Goal: Task Accomplishment & Management: Manage account settings

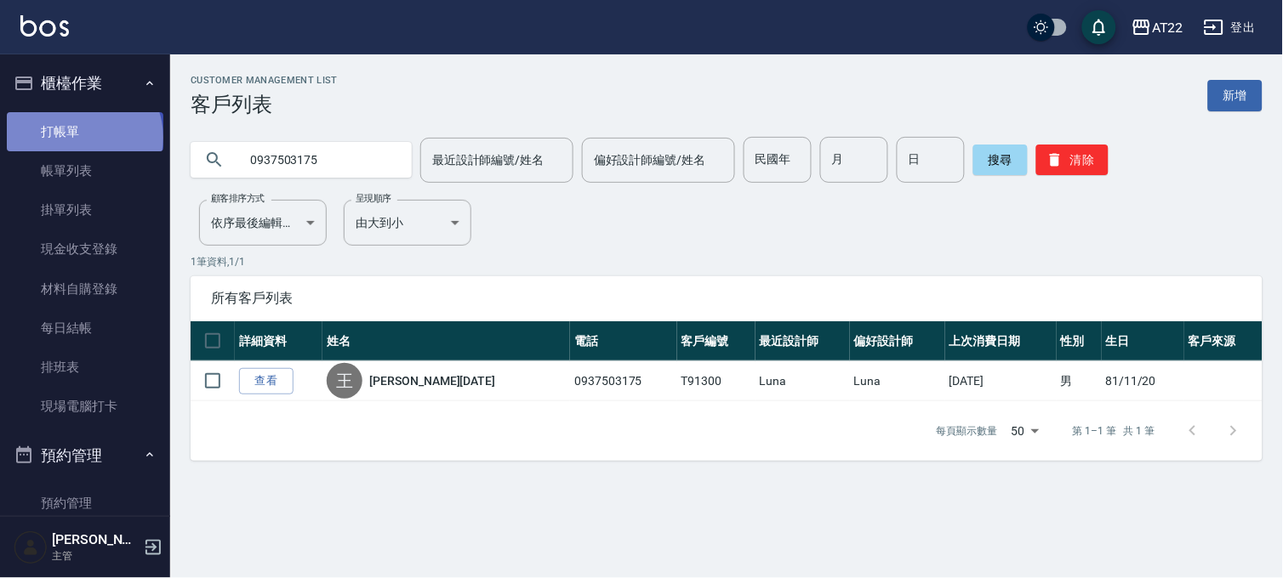
click at [83, 137] on link "打帳單" at bounding box center [85, 131] width 157 height 39
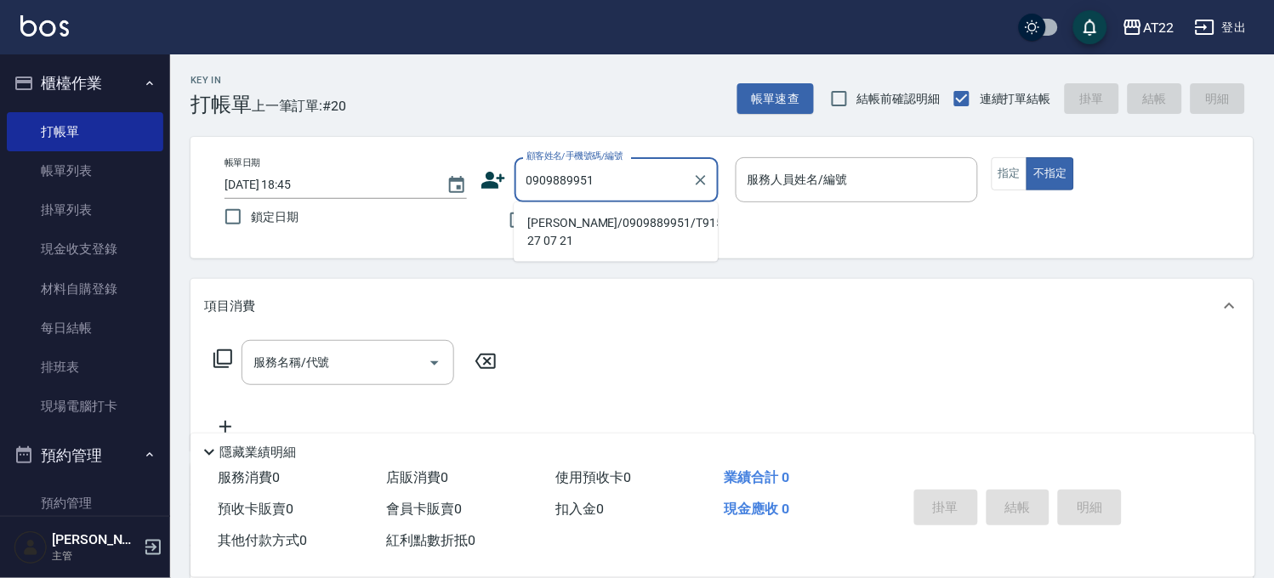
click at [614, 219] on li "[PERSON_NAME]/0909889951/T91535 27 07 21" at bounding box center [616, 232] width 204 height 46
type input "[PERSON_NAME]/0909889951/T91535 27 07 21"
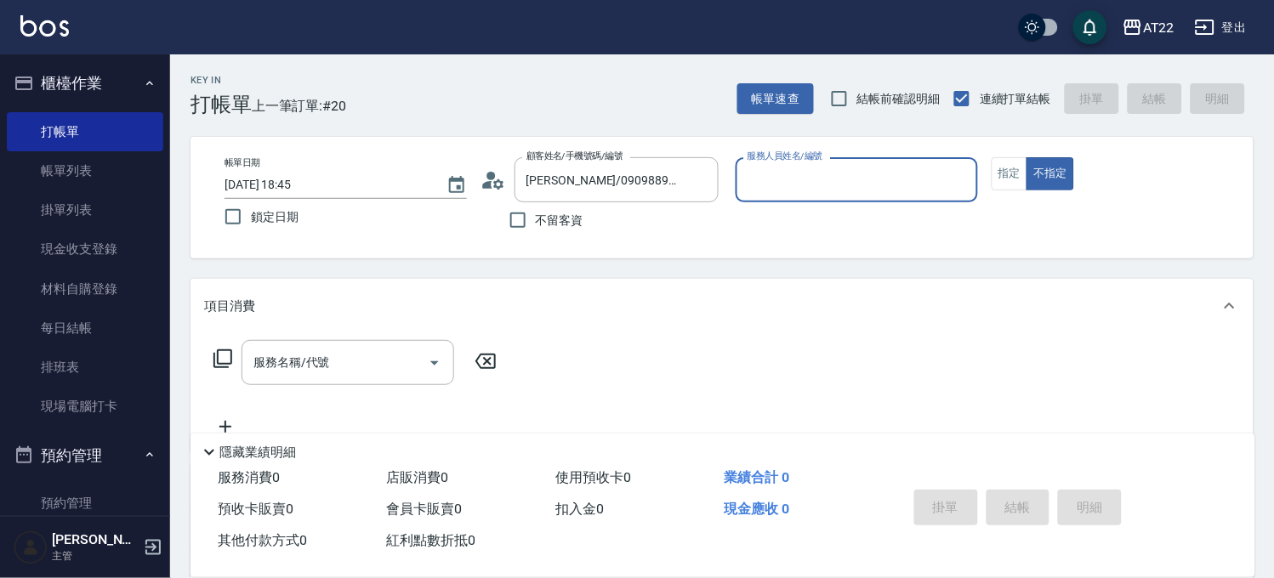
type input "Zoe-8"
click at [998, 176] on button "指定" at bounding box center [1010, 173] width 37 height 33
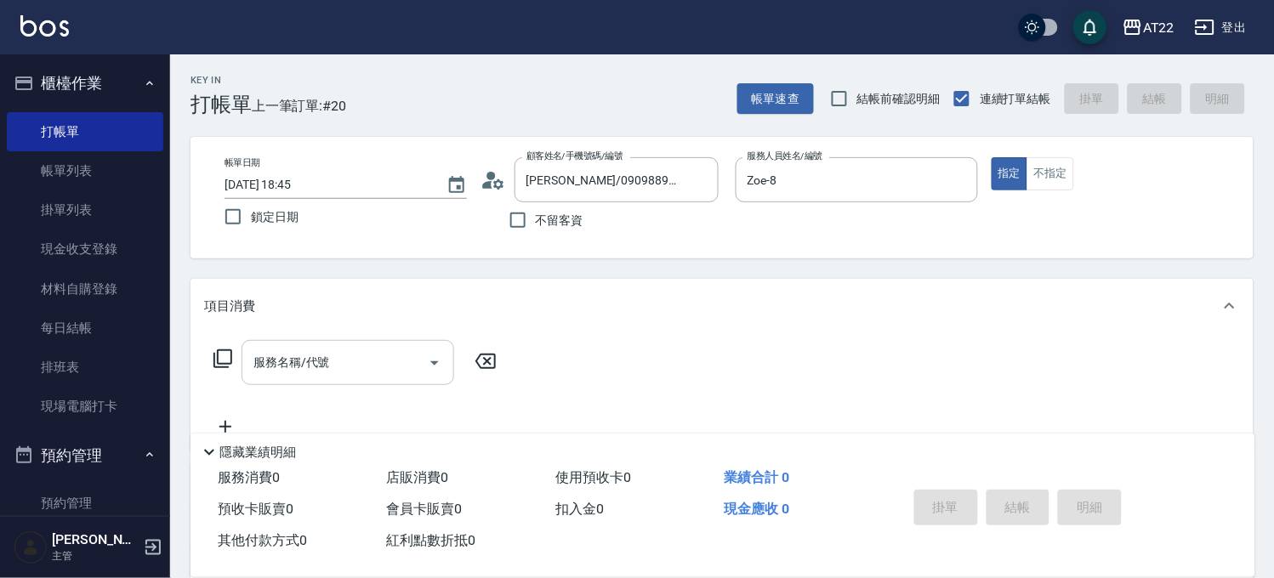
click at [294, 369] on input "服務名稱/代號" at bounding box center [335, 363] width 172 height 30
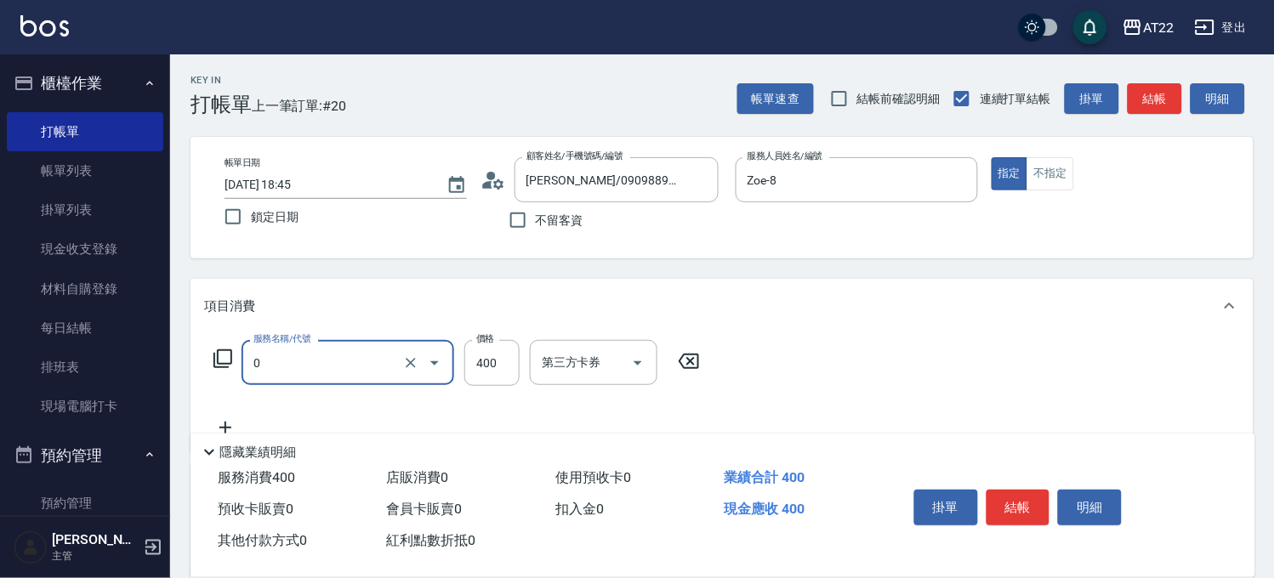
type input "有機洗髮(0)"
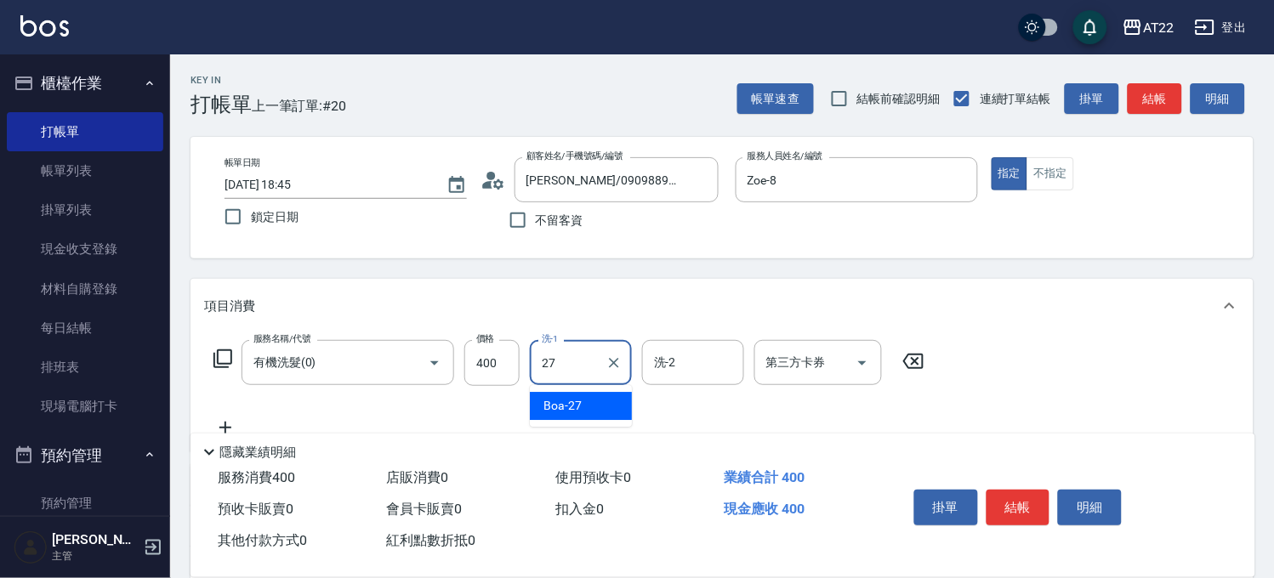
type input "Boa-27"
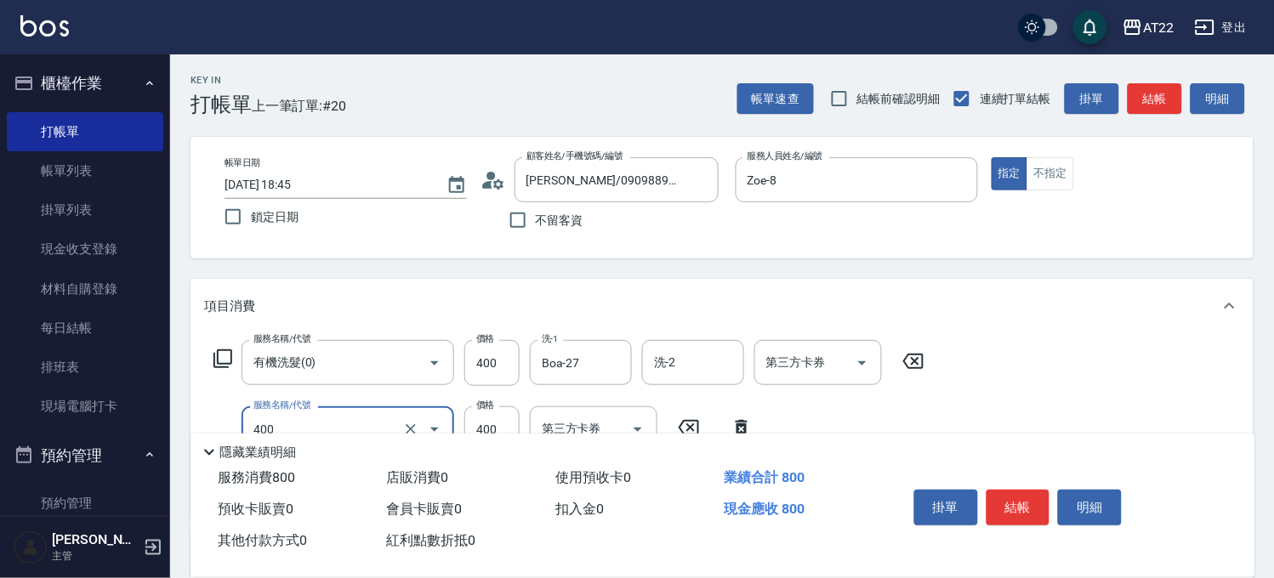
type input "剪髮(400)"
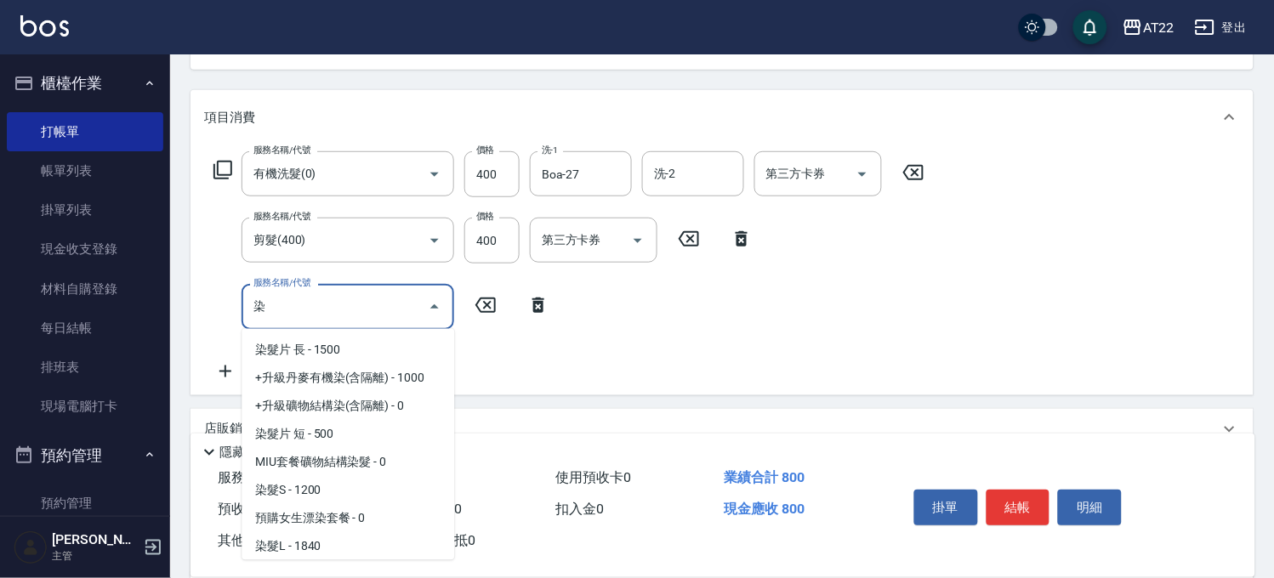
scroll to position [140, 0]
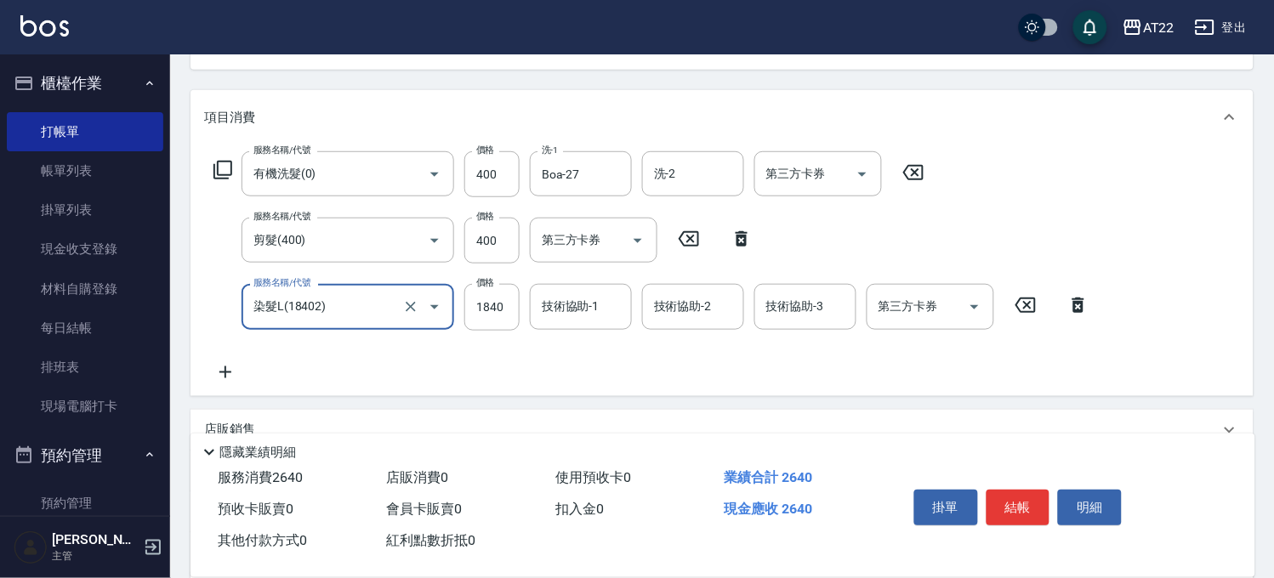
type input "染髮L(18402)"
type input "1810"
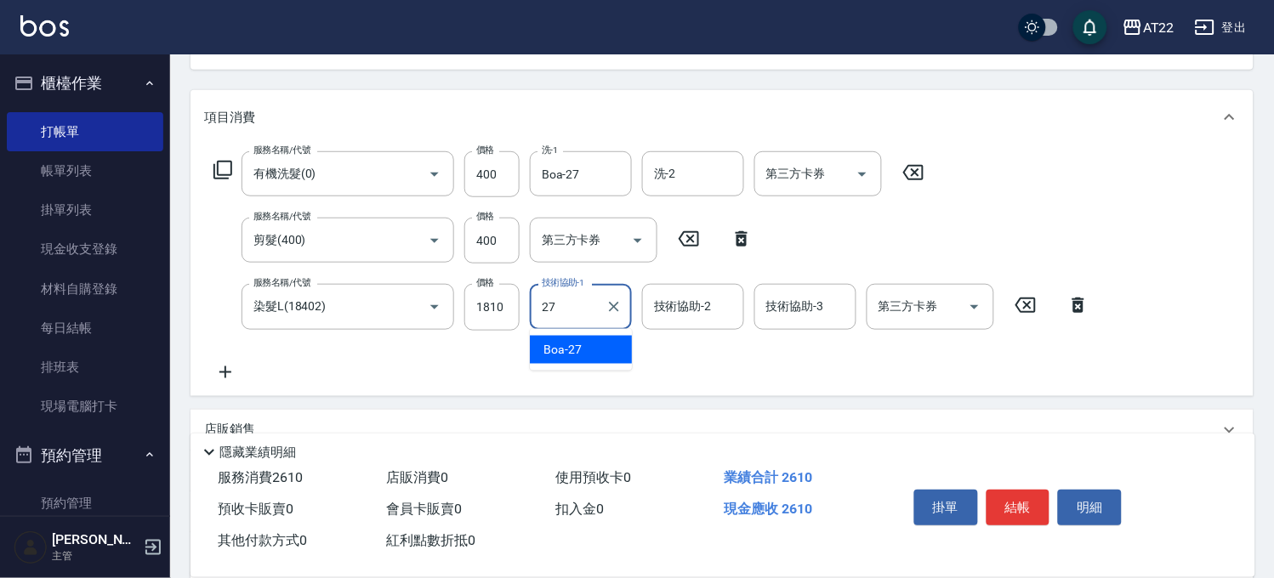
type input "Boa-27"
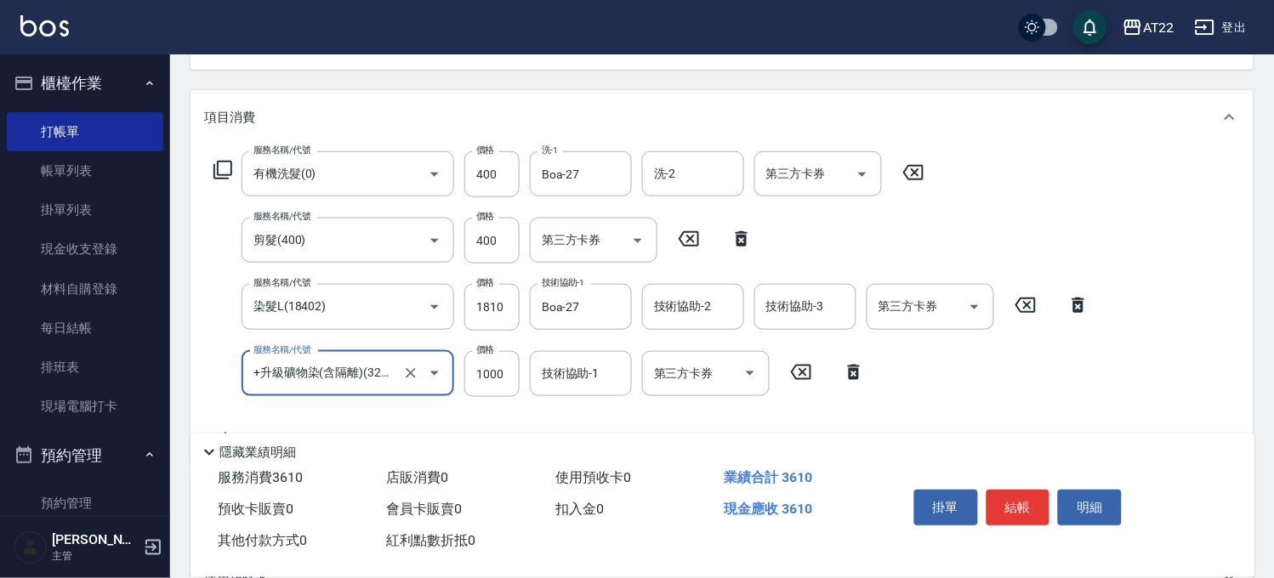
type input "+升級礦物染(含隔離)(32012)"
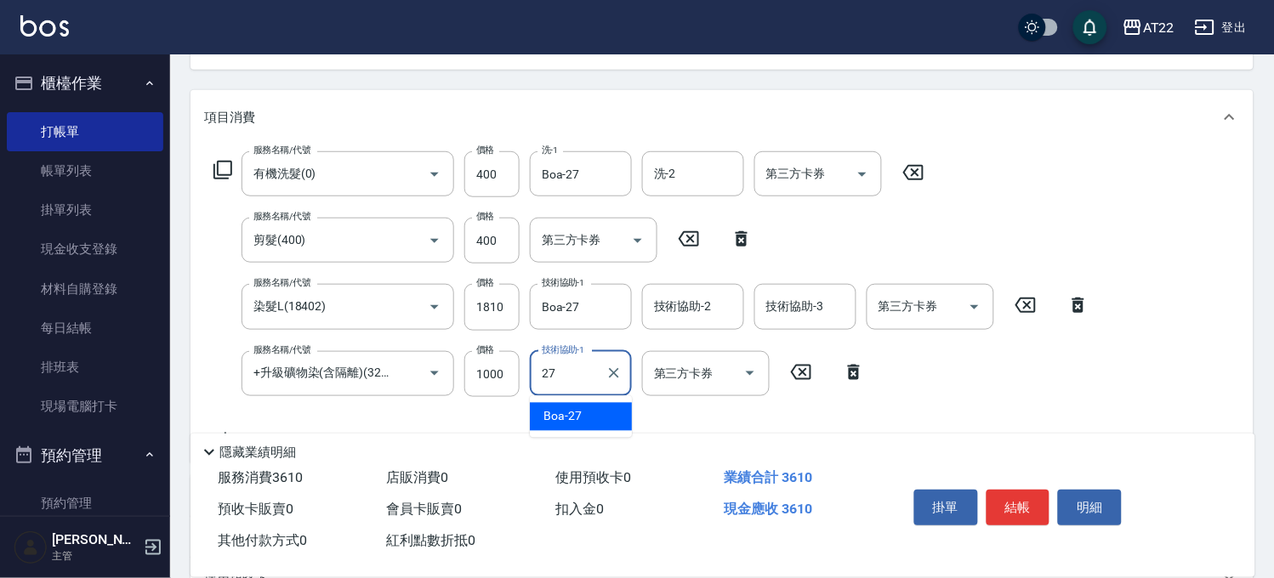
type input "Boa-27"
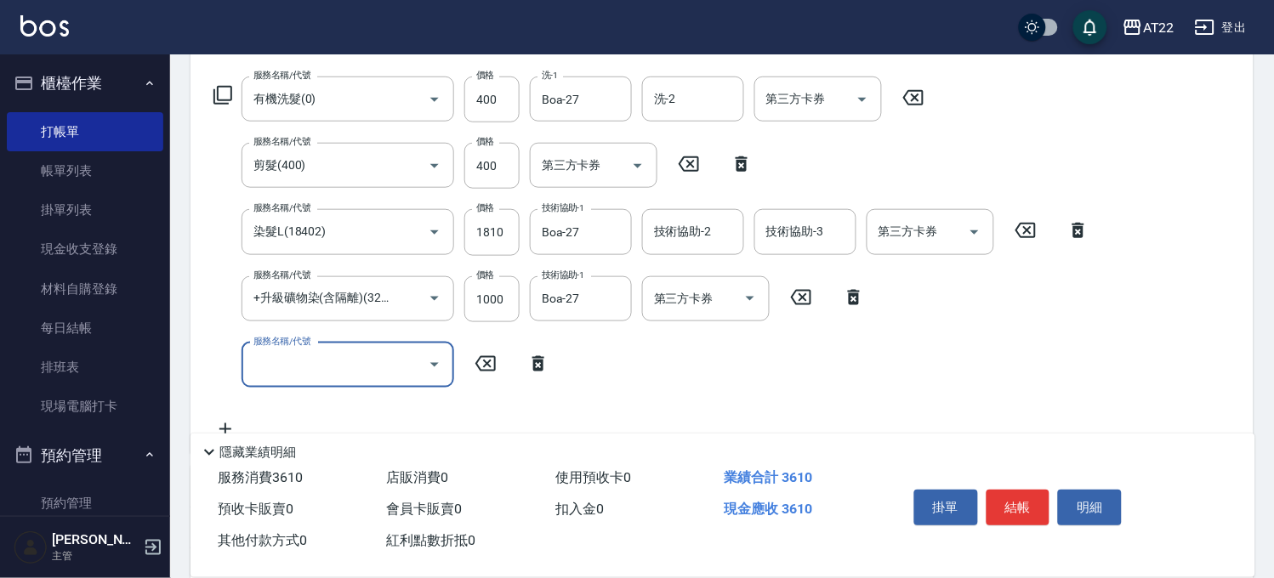
scroll to position [378, 0]
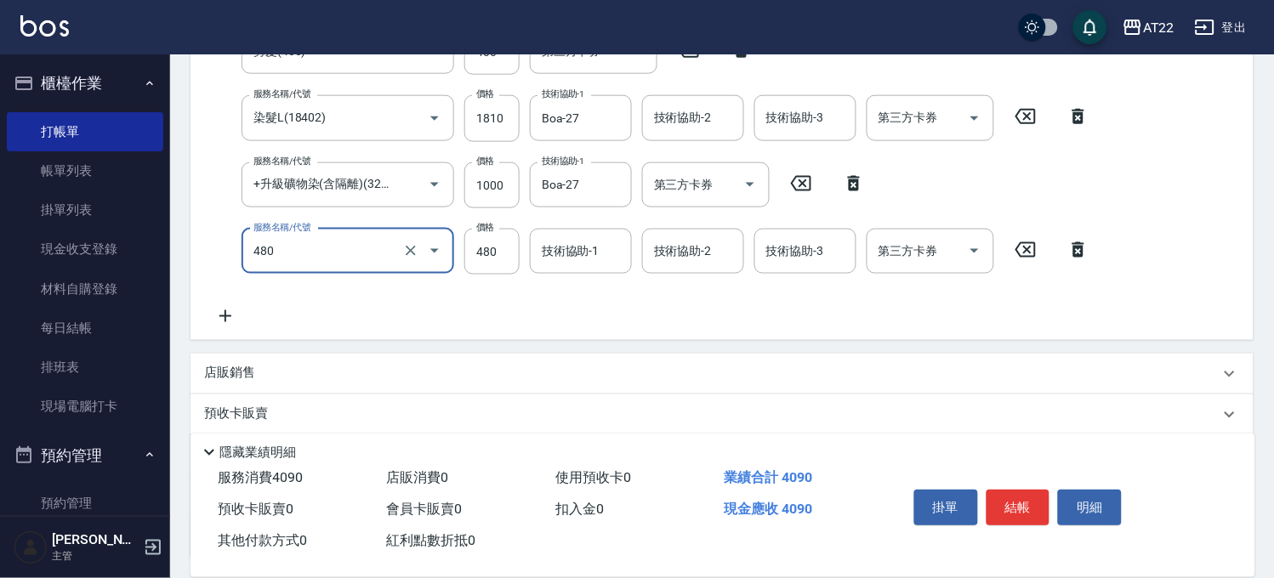
type input "潤澤修護(480)"
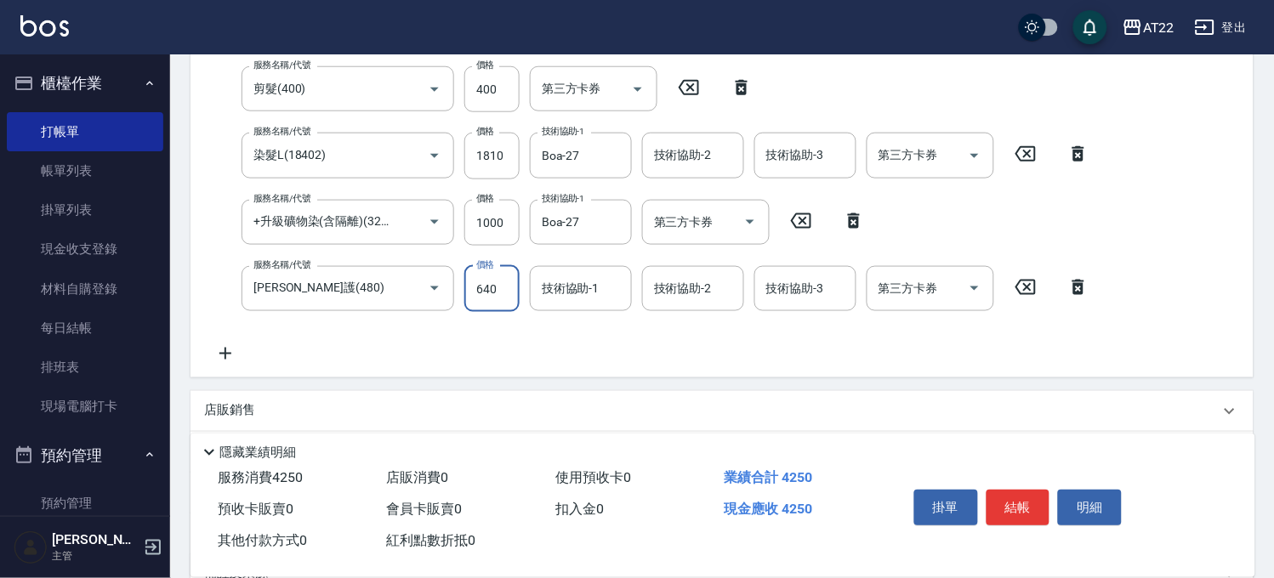
type input "640"
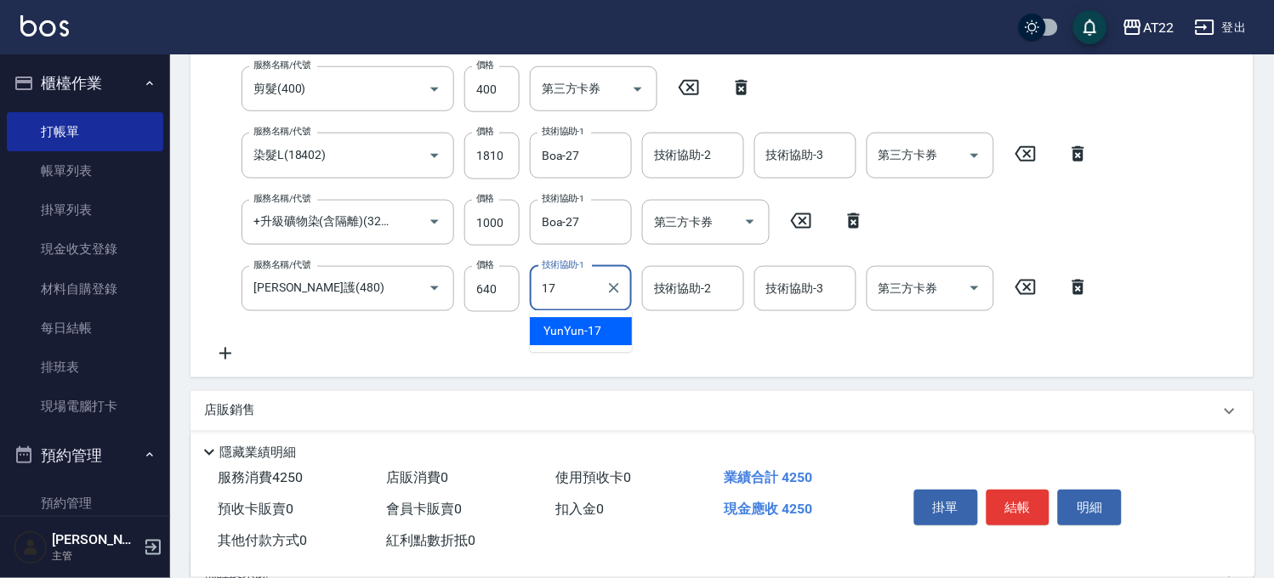
type input "1"
type input "Boa-27"
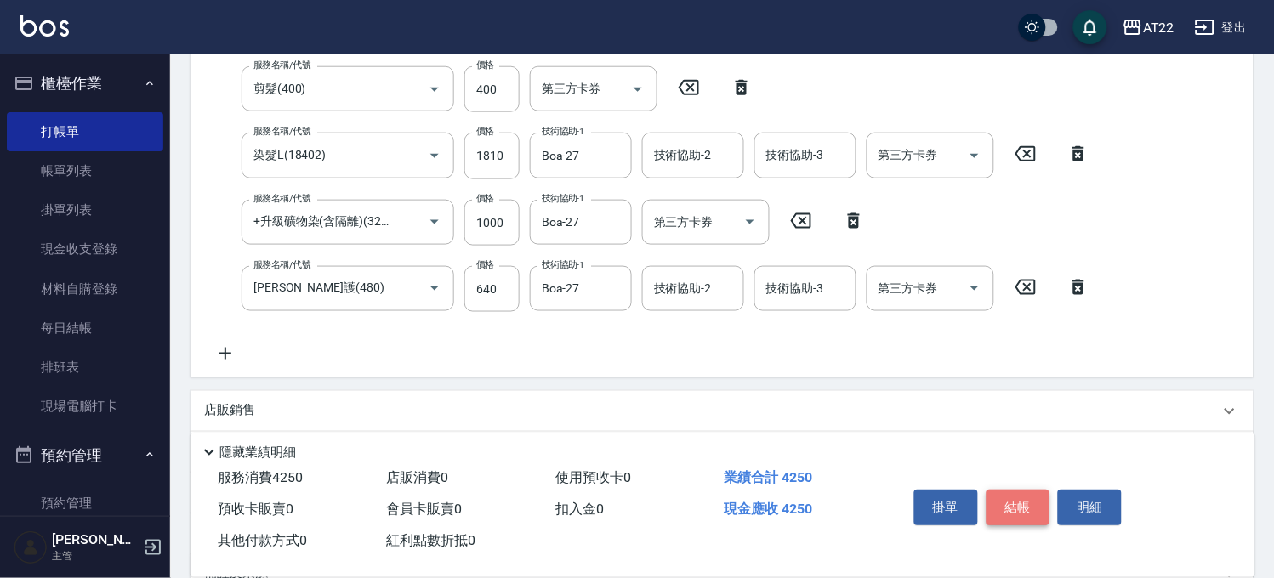
click at [1008, 494] on button "結帳" at bounding box center [1019, 508] width 64 height 36
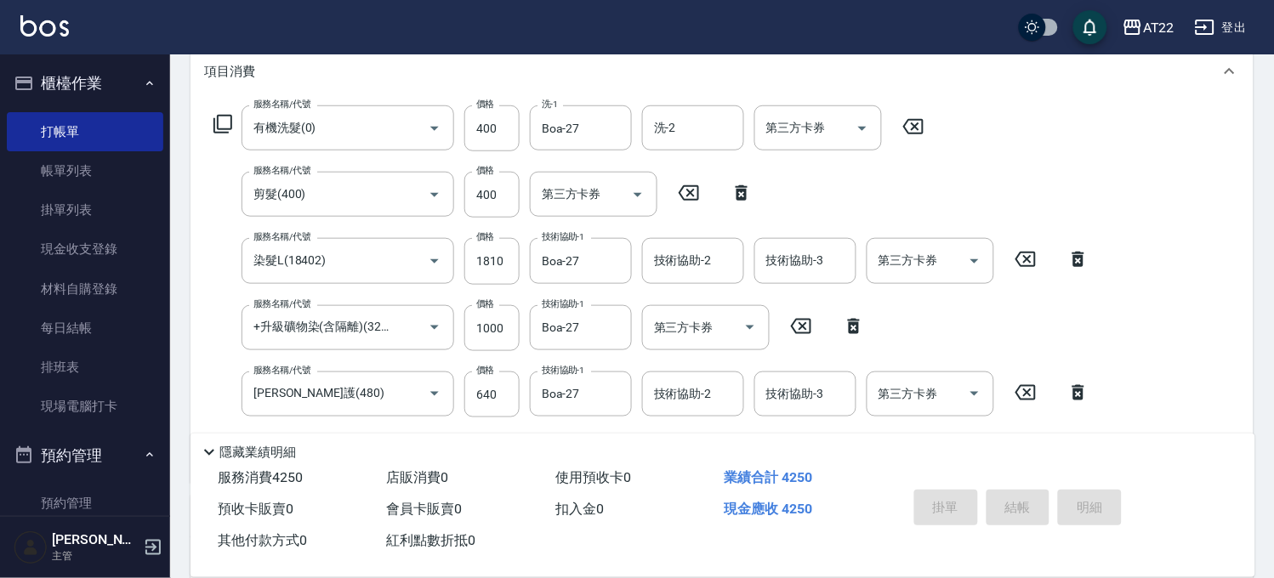
scroll to position [1, 0]
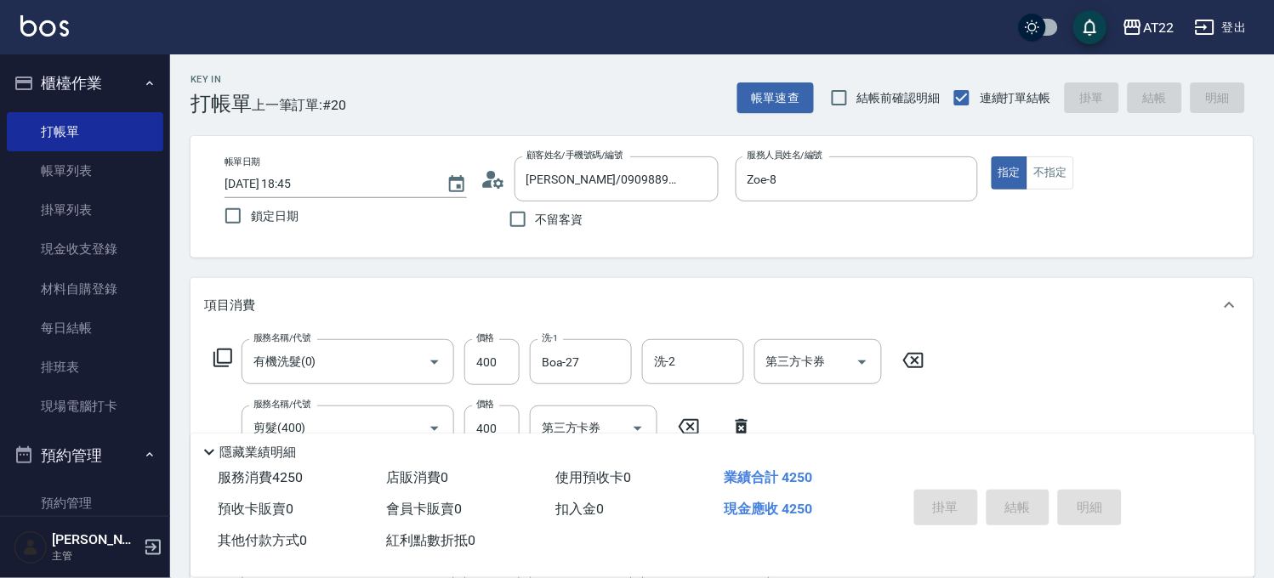
type input "2025/09/10 18:46"
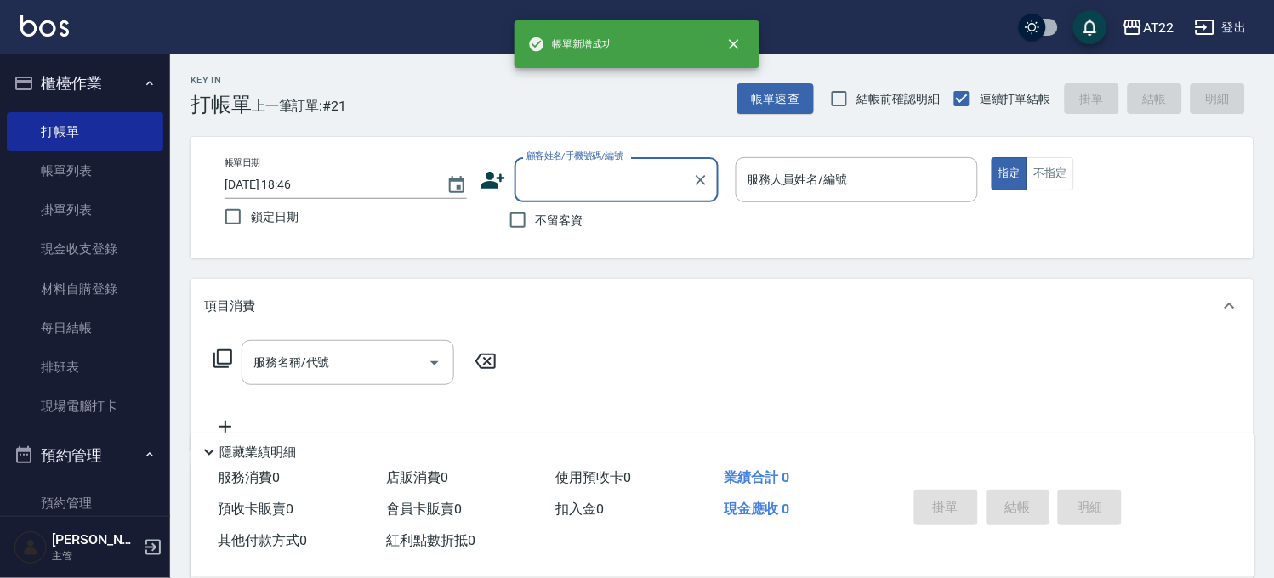
scroll to position [0, 0]
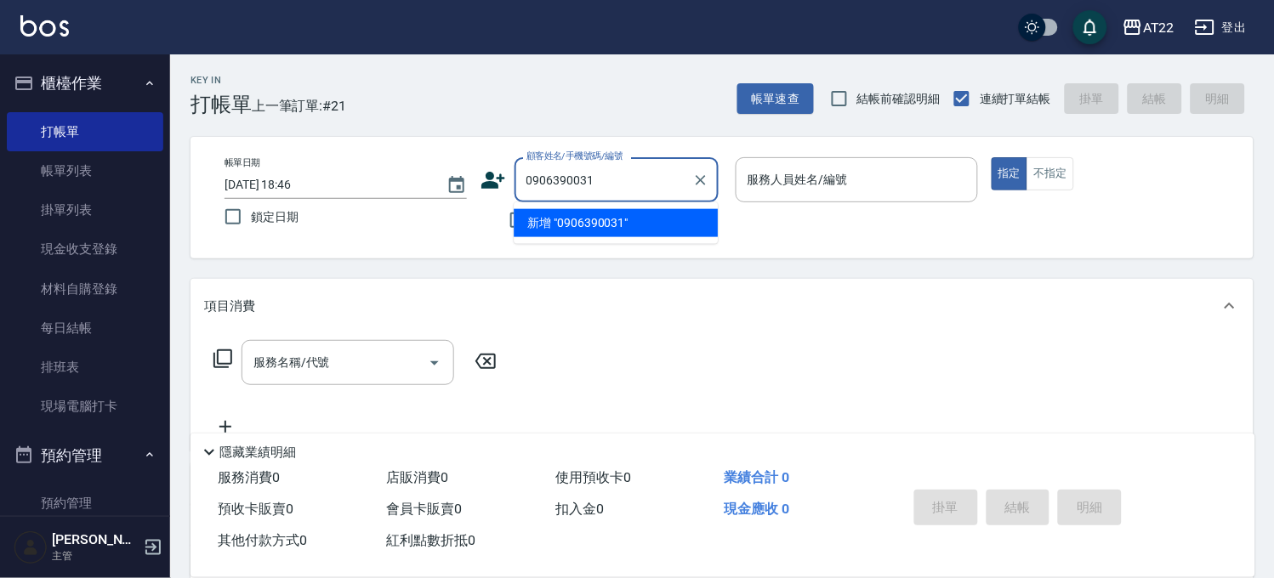
click at [560, 213] on li "新增 "0906390031"" at bounding box center [616, 223] width 204 height 28
type input "0906390031"
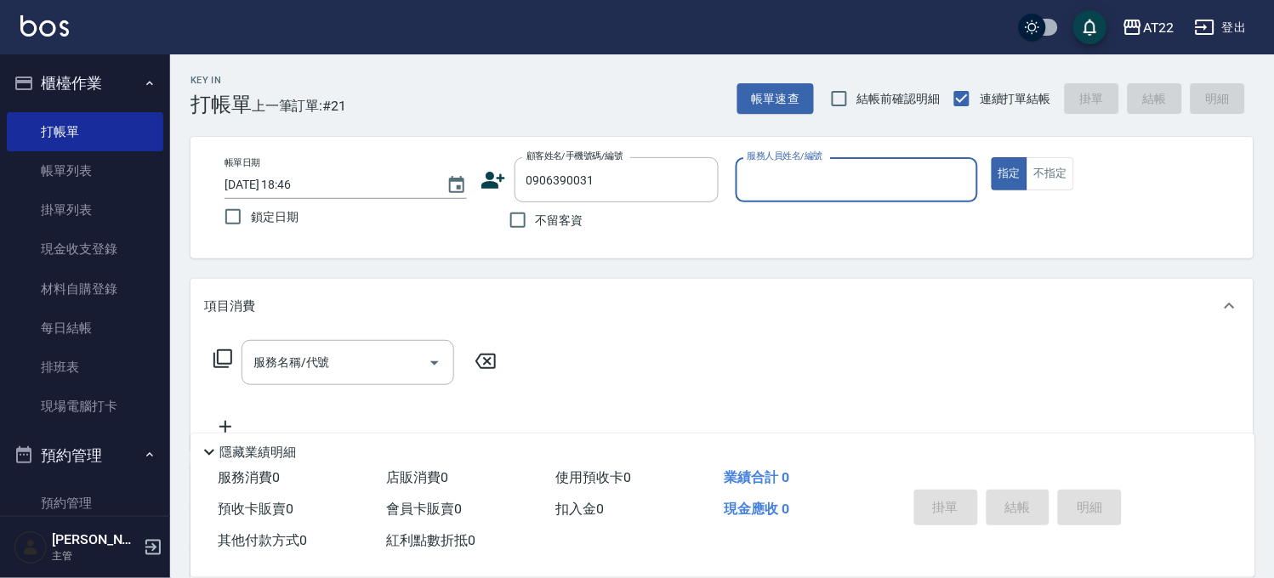
click at [489, 177] on icon at bounding box center [493, 180] width 24 height 17
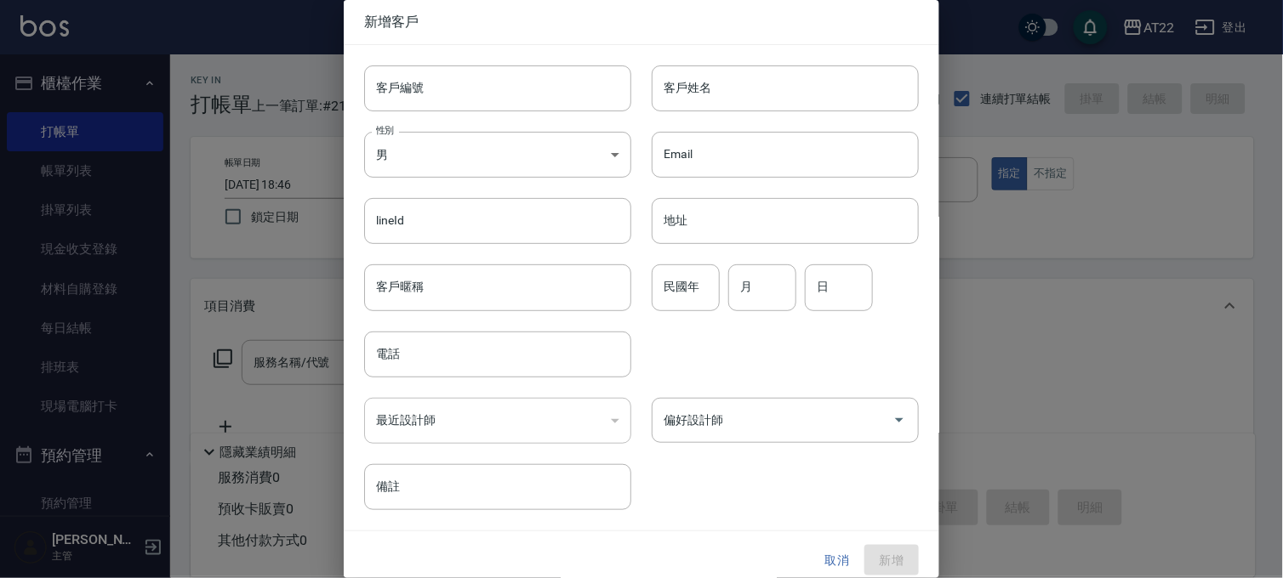
type input "0906390031"
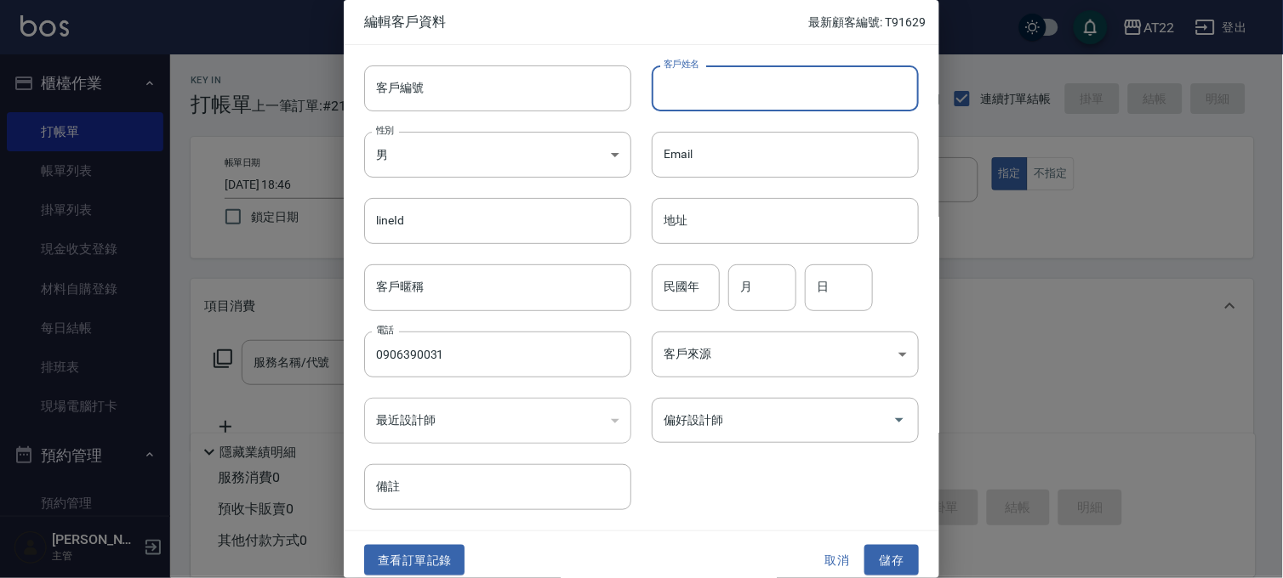
click at [717, 81] on input "客戶姓名" at bounding box center [785, 88] width 267 height 46
type input "ㄘ"
type input "王"
paste input "王淯徽"
click at [655, 100] on input "王淯徽" at bounding box center [785, 88] width 267 height 46
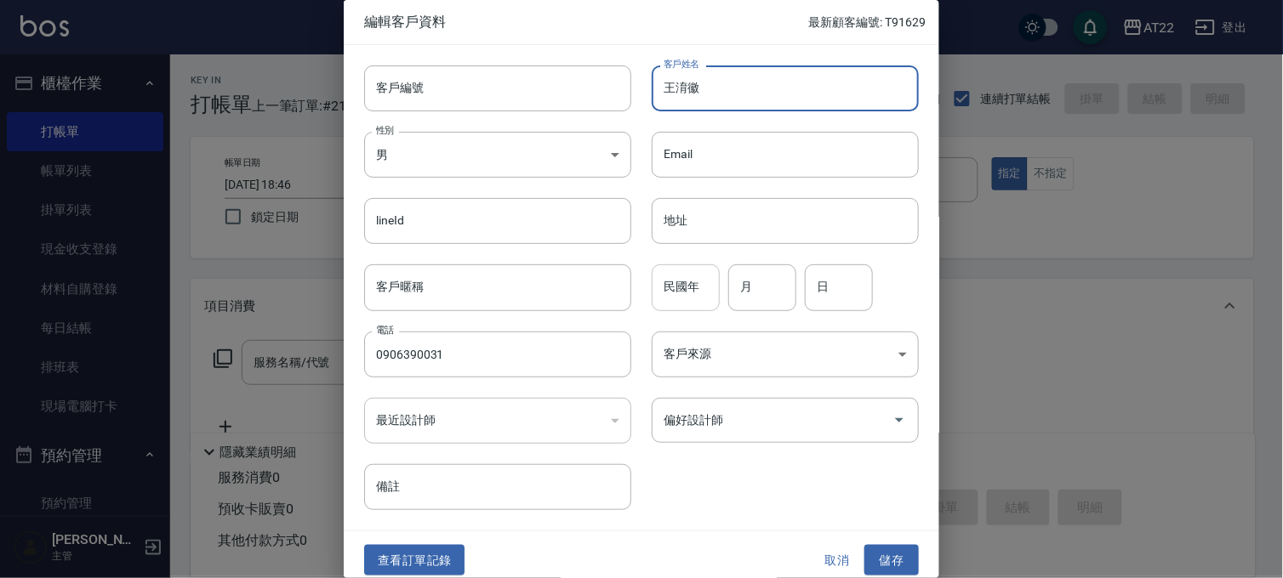
type input "王淯徽"
click at [667, 282] on input "民國年" at bounding box center [686, 288] width 68 height 46
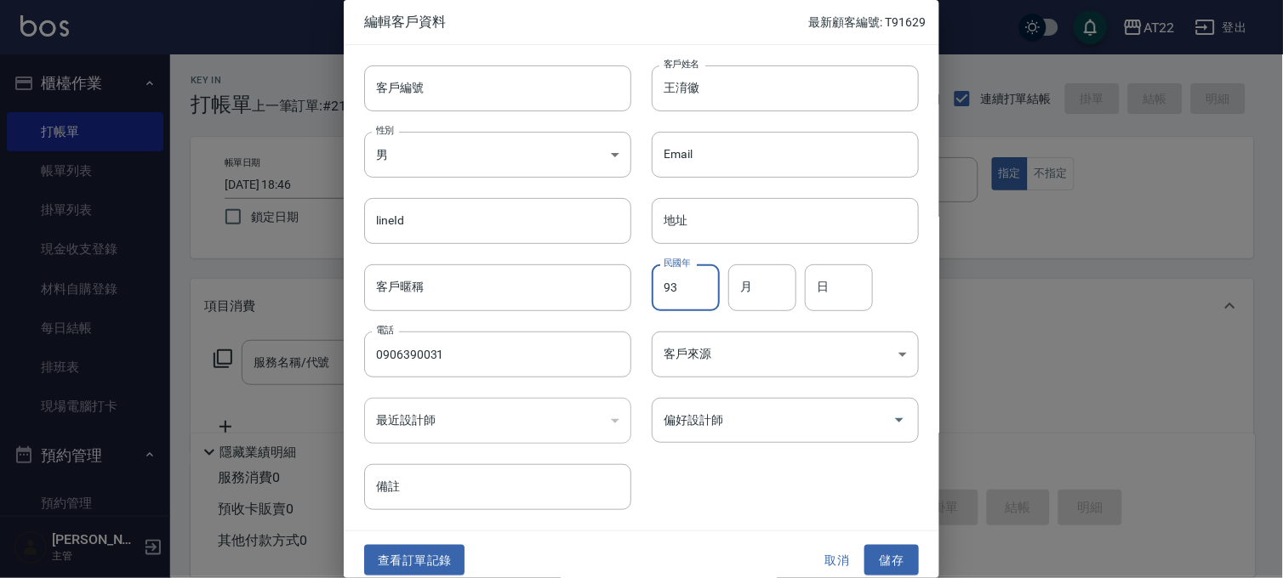
type input "93"
type input "9"
type input "29"
click at [888, 545] on button "儲存" at bounding box center [891, 560] width 54 height 31
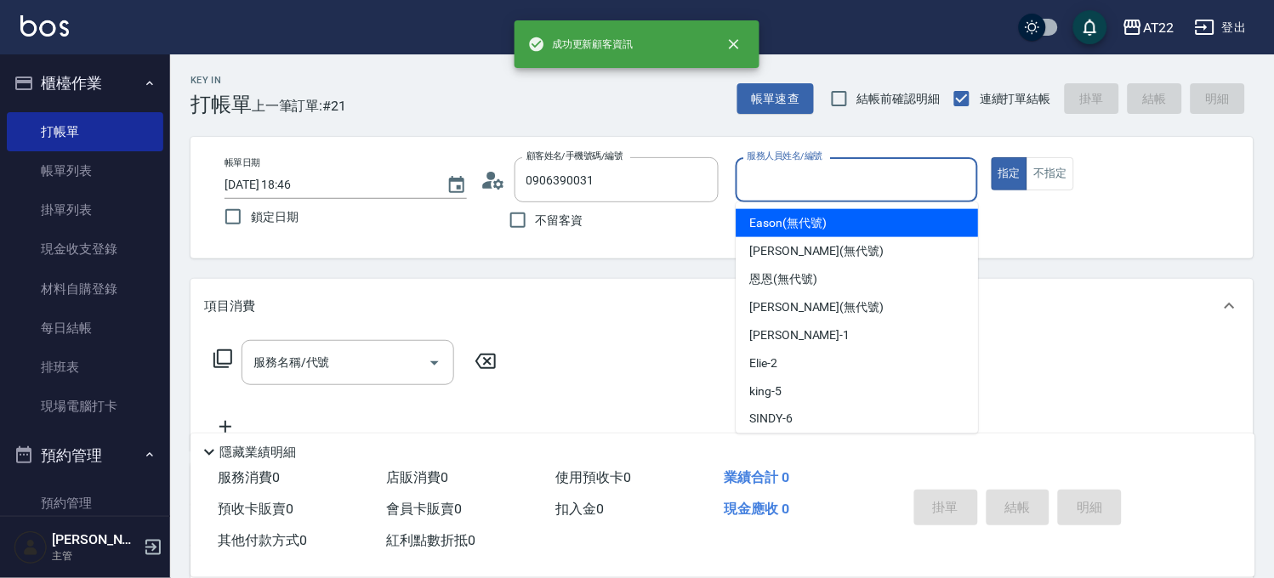
click at [864, 165] on input "服務人員姓名/編號" at bounding box center [856, 180] width 227 height 30
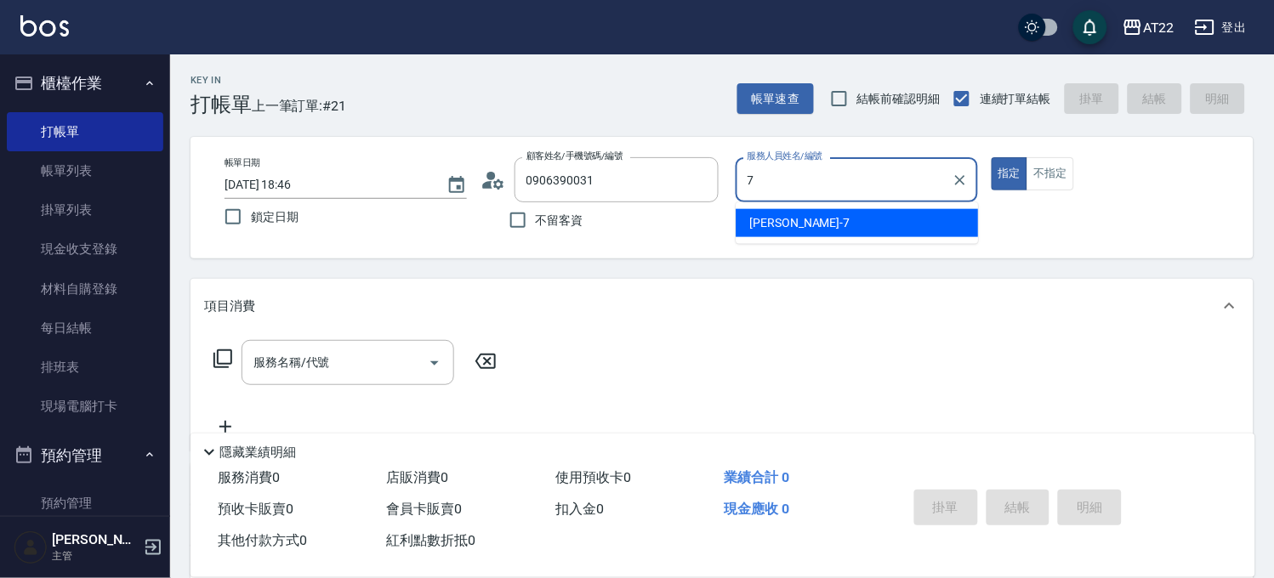
type input "Allen-7"
type button "true"
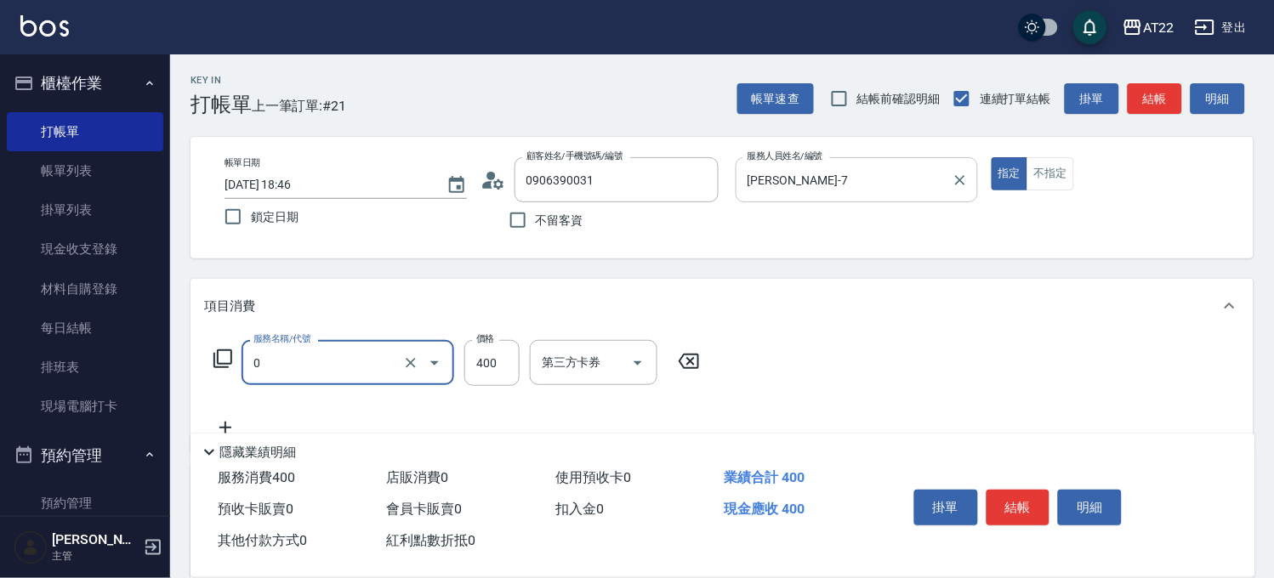
type input "有機洗髮(0)"
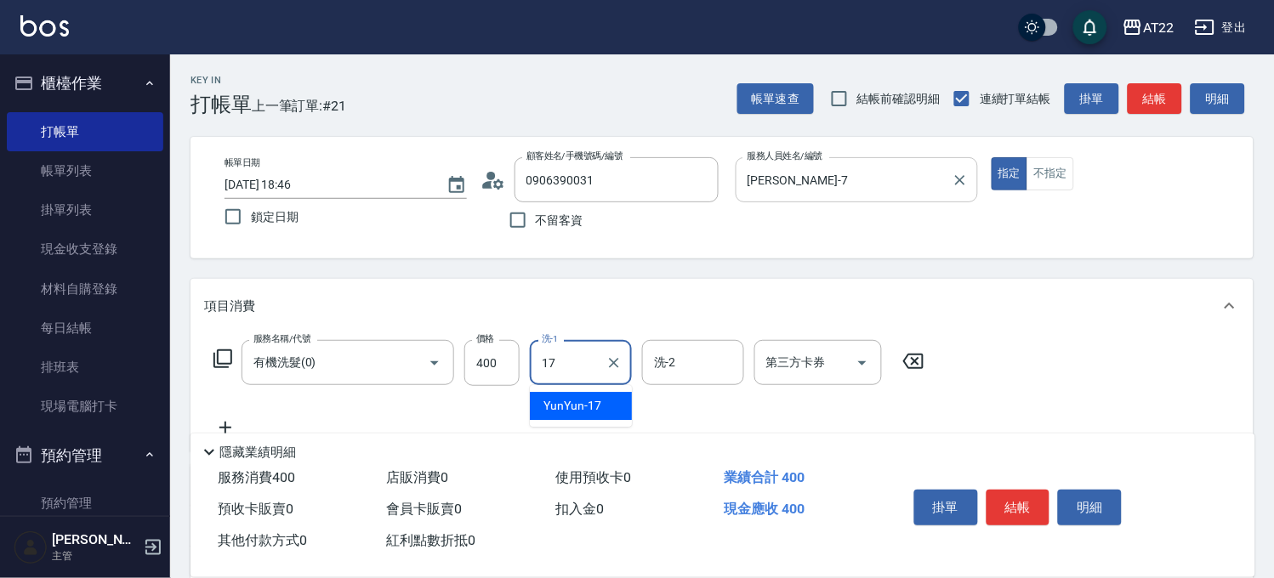
type input "YunYun-17"
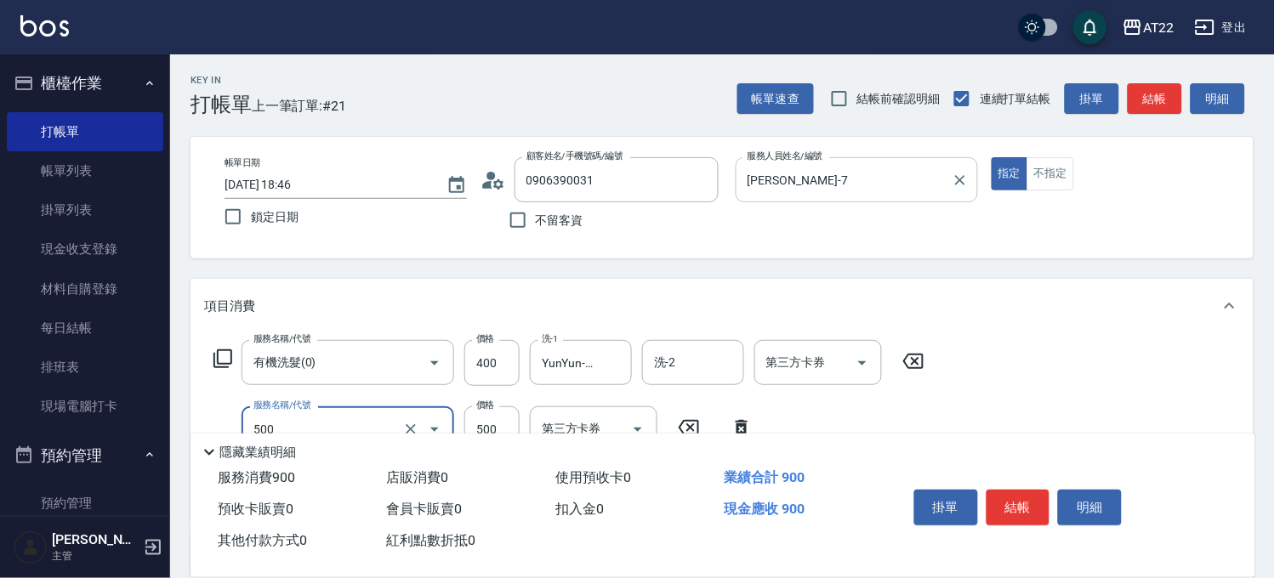
type input "剪髮(500)"
type input "700"
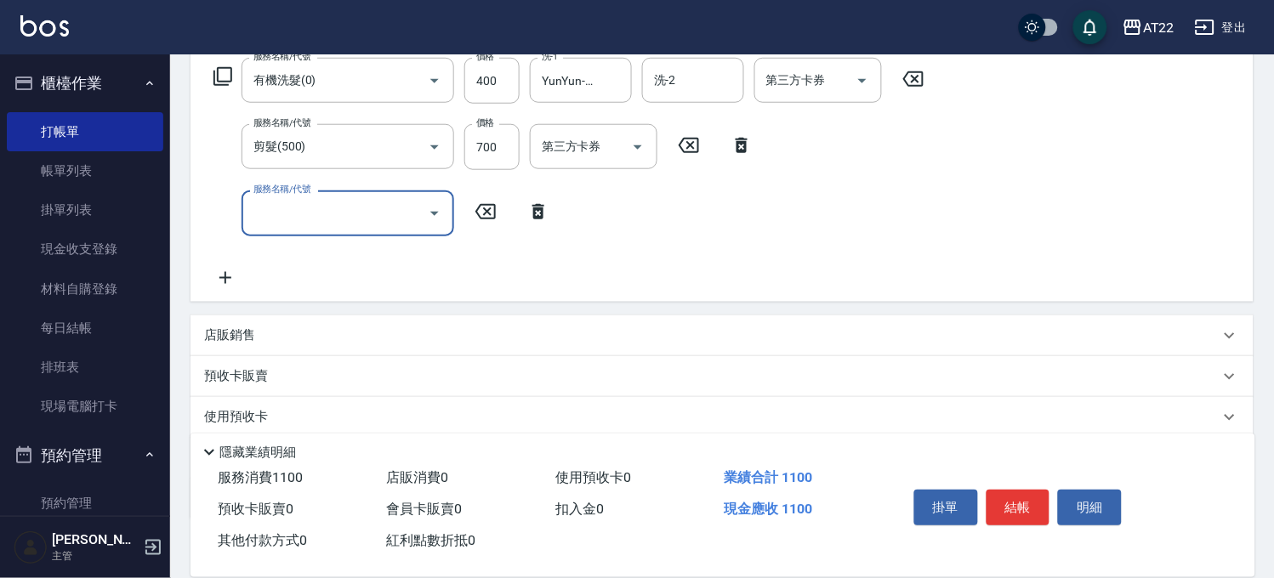
scroll to position [283, 0]
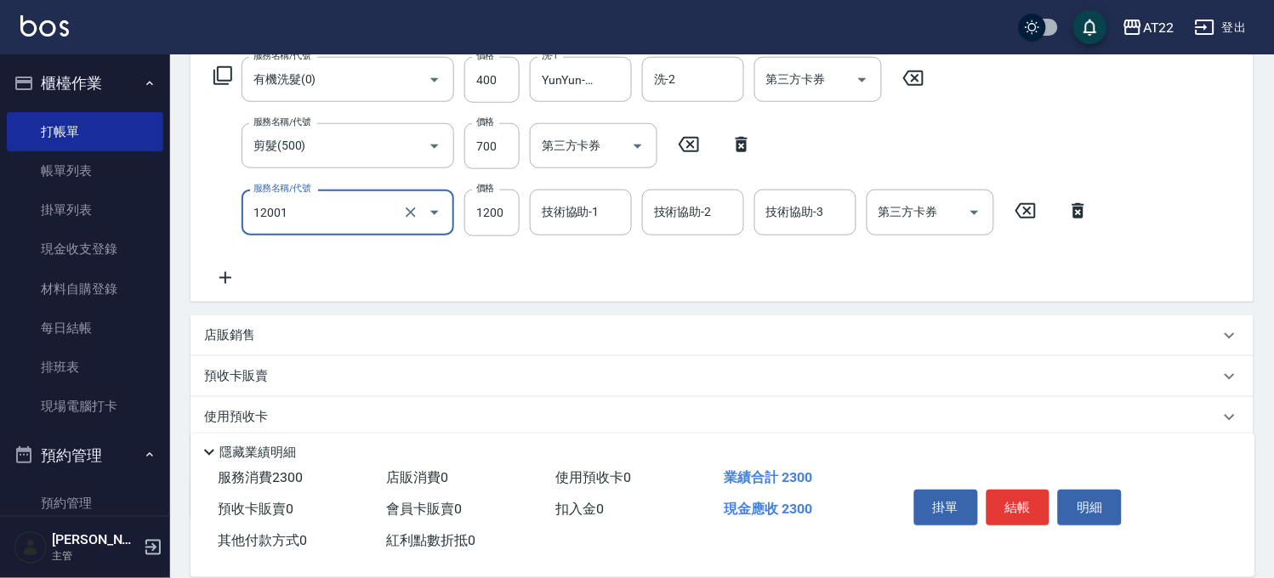
type input "燙髮S(12001)"
type input "1900"
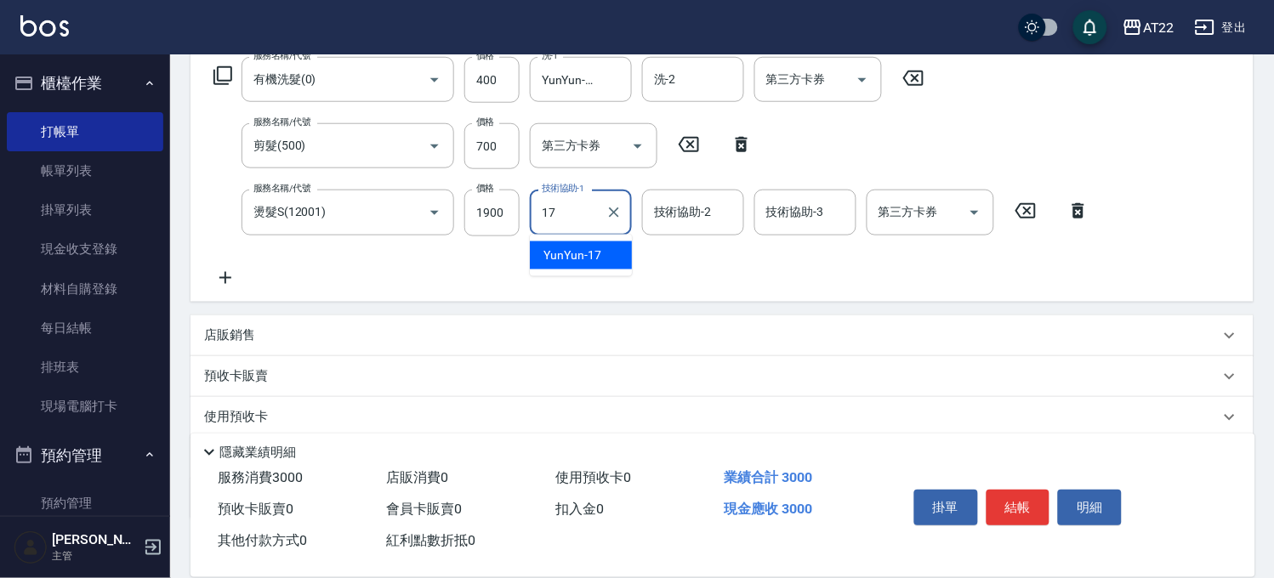
type input "YunYun-17"
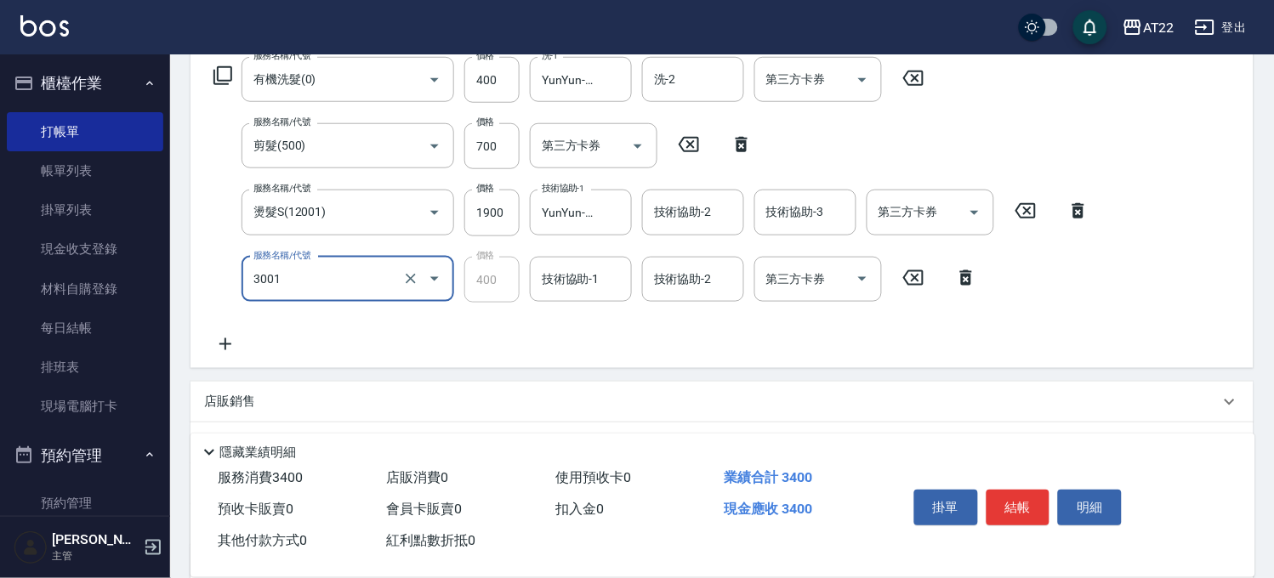
type input "側邊燙貼(3001)"
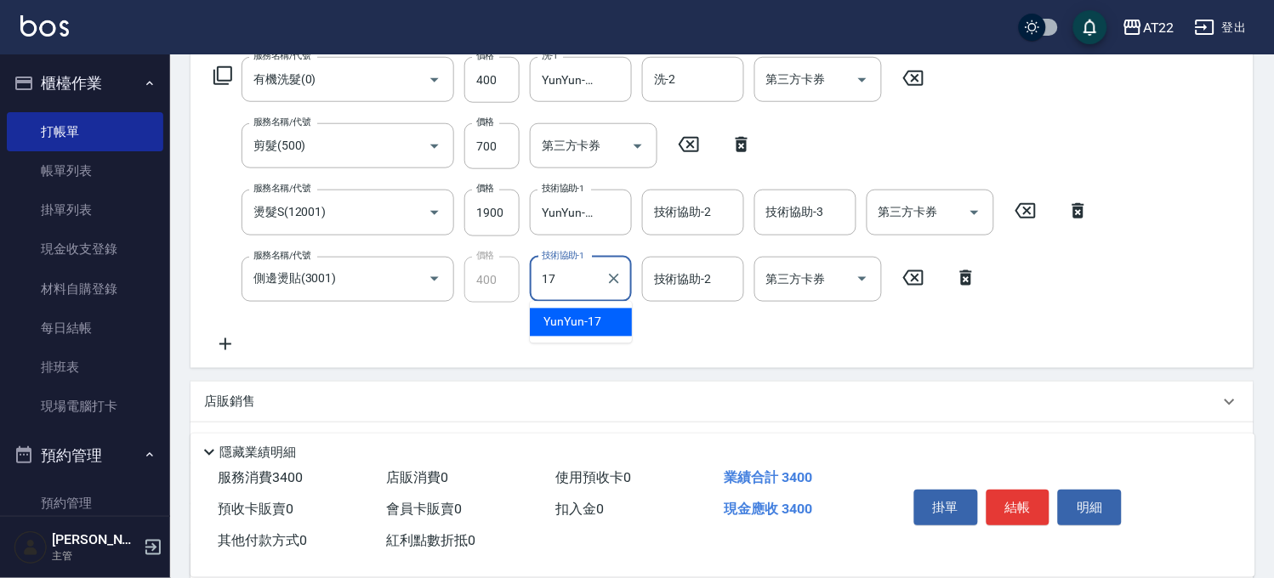
type input "YunYun-17"
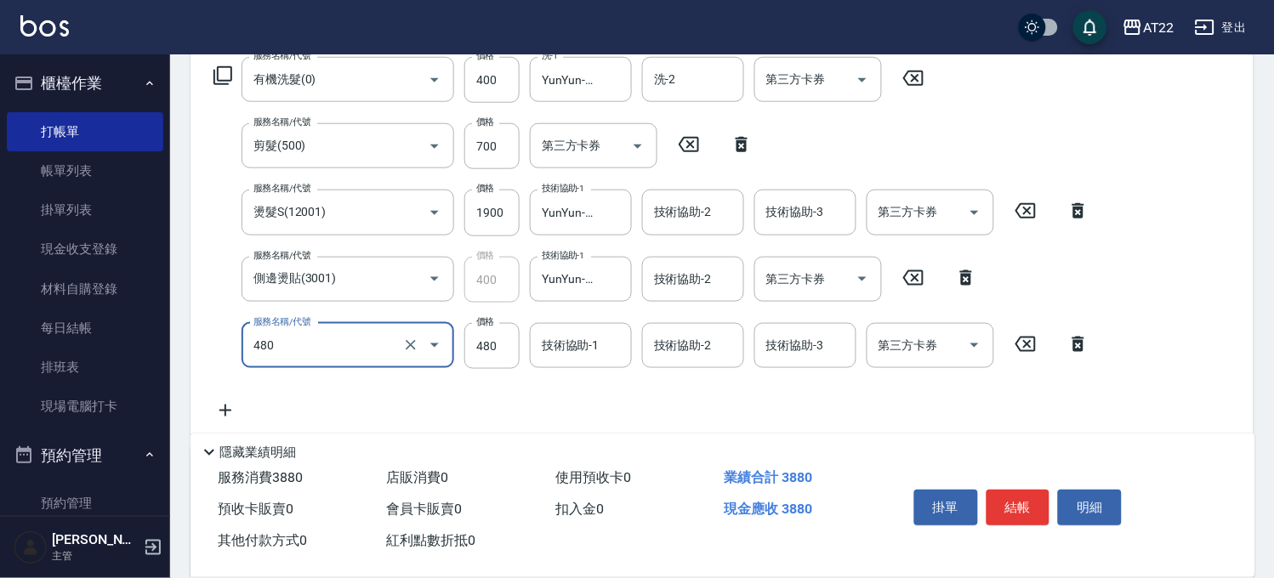
type input "潤澤修護(480)"
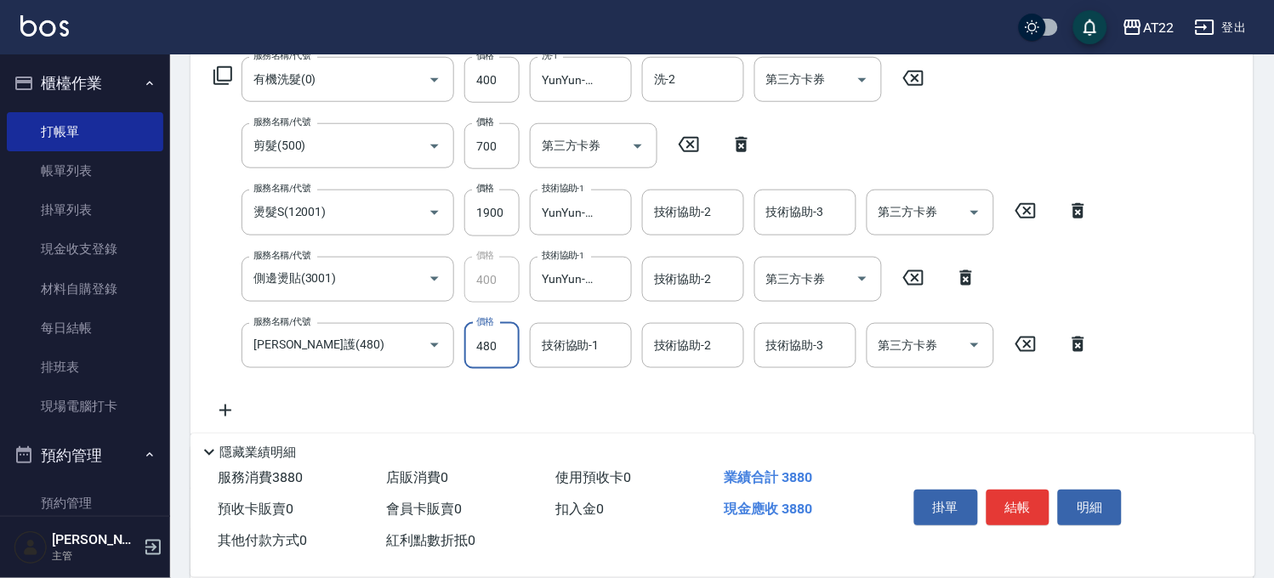
scroll to position [0, 0]
type input "600"
type input "YunYun-17"
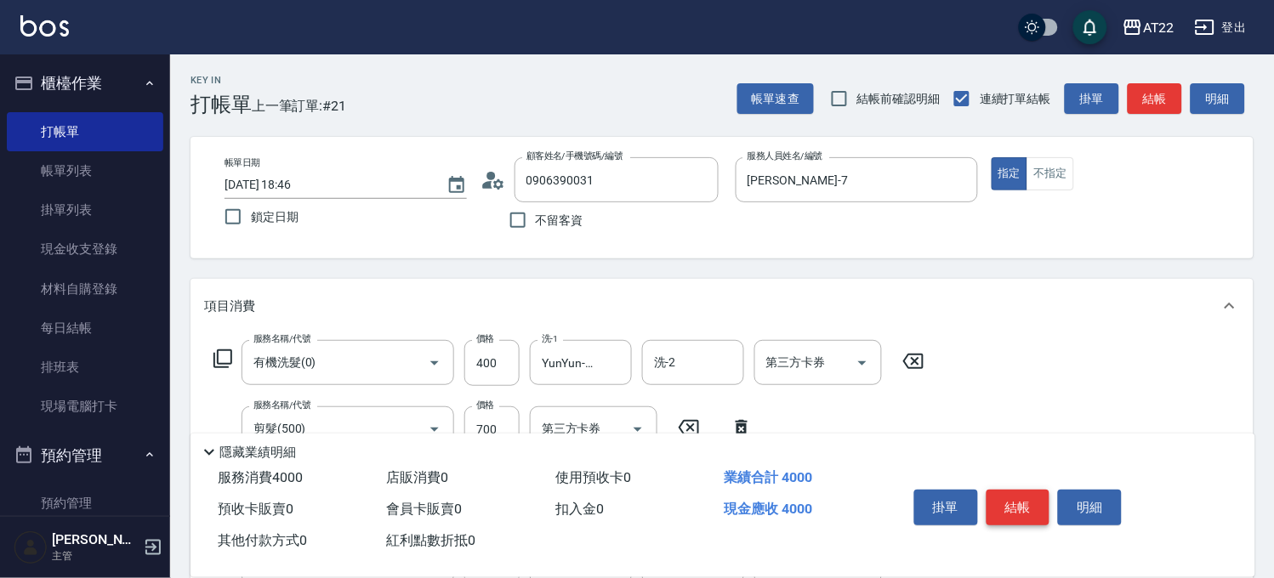
click at [1038, 493] on button "結帳" at bounding box center [1019, 508] width 64 height 36
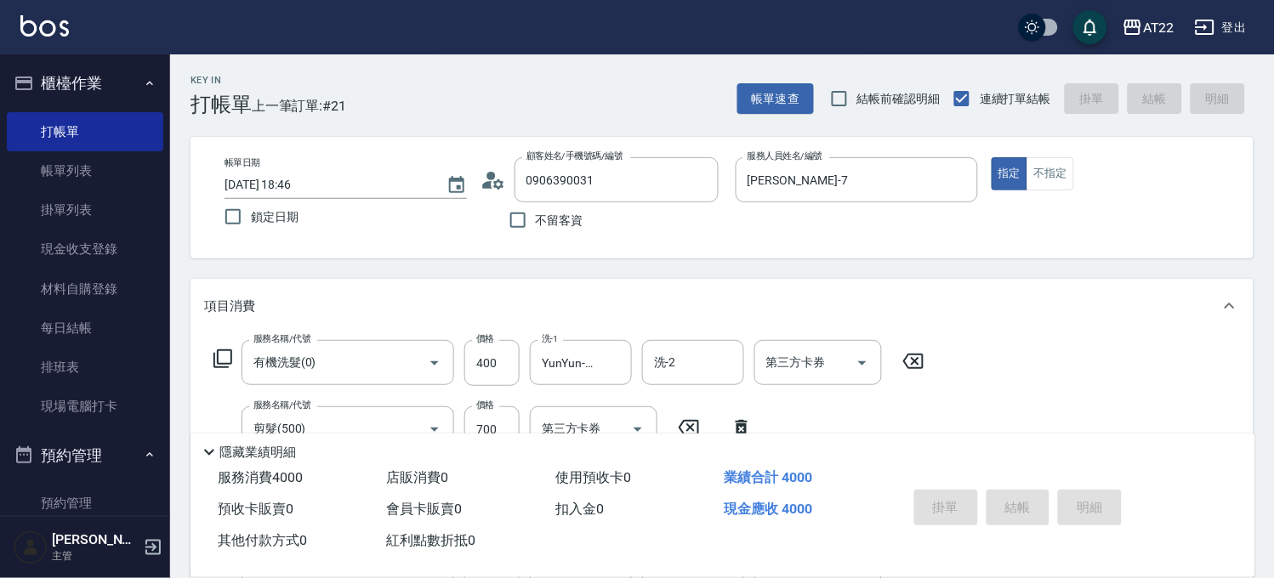
type input "2025/09/10 18:48"
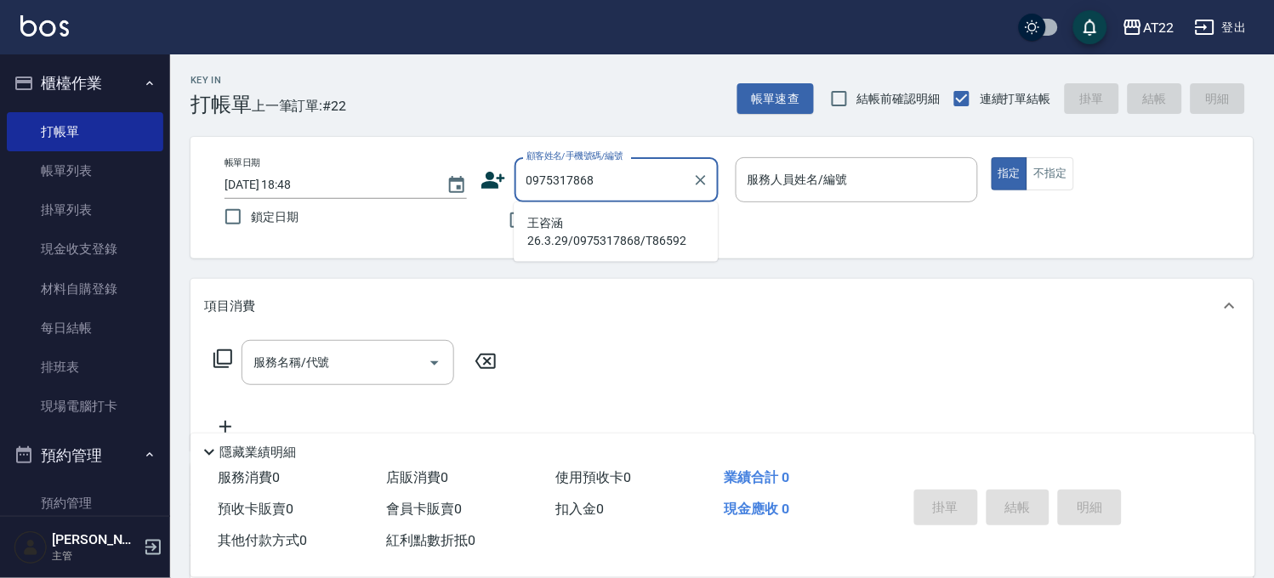
click at [605, 242] on li "王咨涵26.3.29/0975317868/T86592" at bounding box center [616, 232] width 204 height 46
type input "王咨涵26.3.29/0975317868/T86592"
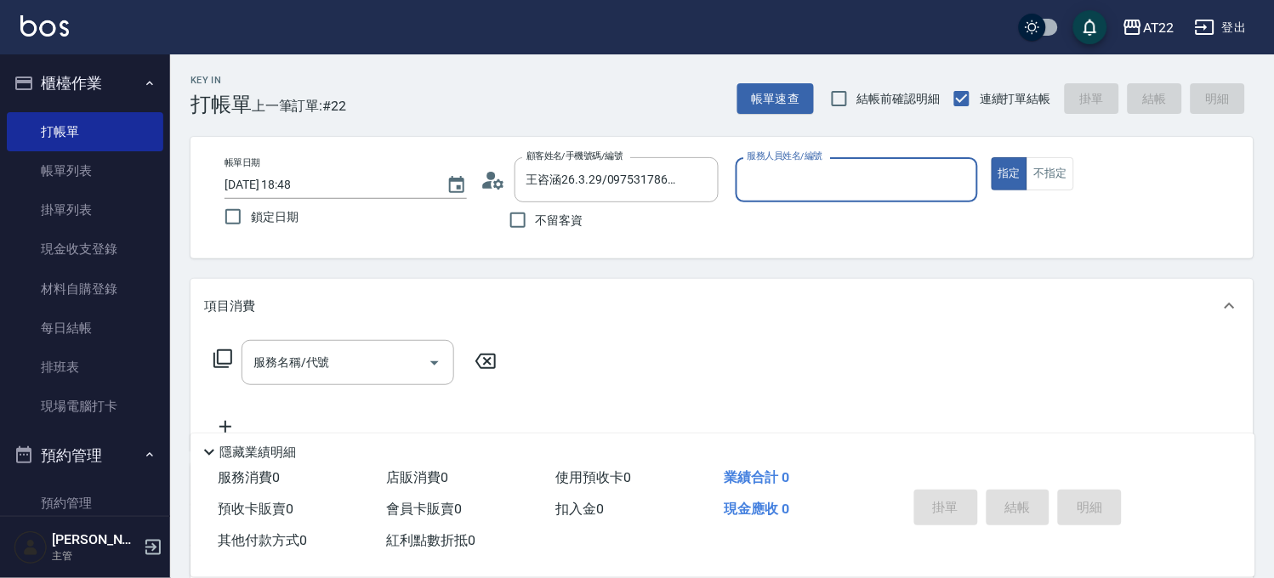
type input "Miu-10"
click at [376, 362] on input "服務名稱/代號" at bounding box center [335, 363] width 172 height 30
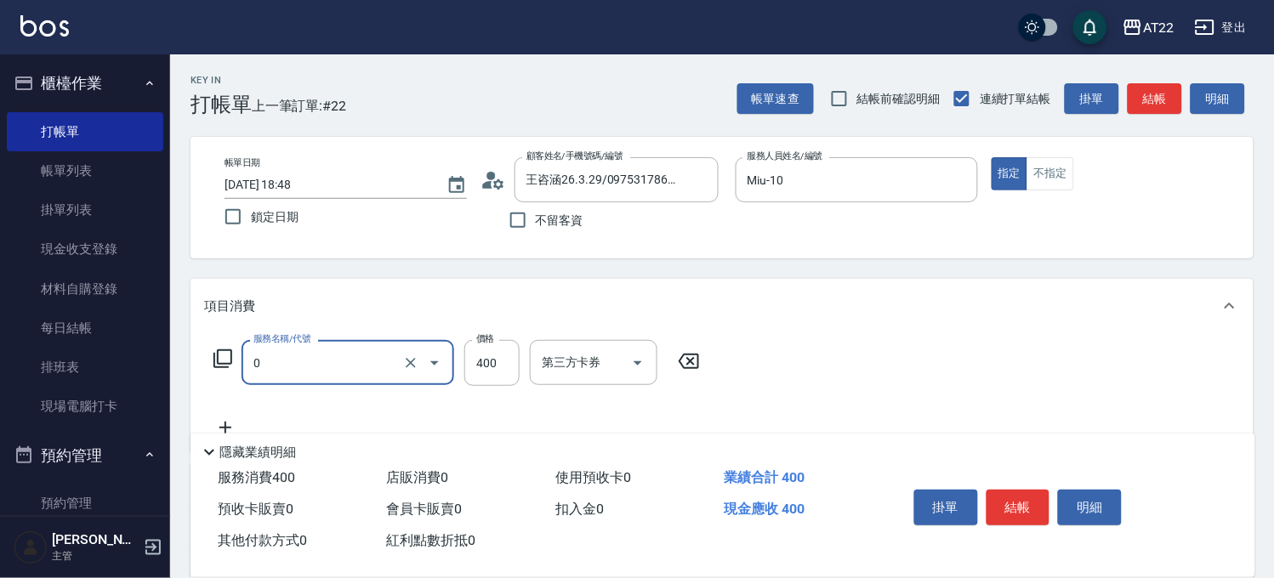
type input "有機洗髮(0)"
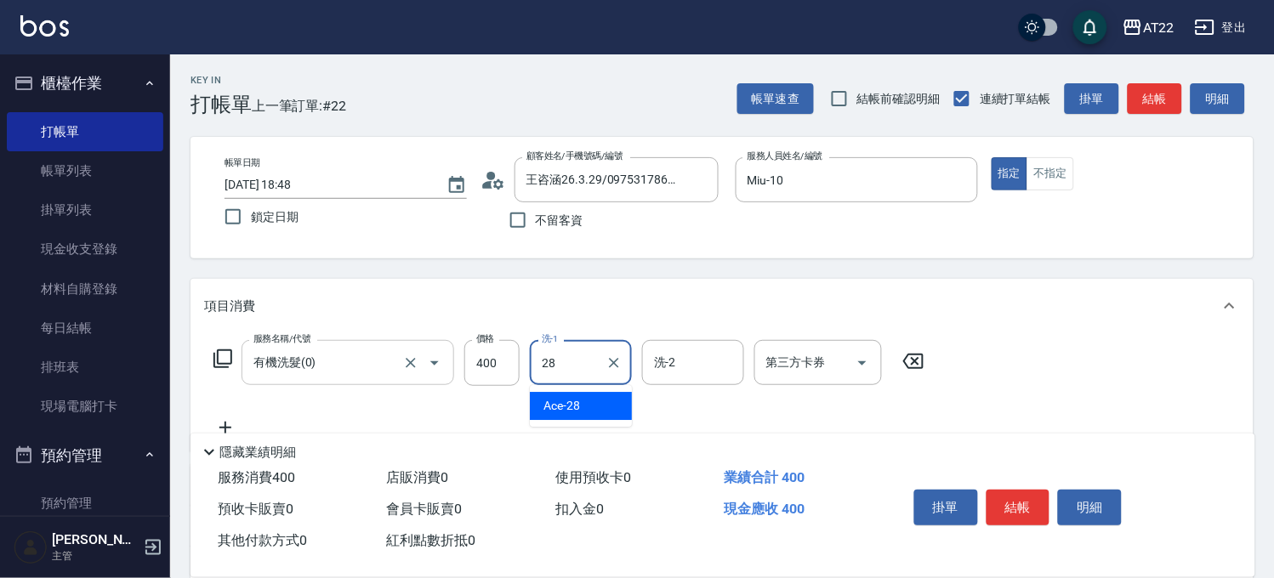
type input "Ace-28"
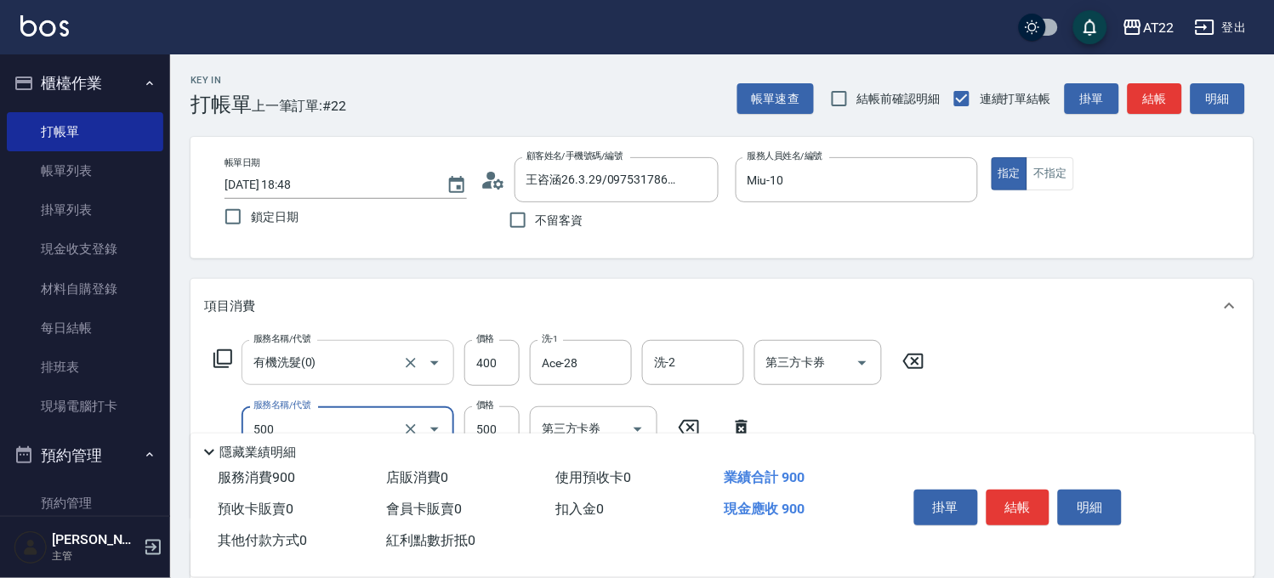
type input "剪髮(500)"
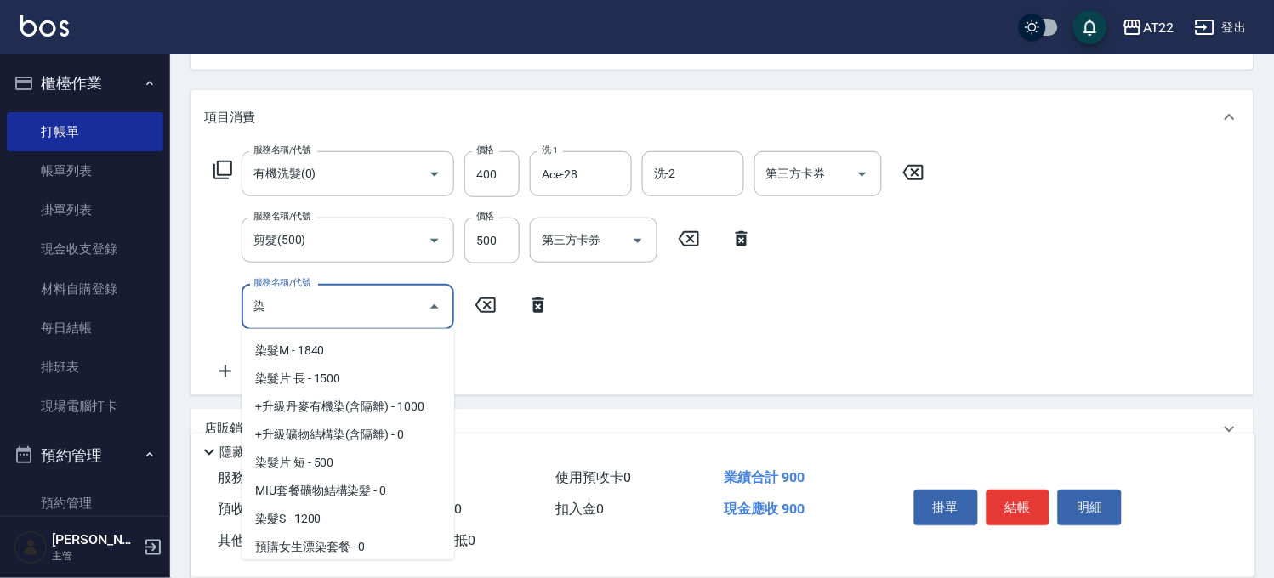
scroll to position [189, 0]
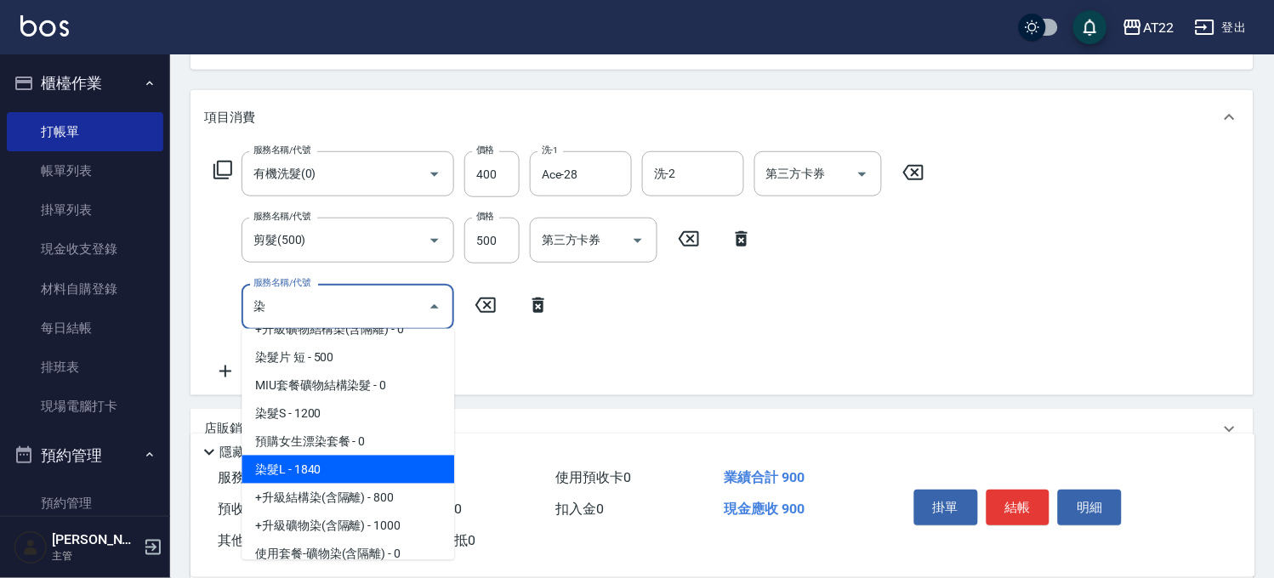
click at [318, 472] on span "染髮L - 1840" at bounding box center [348, 470] width 213 height 28
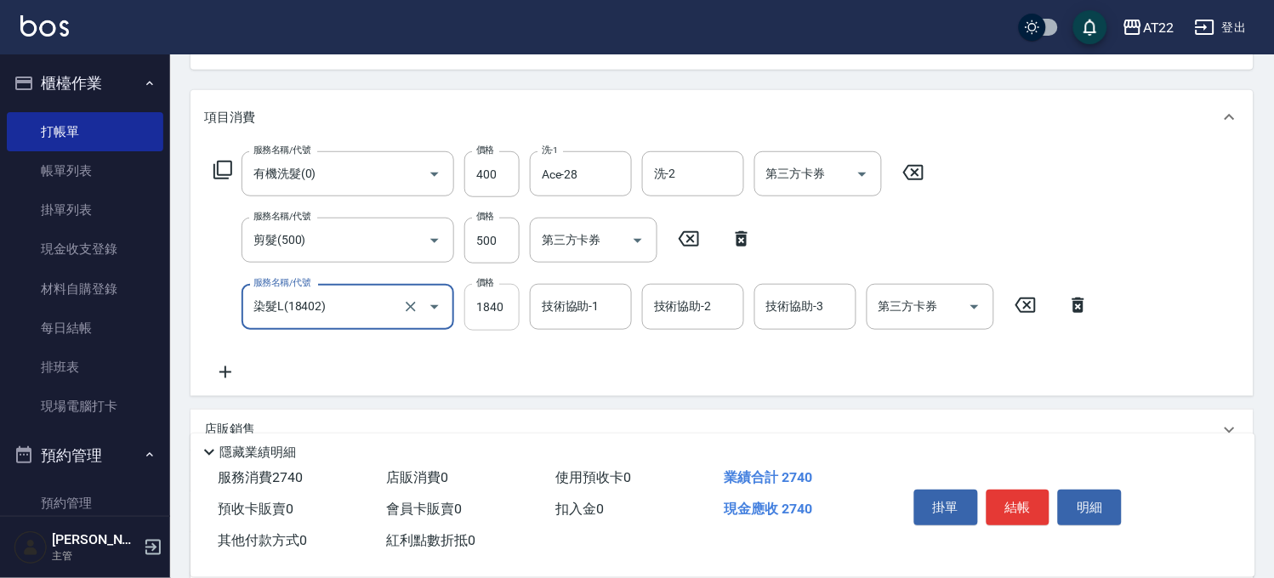
type input "染髮L(18402)"
click at [491, 319] on input "1840" at bounding box center [491, 307] width 55 height 46
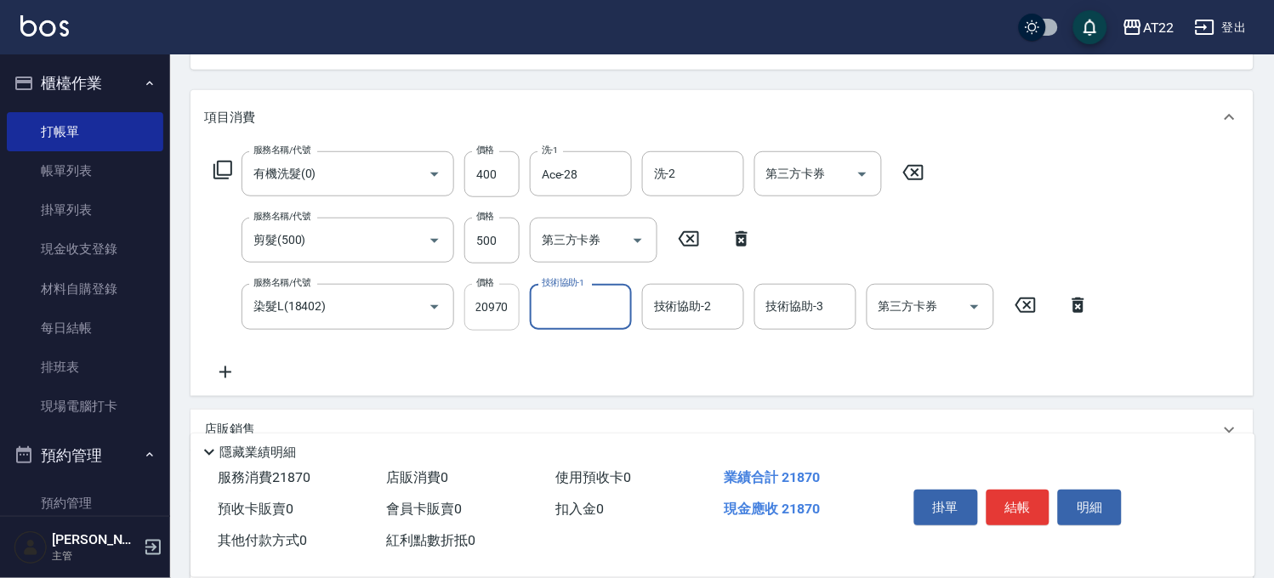
scroll to position [0, 0]
click at [491, 319] on input "20970" at bounding box center [491, 307] width 55 height 46
type input "2070"
type input "3"
type input "Ace-28"
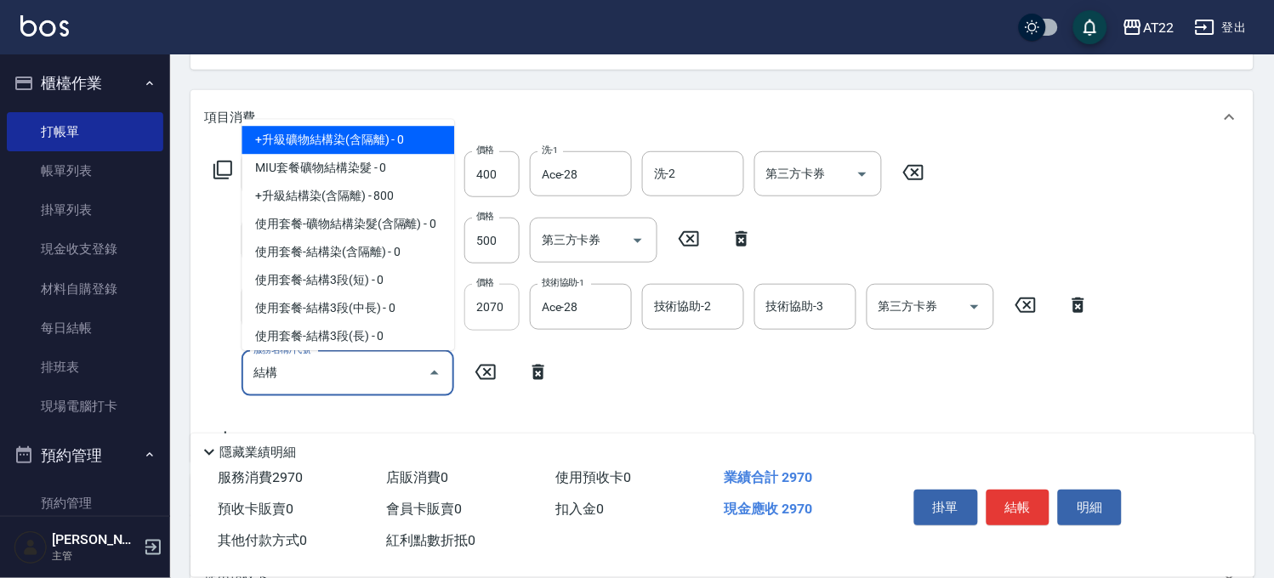
type input "+升級礦物結構染(含隔離)"
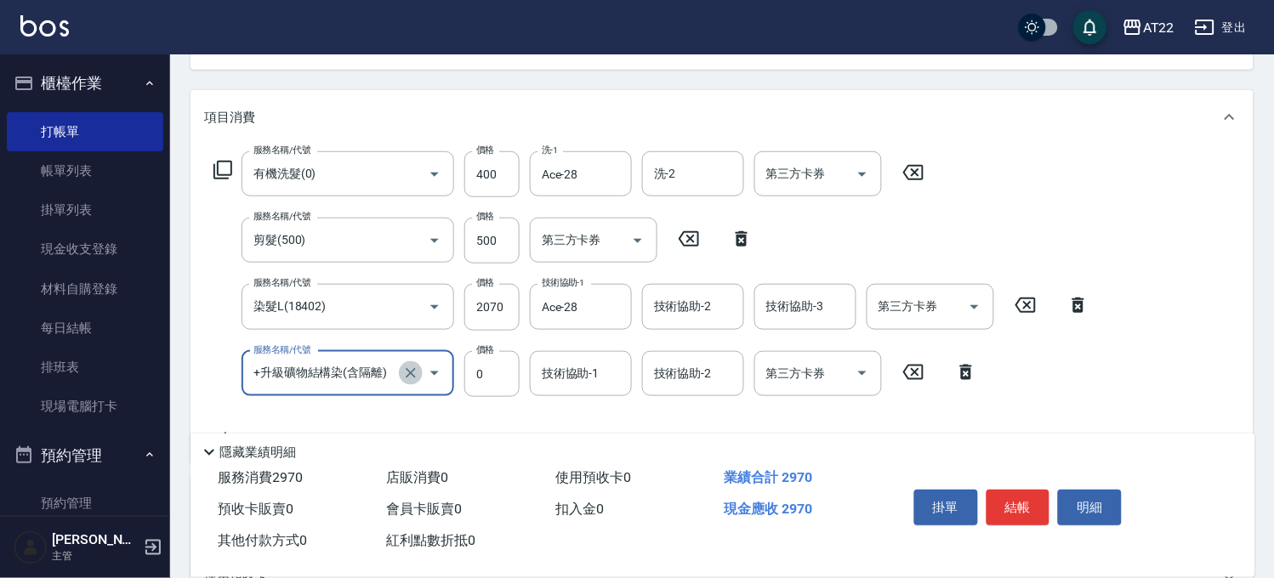
click at [403, 378] on icon "Clear" at bounding box center [410, 373] width 17 height 17
type input "+升級結構染(含隔離)(32011)"
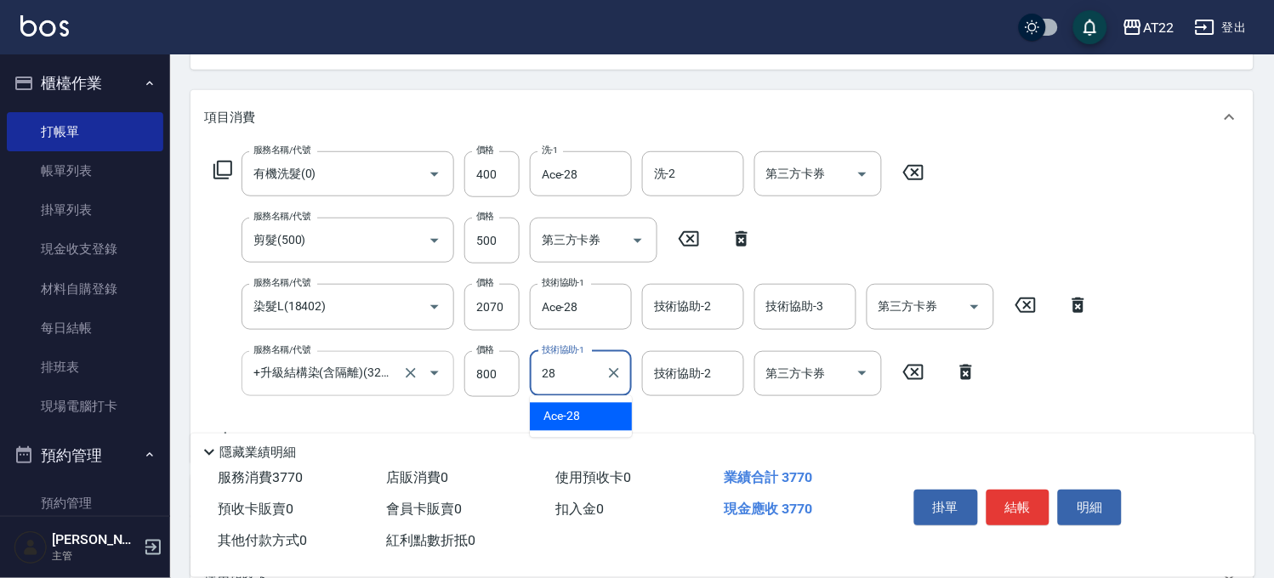
type input "Ace-28"
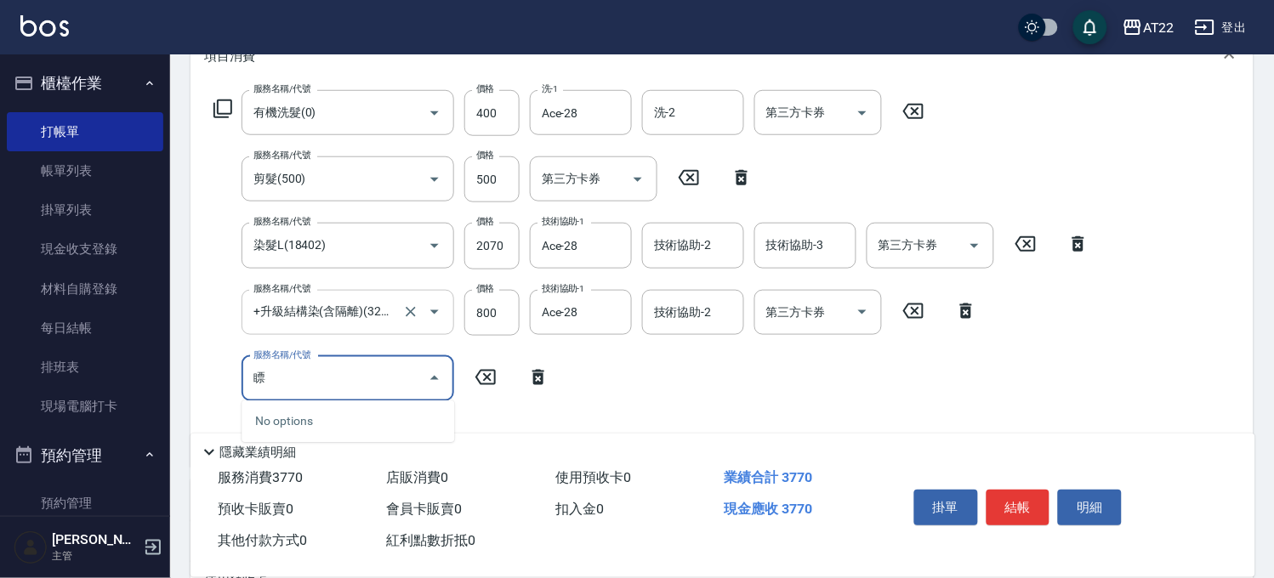
scroll to position [283, 0]
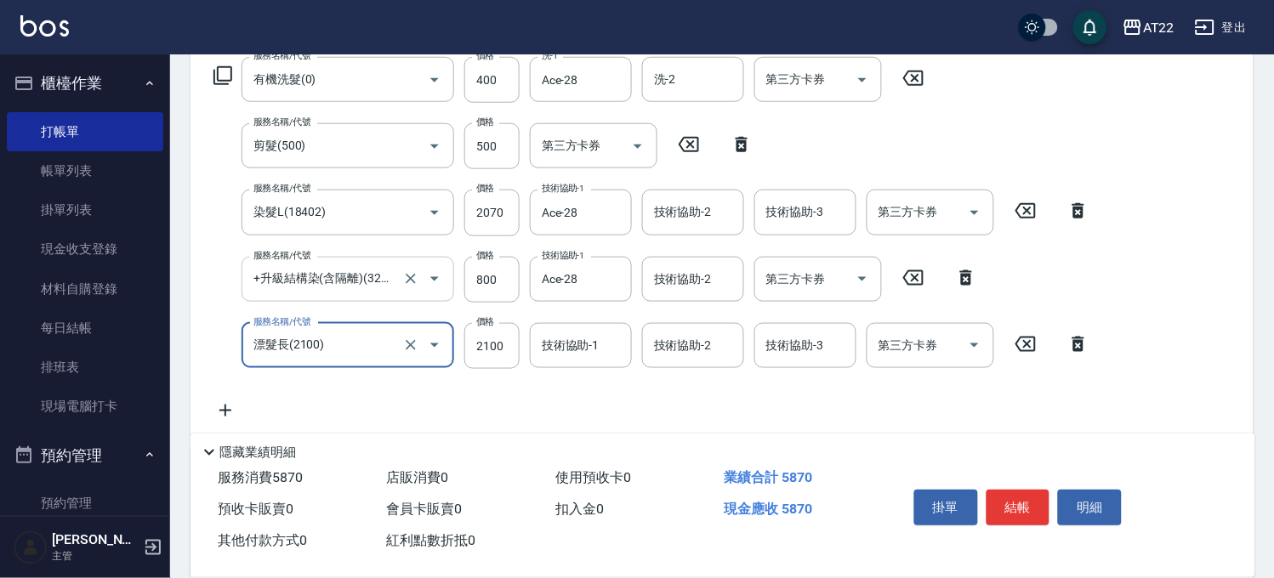
type input "漂髮長(2100)"
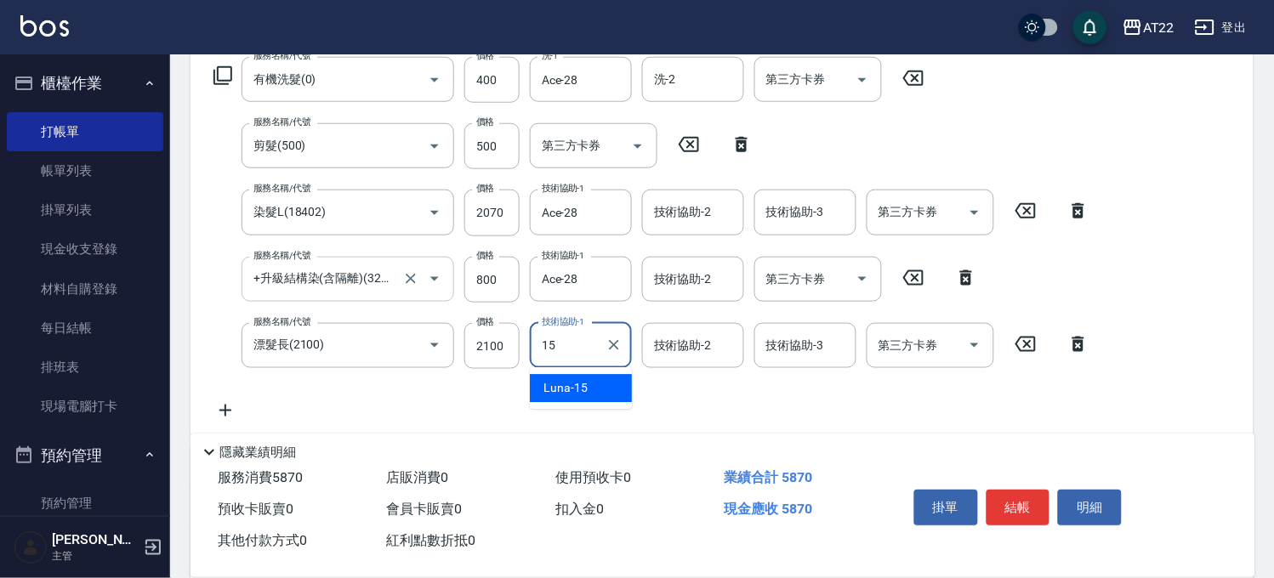
type input "Luna-15"
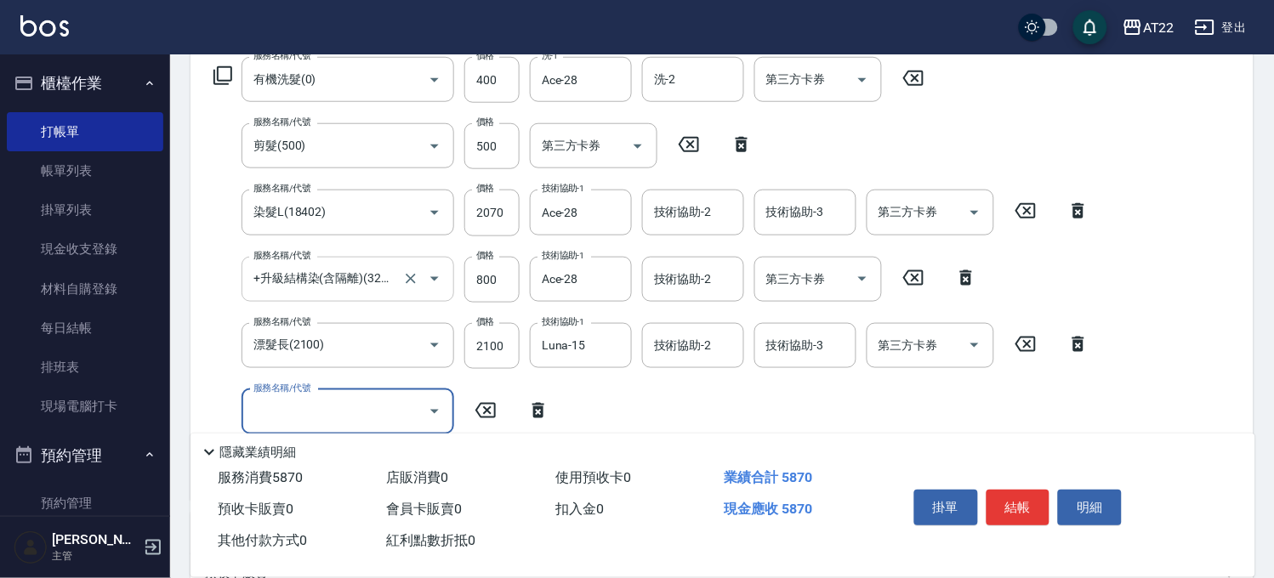
scroll to position [0, 0]
type input "潤澤修護(480)"
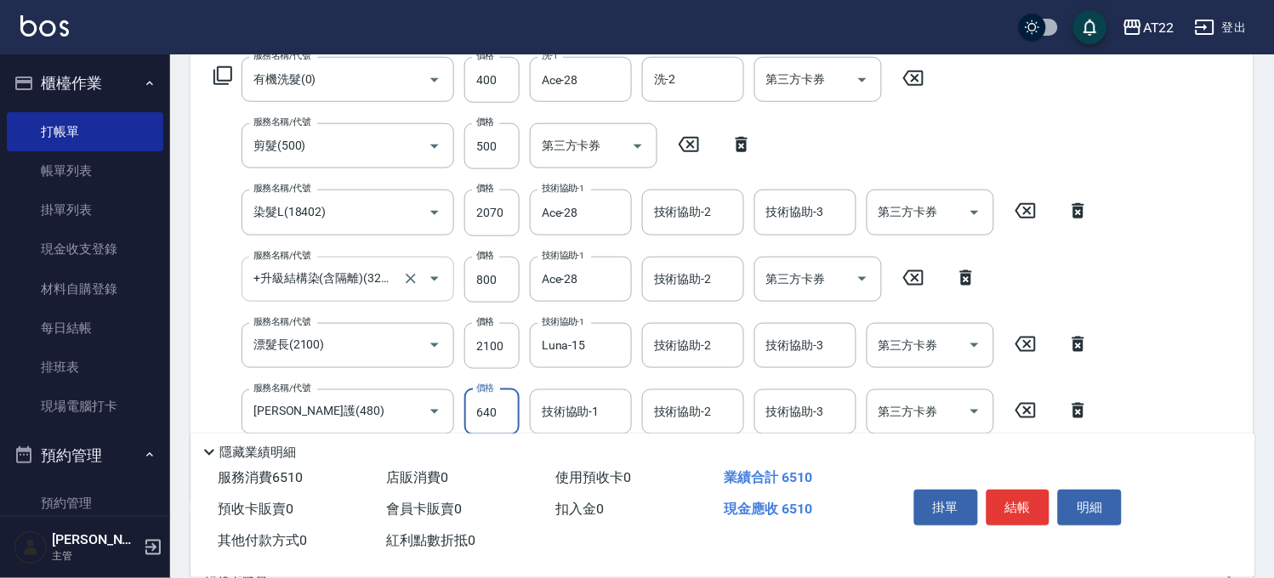
type input "640"
type input "Ace-28"
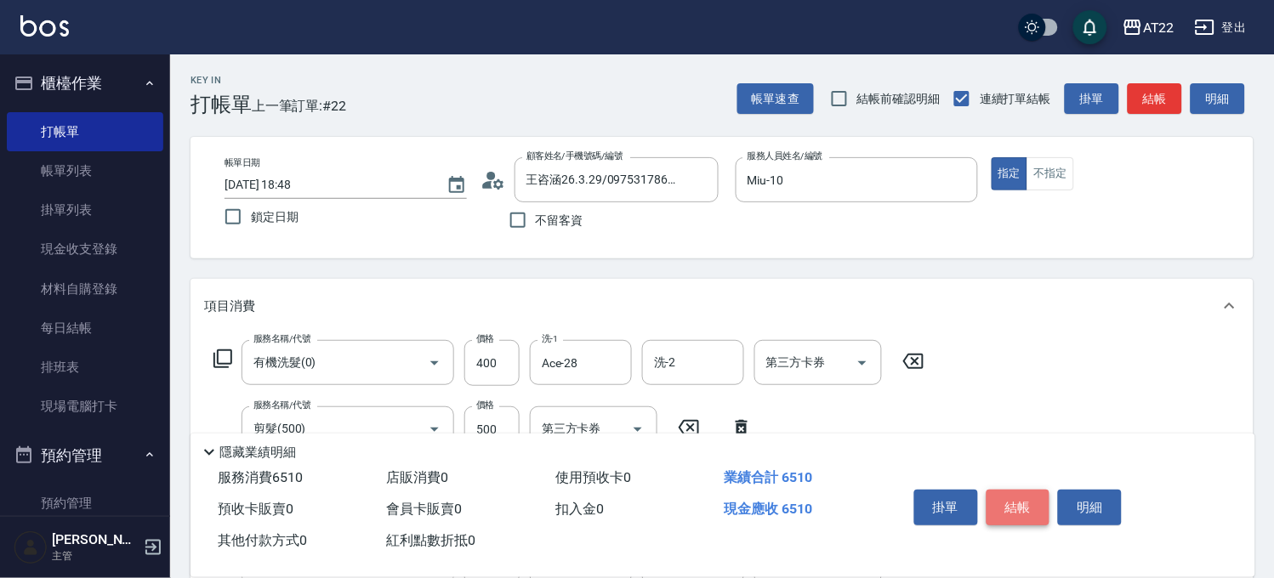
click at [1039, 493] on button "結帳" at bounding box center [1019, 508] width 64 height 36
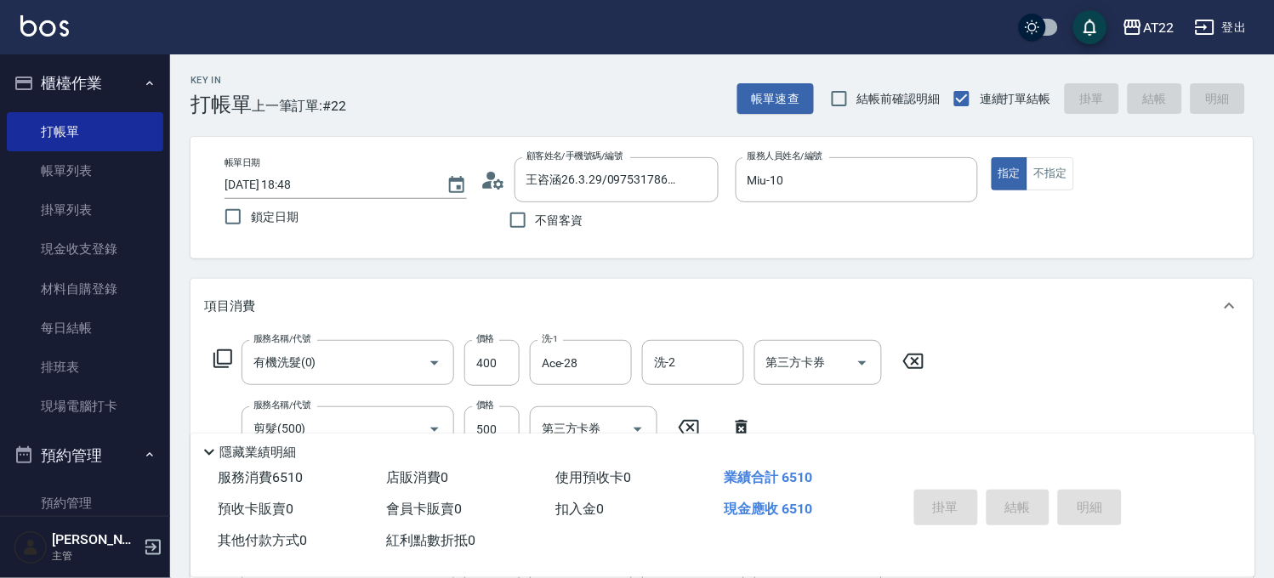
type input "2025/09/10 18:49"
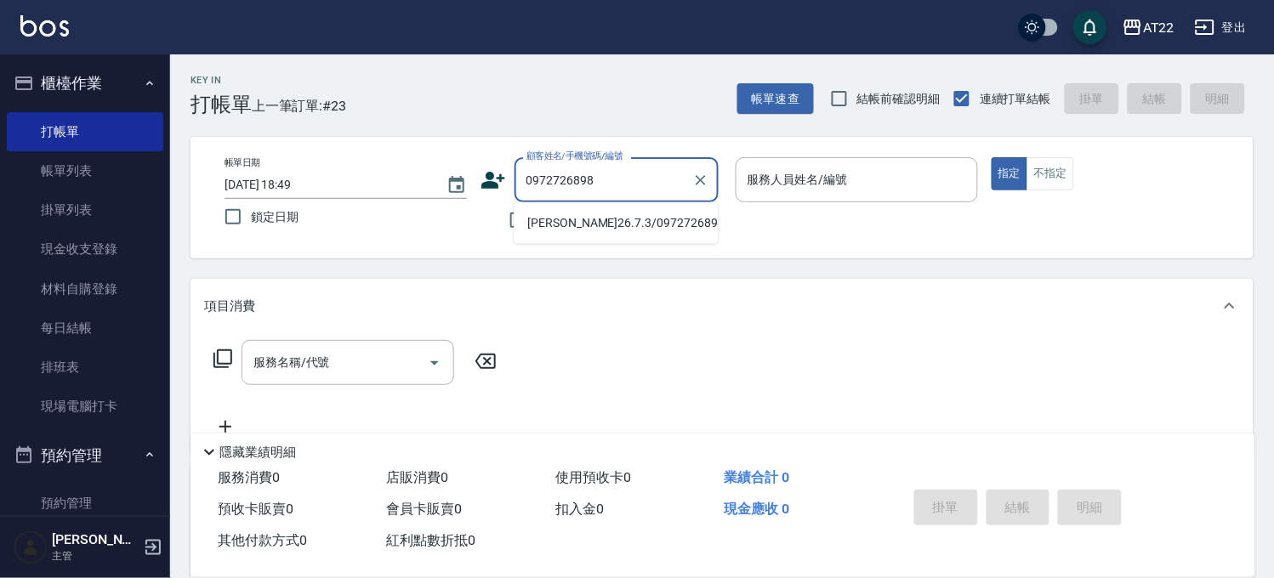
click at [649, 231] on li "曾貫昱26.7.3/0972726898/t85828" at bounding box center [616, 223] width 204 height 28
type input "曾貫昱26.7.3/0972726898/t85828"
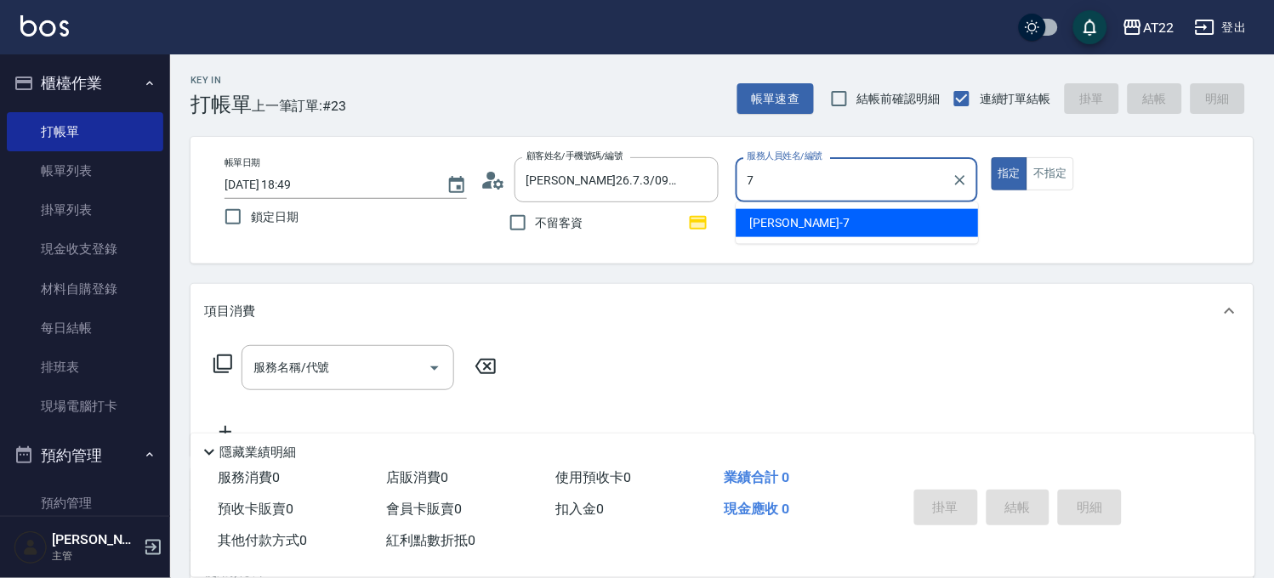
type input "Allen-7"
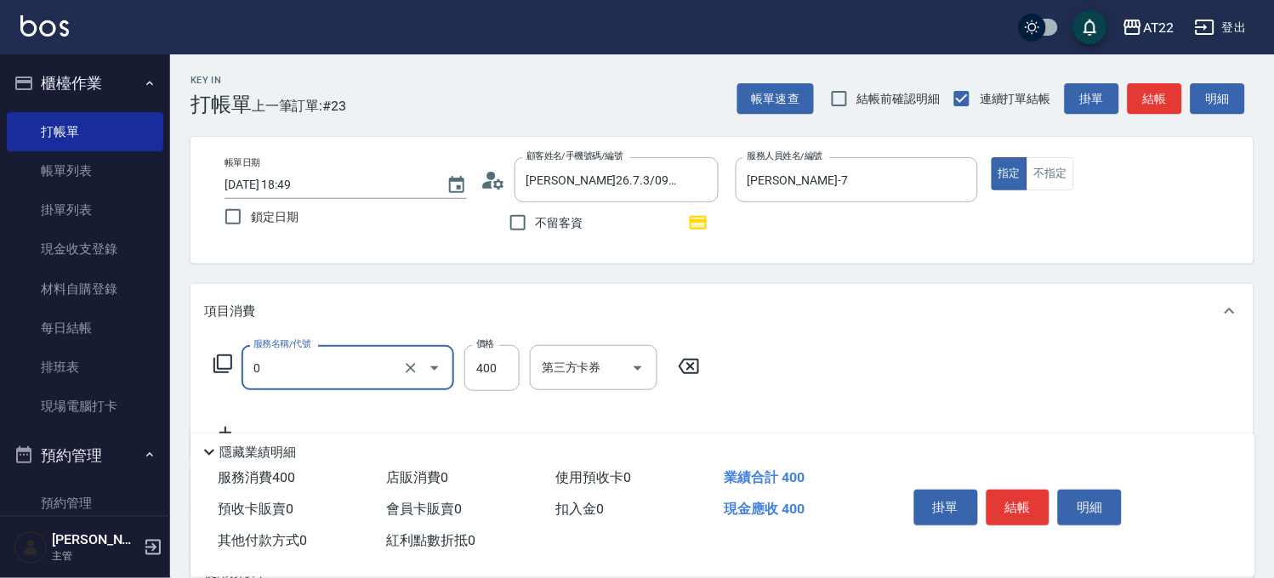
type input "有機洗髮(0)"
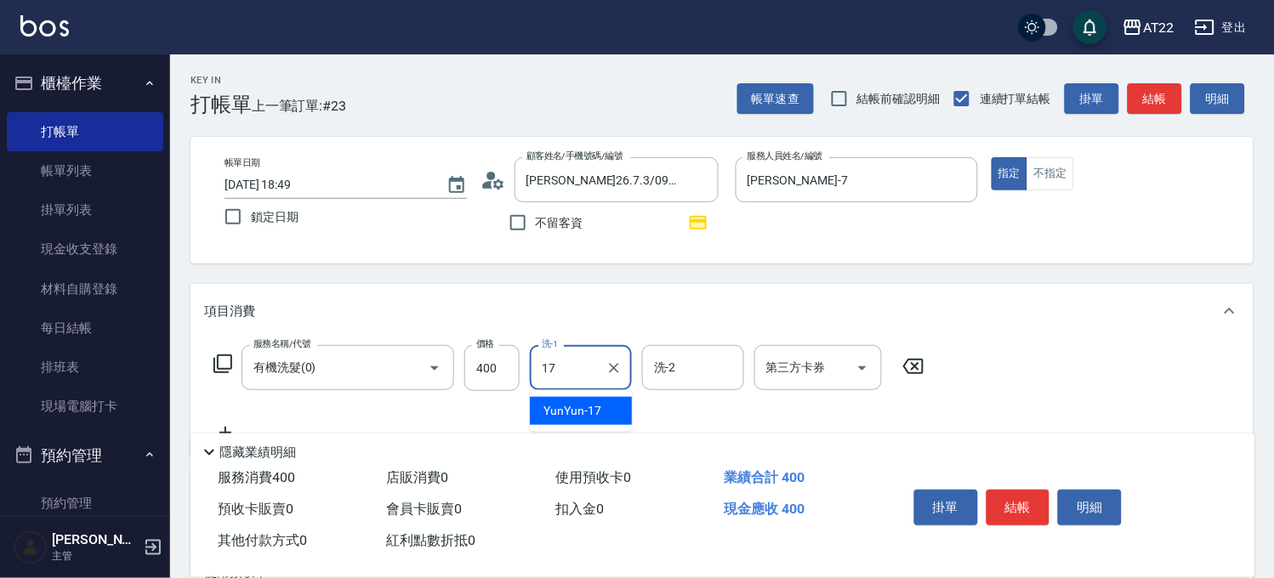
type input "YunYun-17"
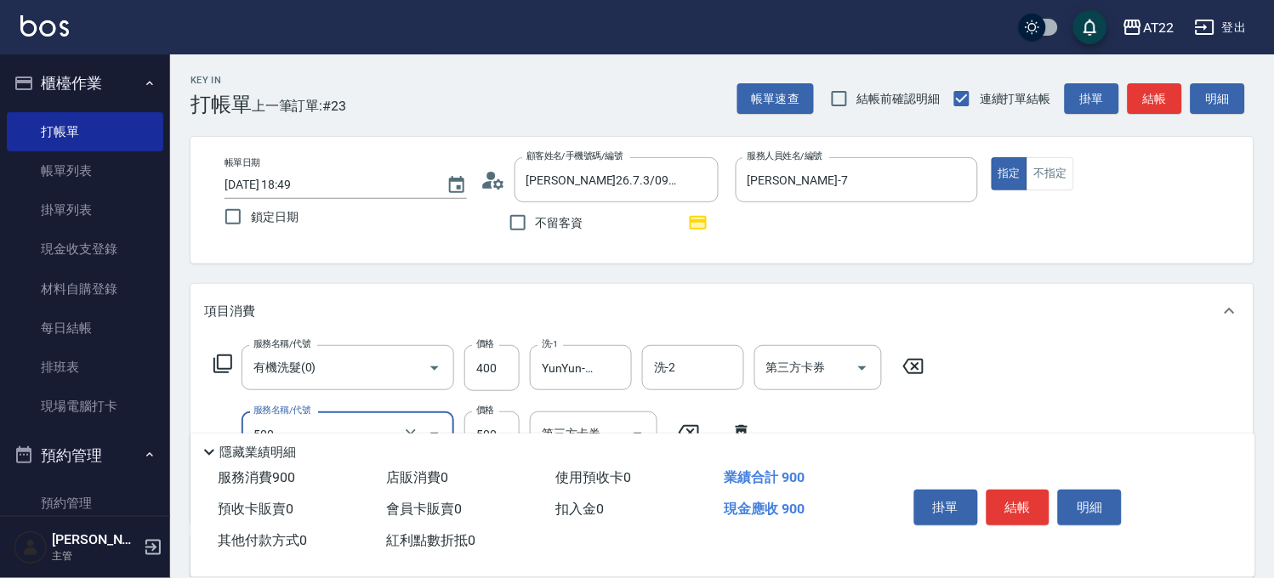
type input "剪髮(500)"
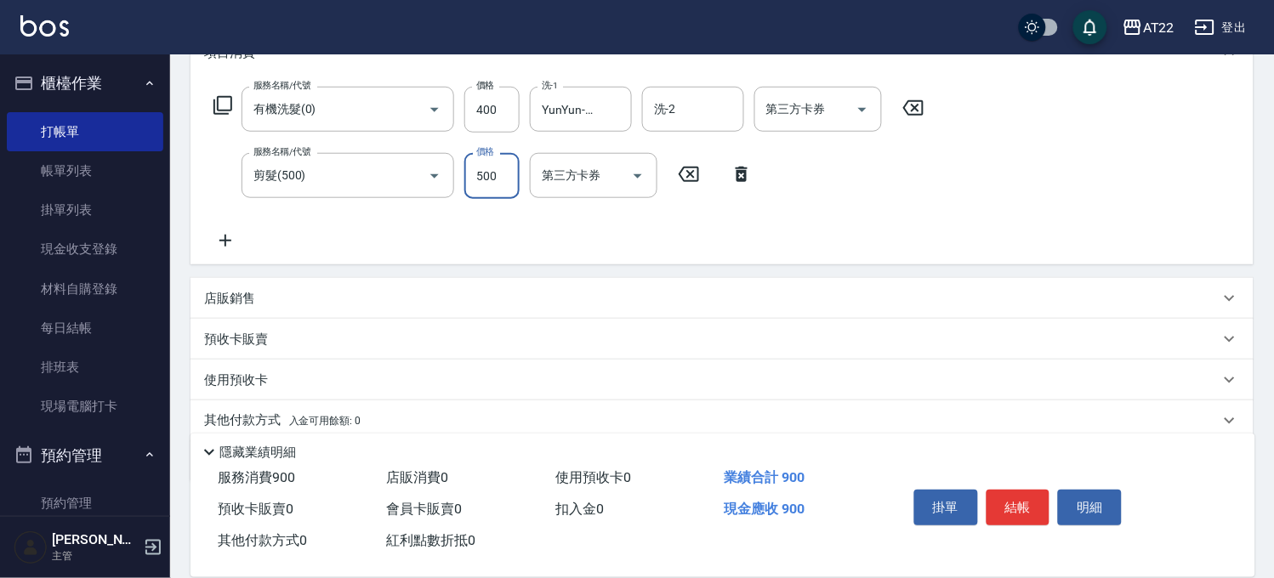
scroll to position [324, 0]
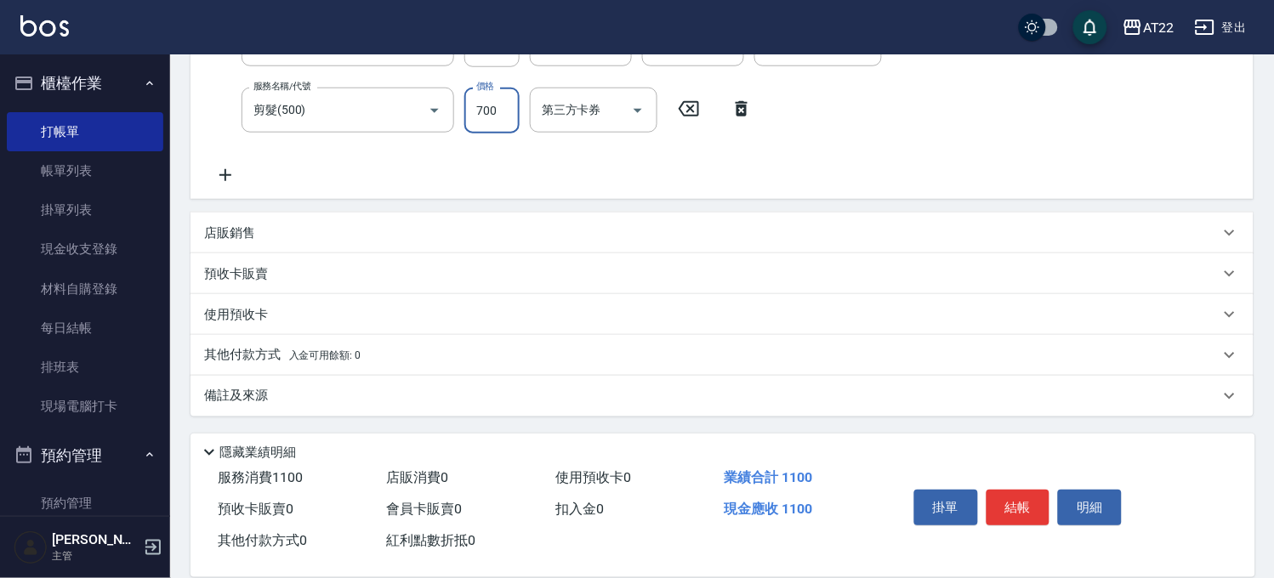
type input "700"
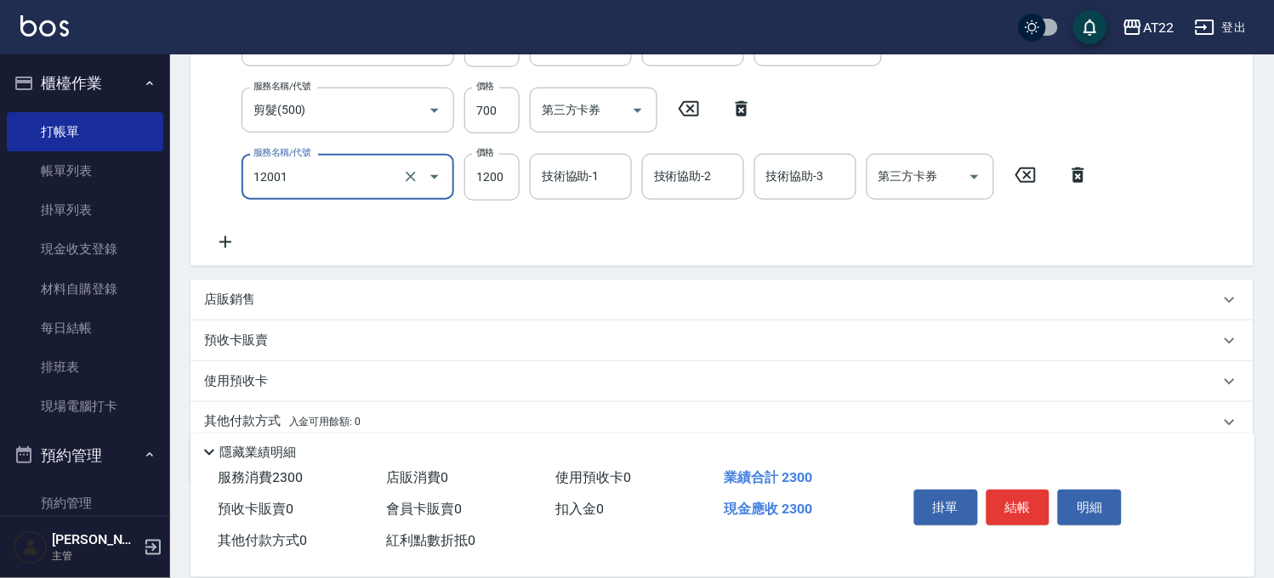
type input "燙髮S(12001)"
type input "1600"
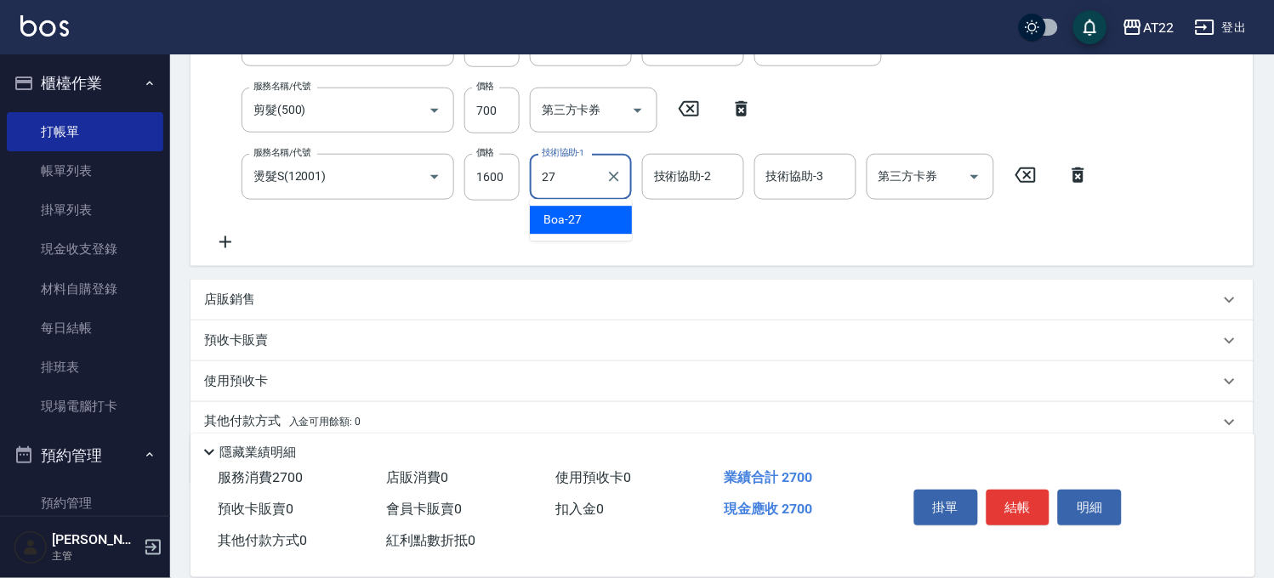
type input "Boa-27"
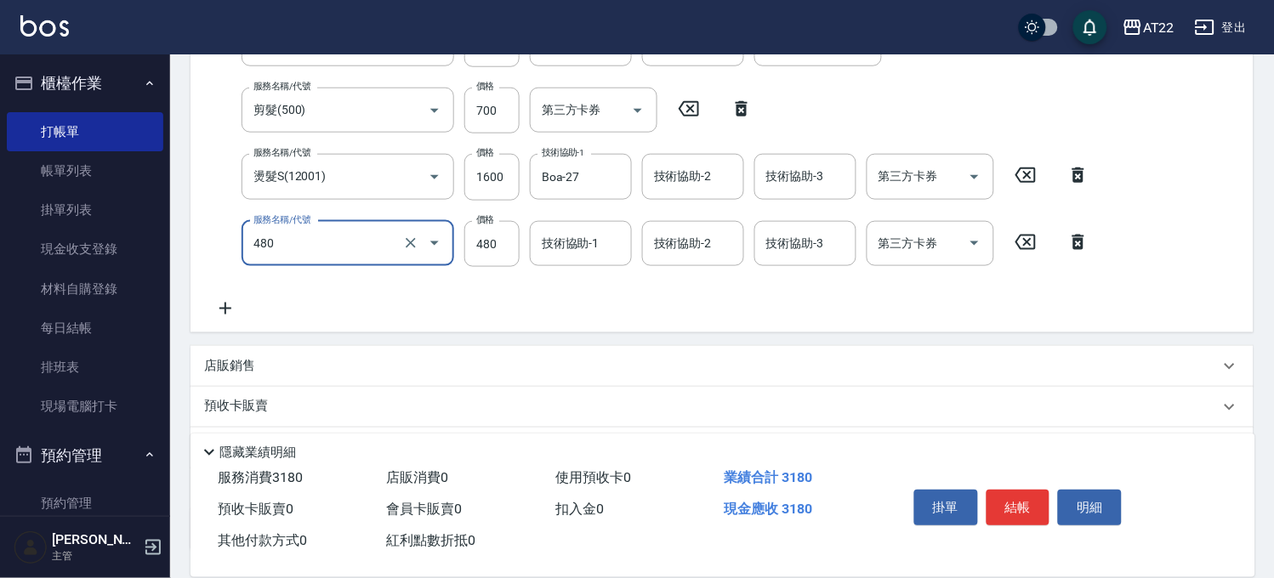
type input "潤澤修護(480)"
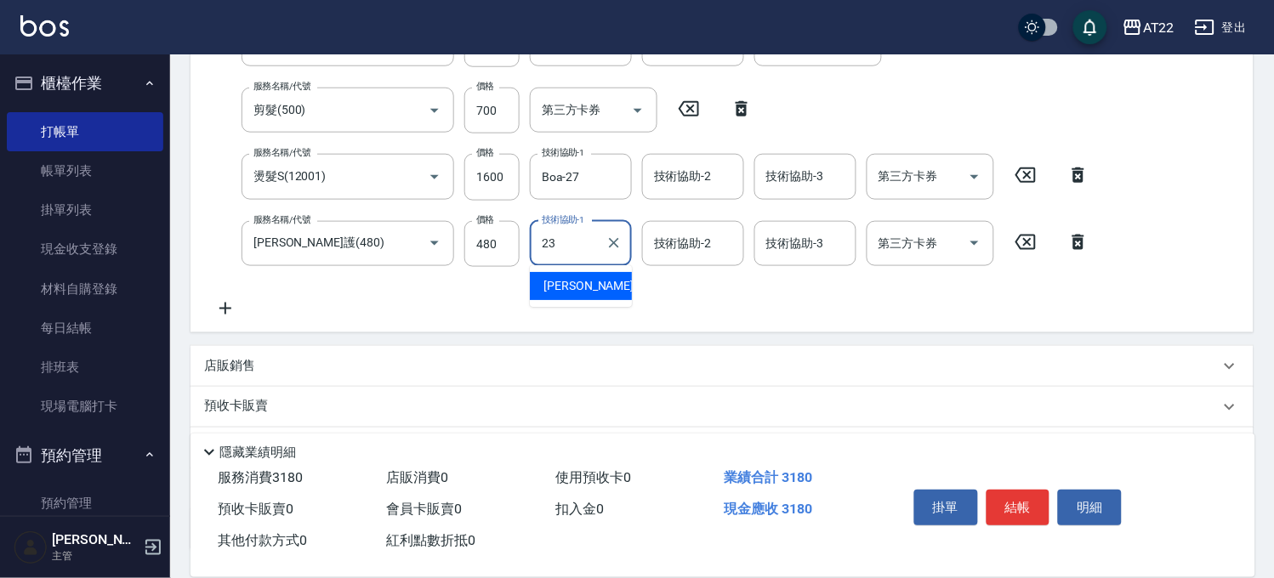
type input "Yuri-23"
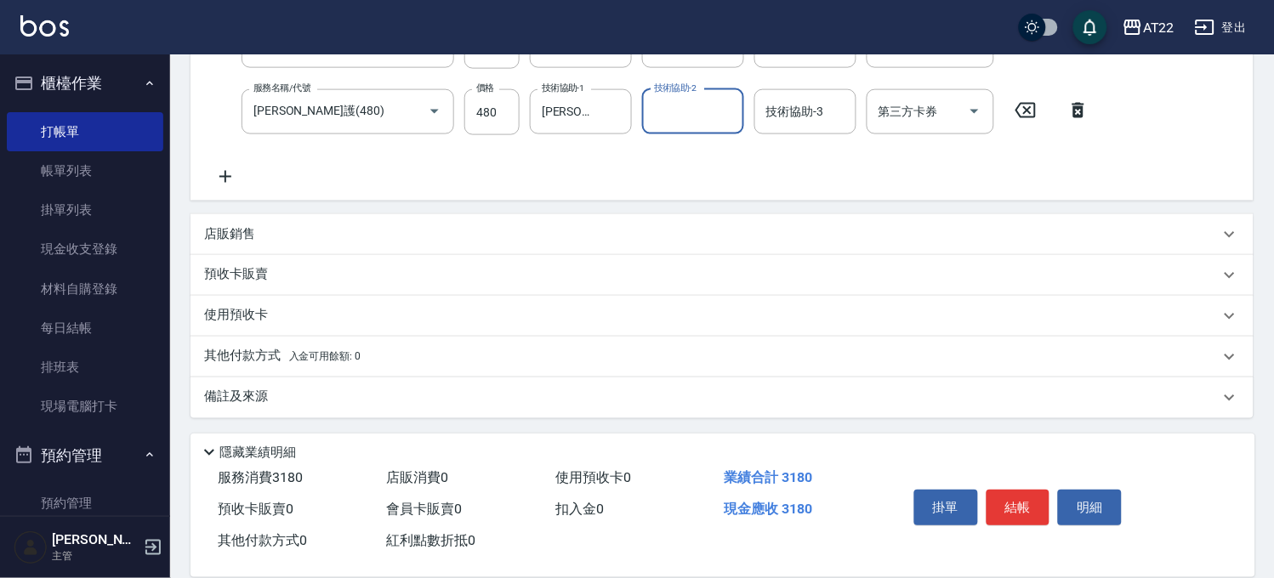
scroll to position [457, 0]
click at [312, 226] on div "店販銷售" at bounding box center [712, 234] width 1016 height 18
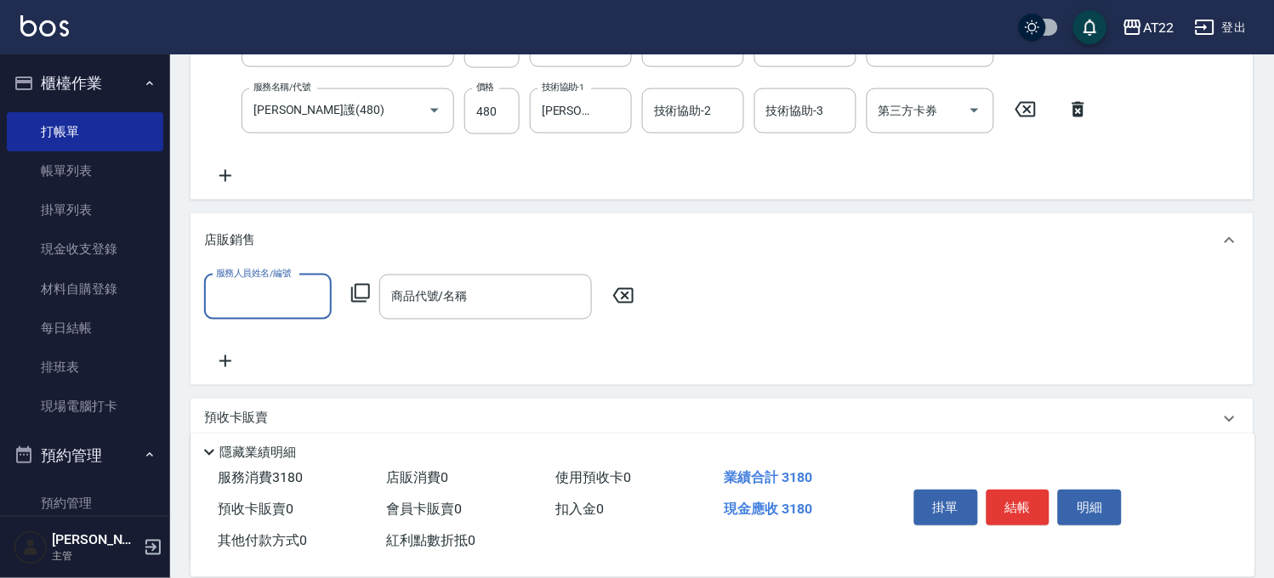
scroll to position [0, 0]
type input "Allen-7"
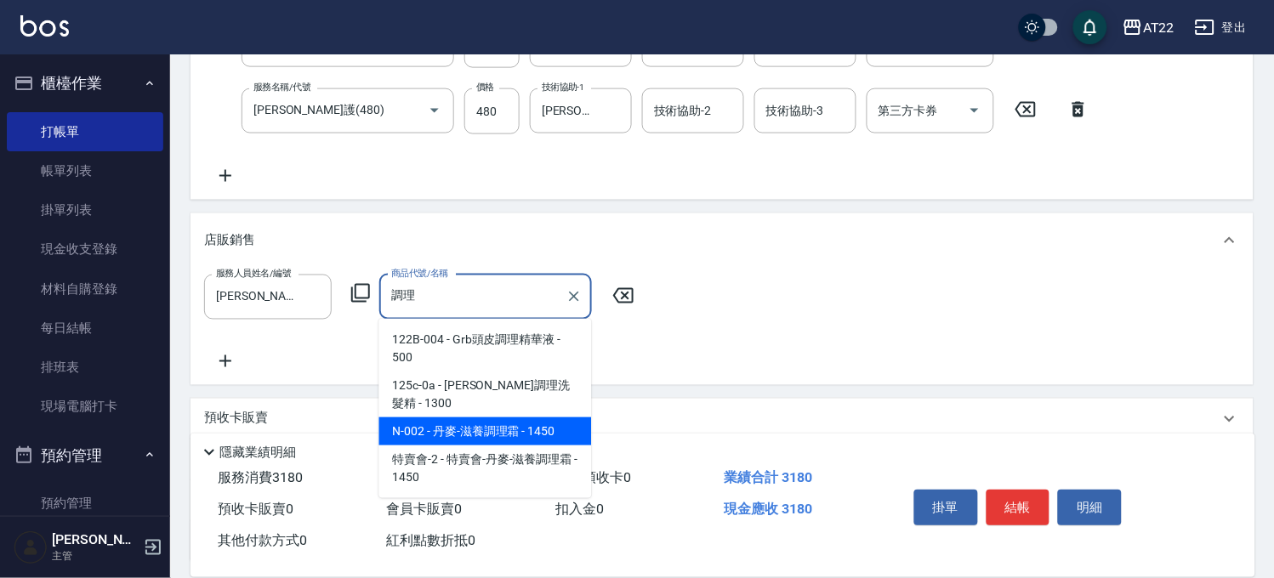
type input "丹麥-滋養調理霜"
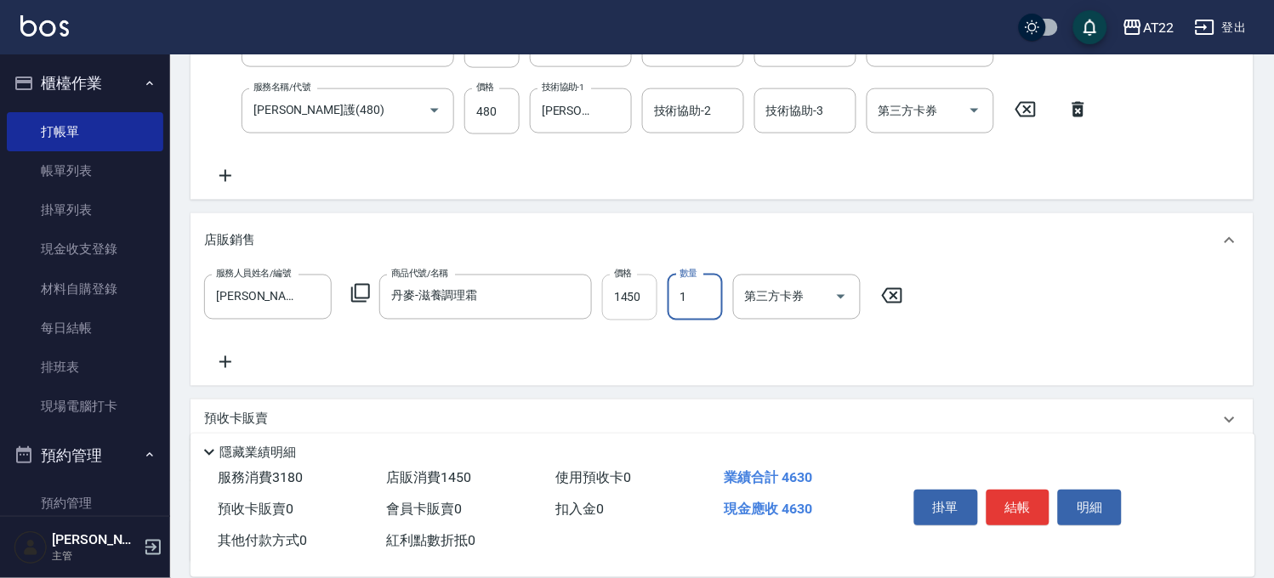
click at [616, 299] on input "1450" at bounding box center [629, 298] width 55 height 46
type input "1305"
click at [1017, 496] on button "結帳" at bounding box center [1019, 508] width 64 height 36
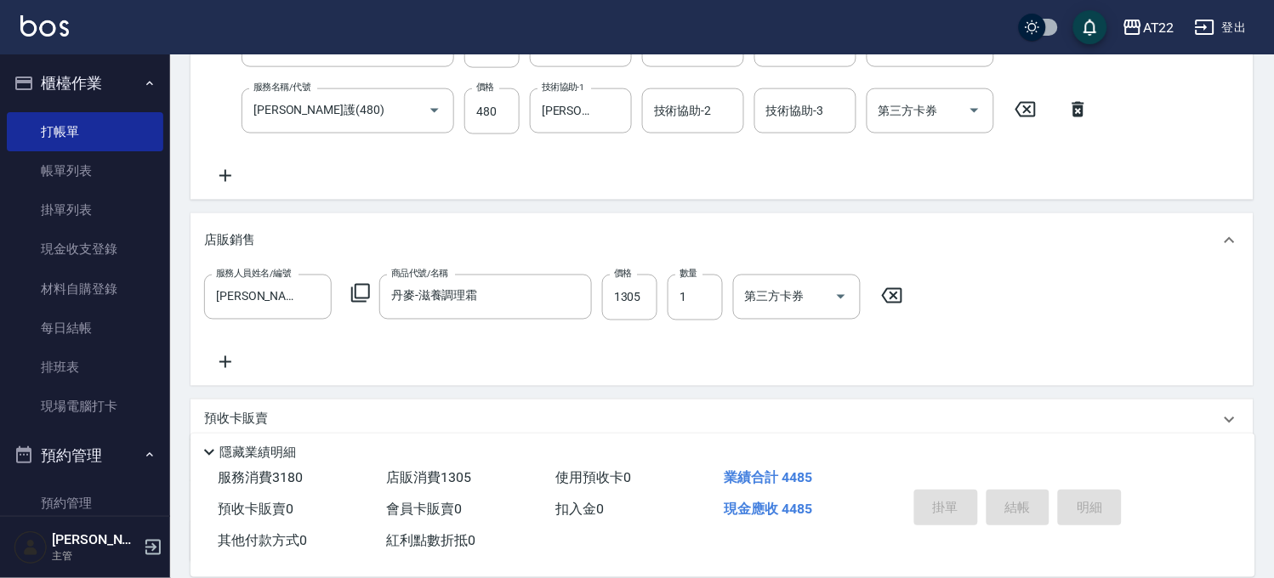
type input "2025/09/10 18:50"
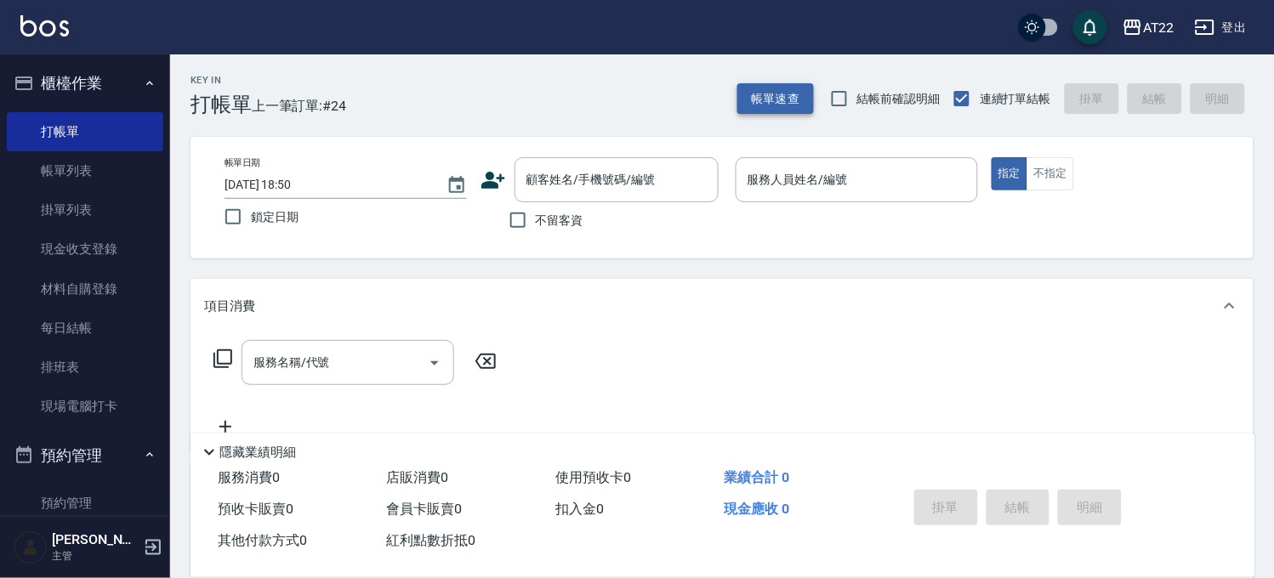
click at [778, 102] on button "帳單速查" at bounding box center [775, 98] width 77 height 31
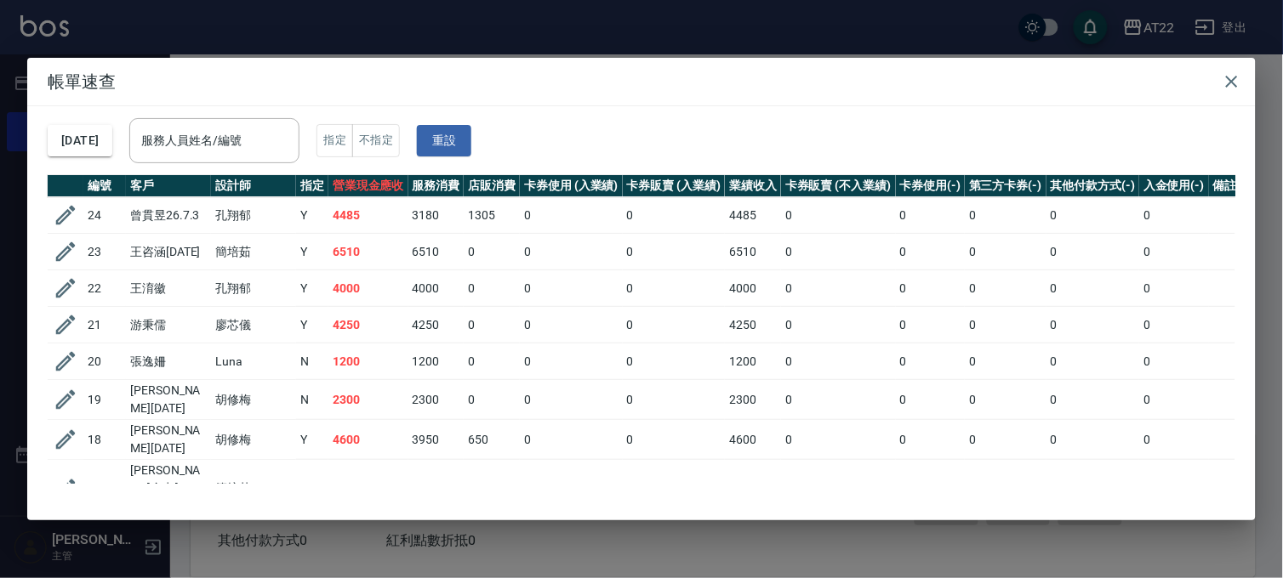
click at [496, 34] on div "帳單速查 2025/09/10 服務人員姓名/編號 服務人員姓名/編號 指定 不指定 重設 編號 客戶 設計師 指定 營業現金應收 服務消費 店販消費 卡券使…" at bounding box center [641, 289] width 1283 height 578
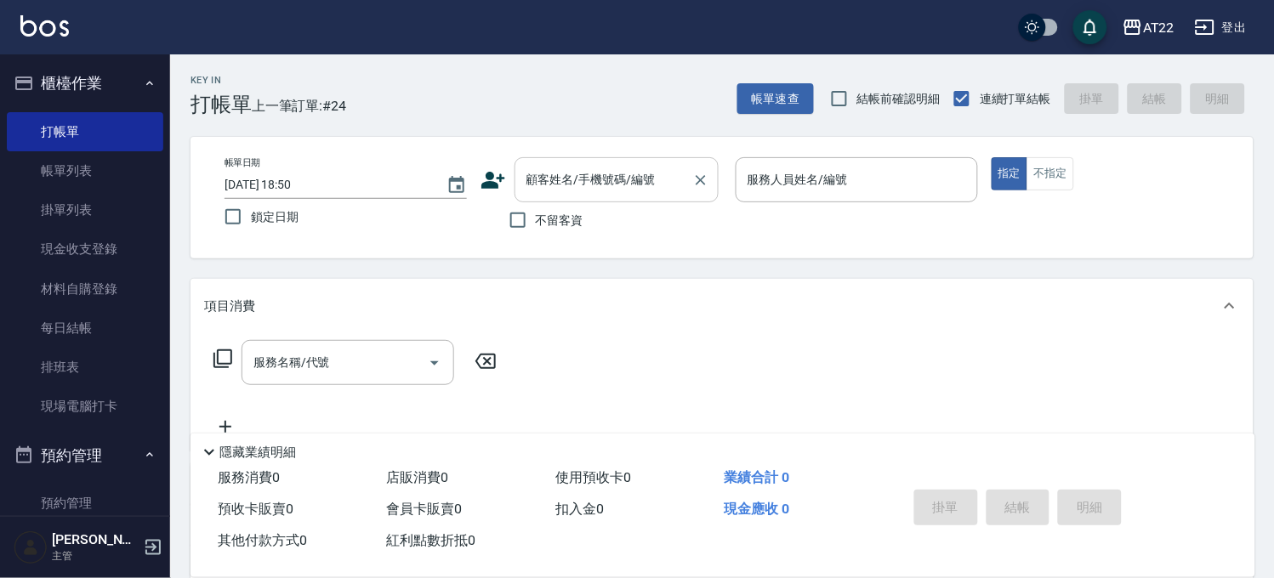
click at [618, 184] on input "顧客姓名/手機號碼/編號" at bounding box center [603, 180] width 163 height 30
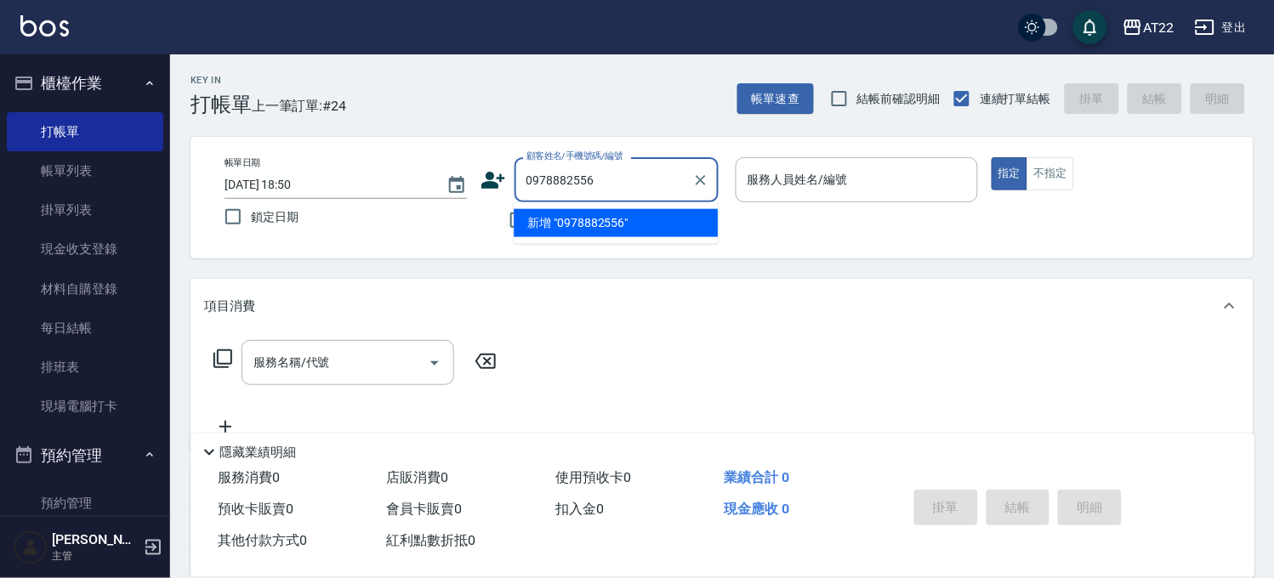
click at [566, 209] on li "新增 "0978882556"" at bounding box center [616, 223] width 204 height 28
type input "0978882556"
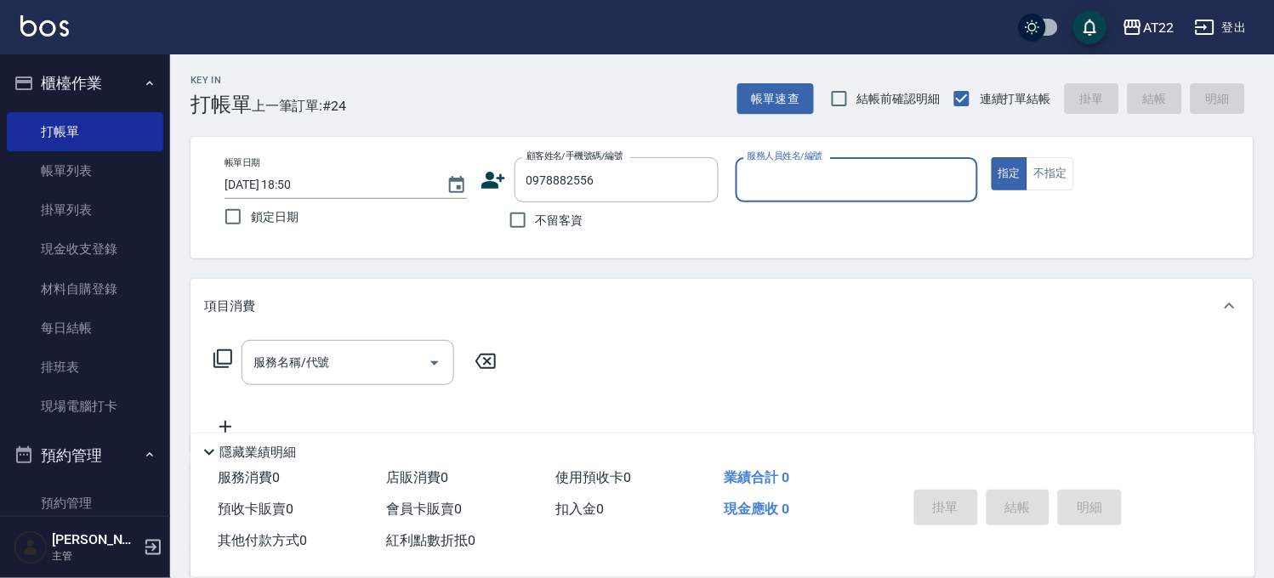
click at [498, 191] on icon at bounding box center [494, 181] width 26 height 26
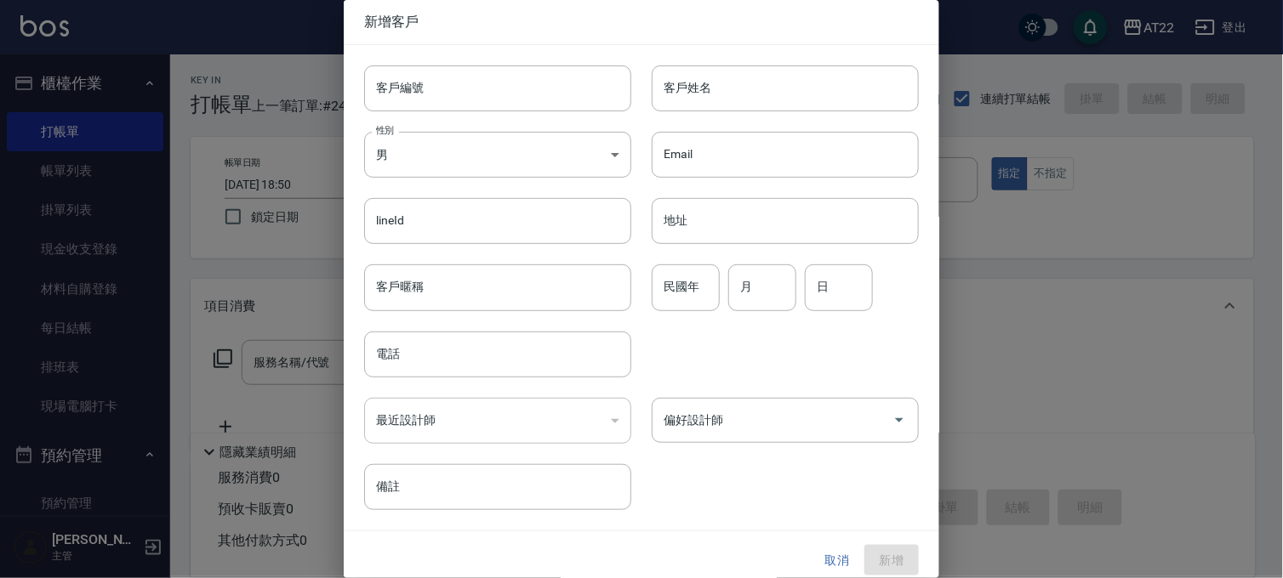
type input "0978882556"
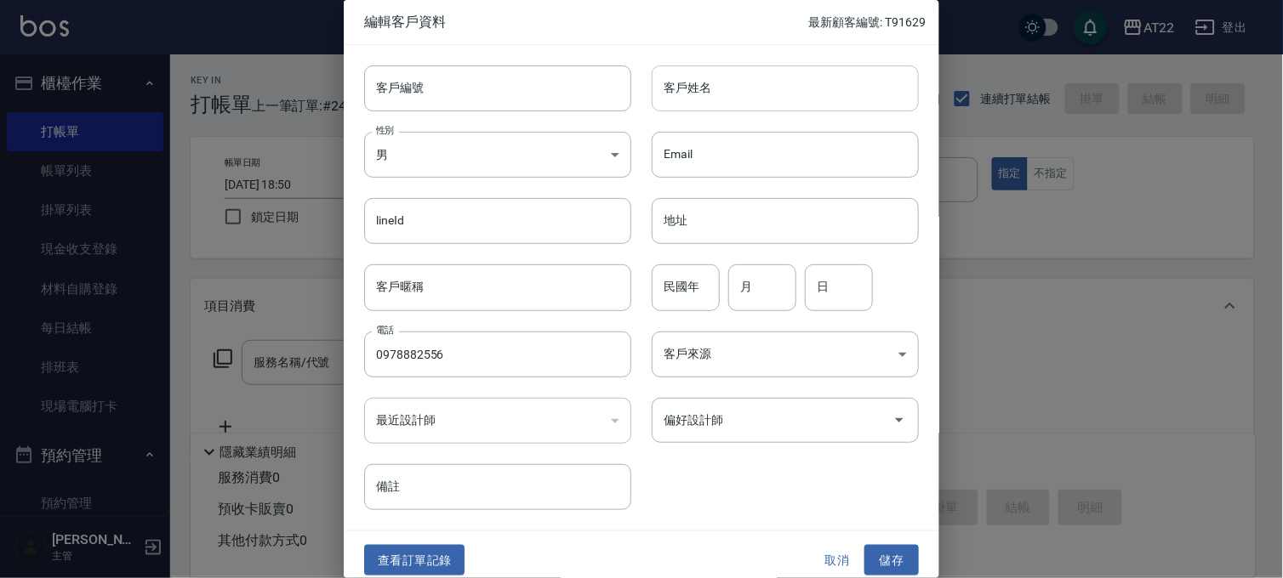
click at [754, 92] on input "客戶姓名" at bounding box center [785, 88] width 267 height 46
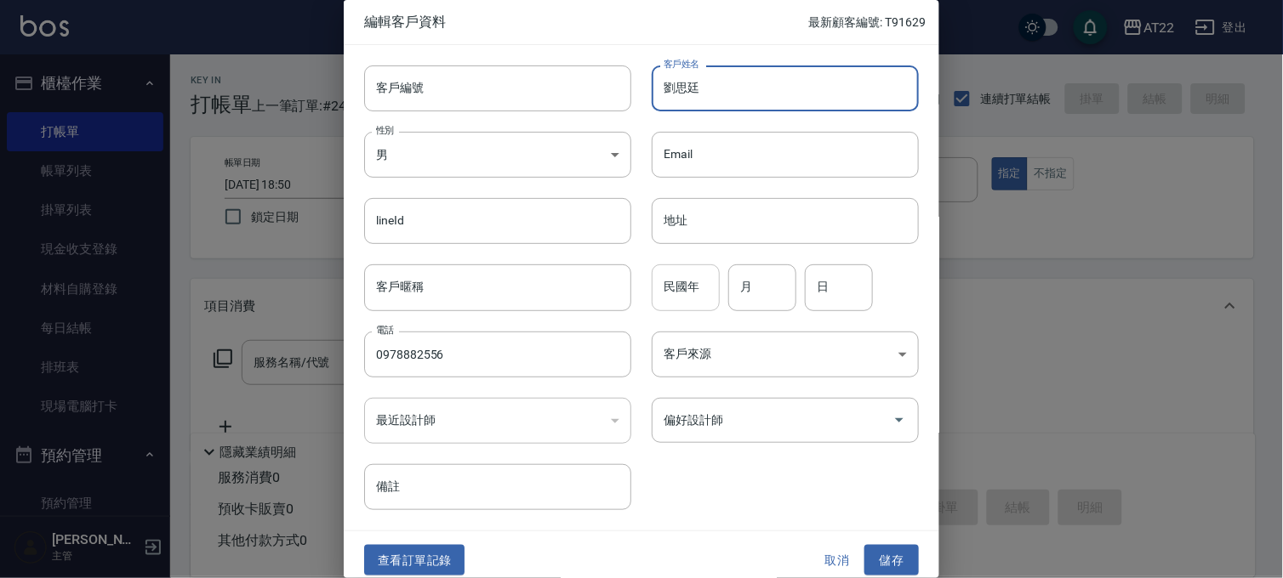
type input "劉思廷"
click at [698, 270] on input "民國年" at bounding box center [686, 288] width 68 height 46
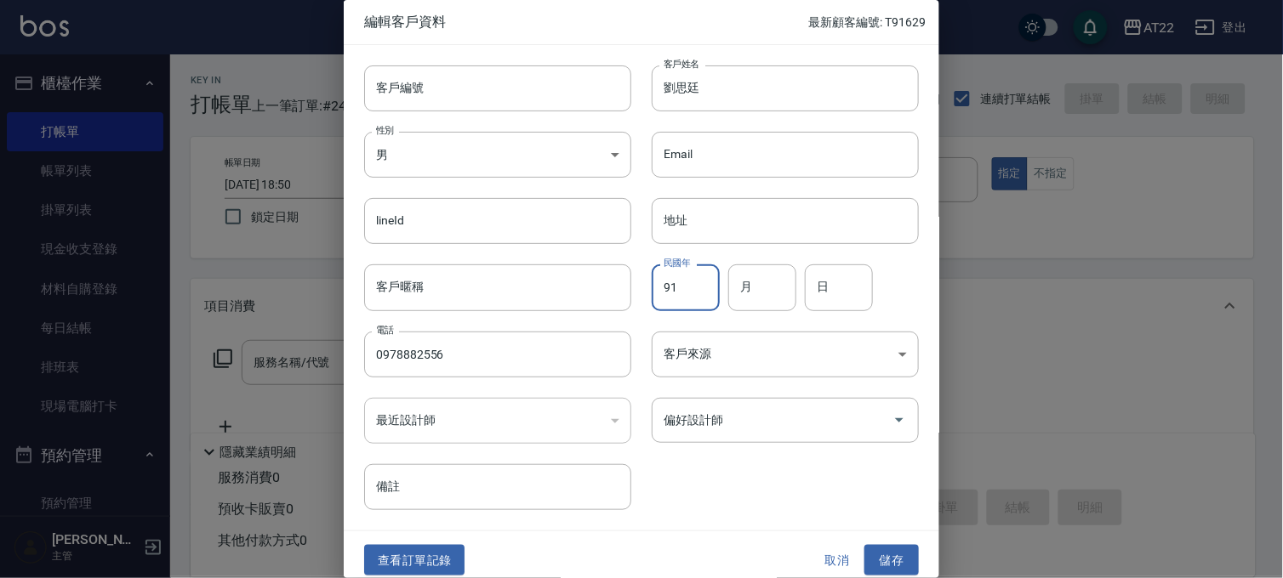
type input "91"
type input "5"
type input "4"
click at [851, 546] on button "取消" at bounding box center [837, 560] width 54 height 31
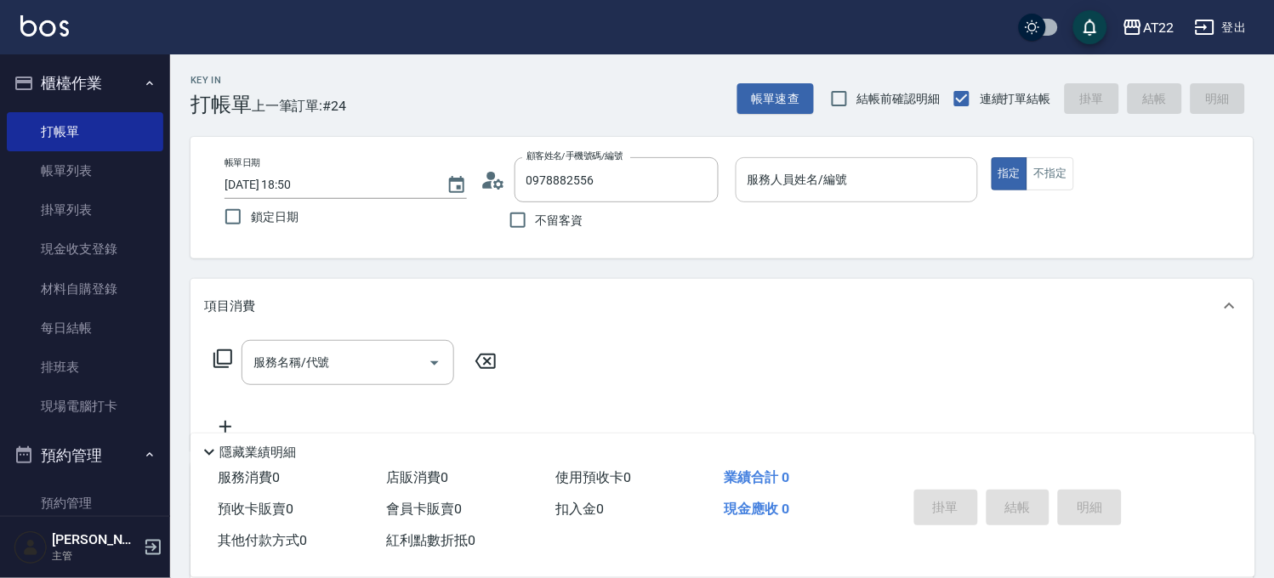
click at [845, 175] on input "服務人員姓名/編號" at bounding box center [856, 180] width 227 height 30
click at [495, 202] on div "不留客資" at bounding box center [600, 220] width 238 height 36
click at [499, 184] on icon at bounding box center [494, 181] width 26 height 26
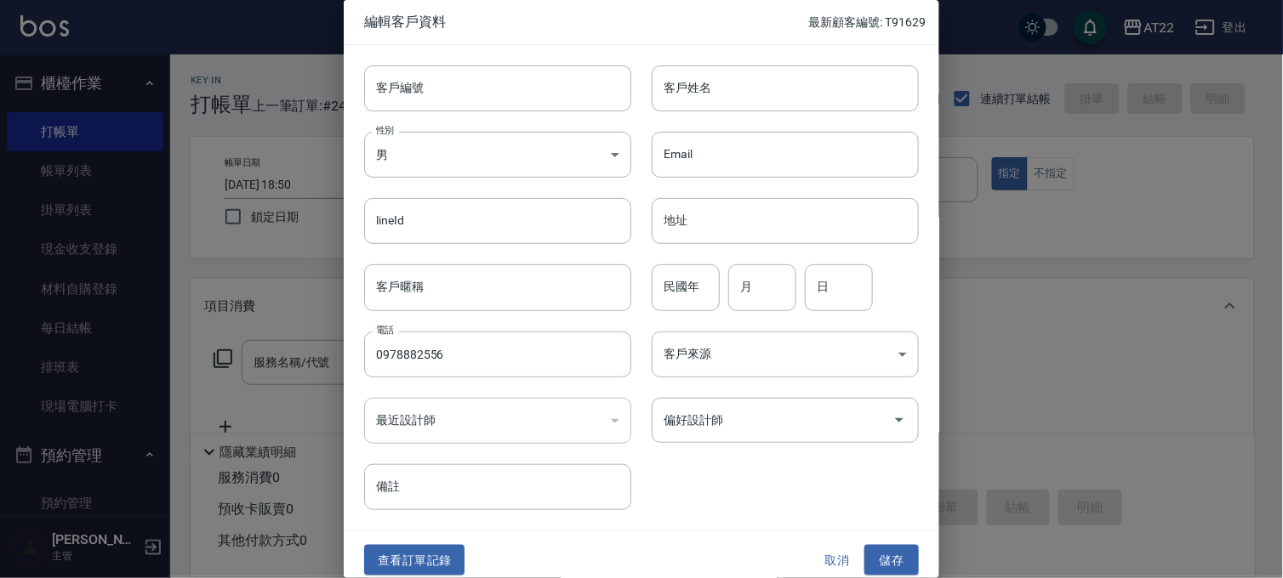
click at [840, 575] on button "取消" at bounding box center [837, 560] width 54 height 31
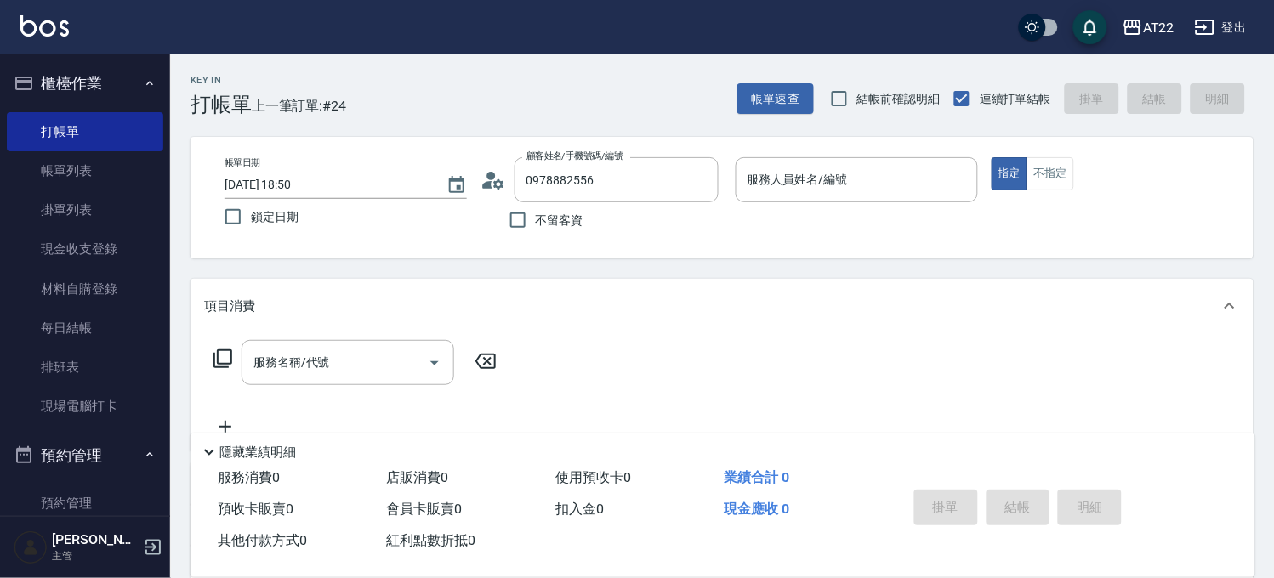
click at [490, 165] on div "顧客姓名/手機號碼/編號 0978882556 顧客姓名/手機號碼/編號" at bounding box center [602, 179] width 242 height 45
click at [489, 172] on circle at bounding box center [491, 176] width 9 height 9
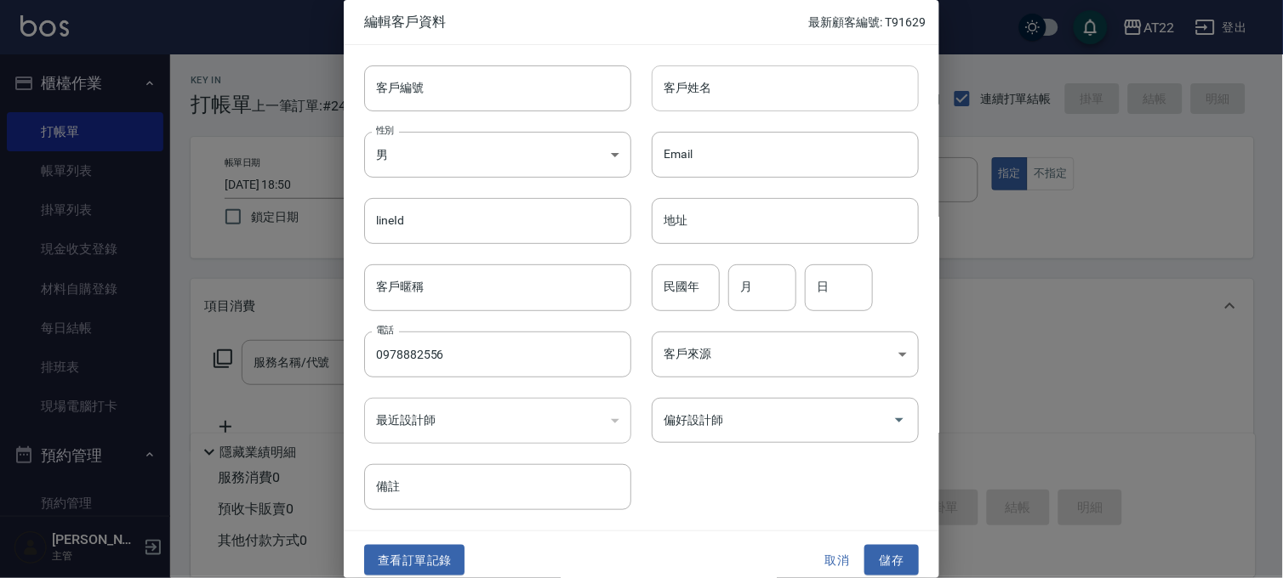
click at [742, 99] on input "客戶姓名" at bounding box center [785, 88] width 267 height 46
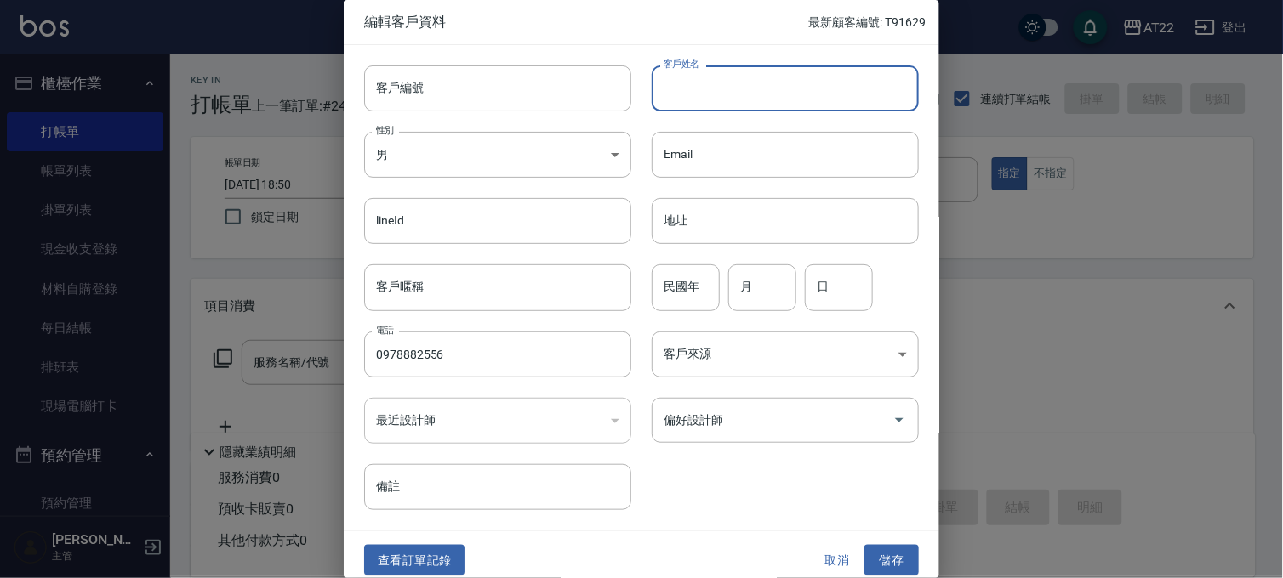
type input "劉思廷"
type input "91"
type input "5"
type input "4"
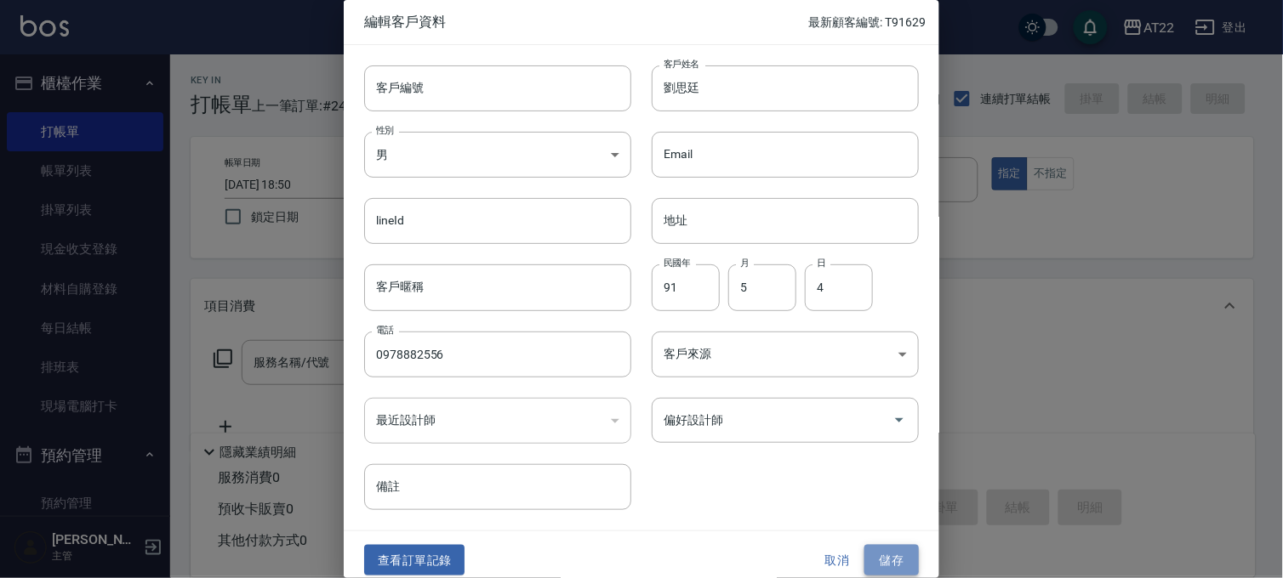
click at [891, 555] on button "儲存" at bounding box center [891, 560] width 54 height 31
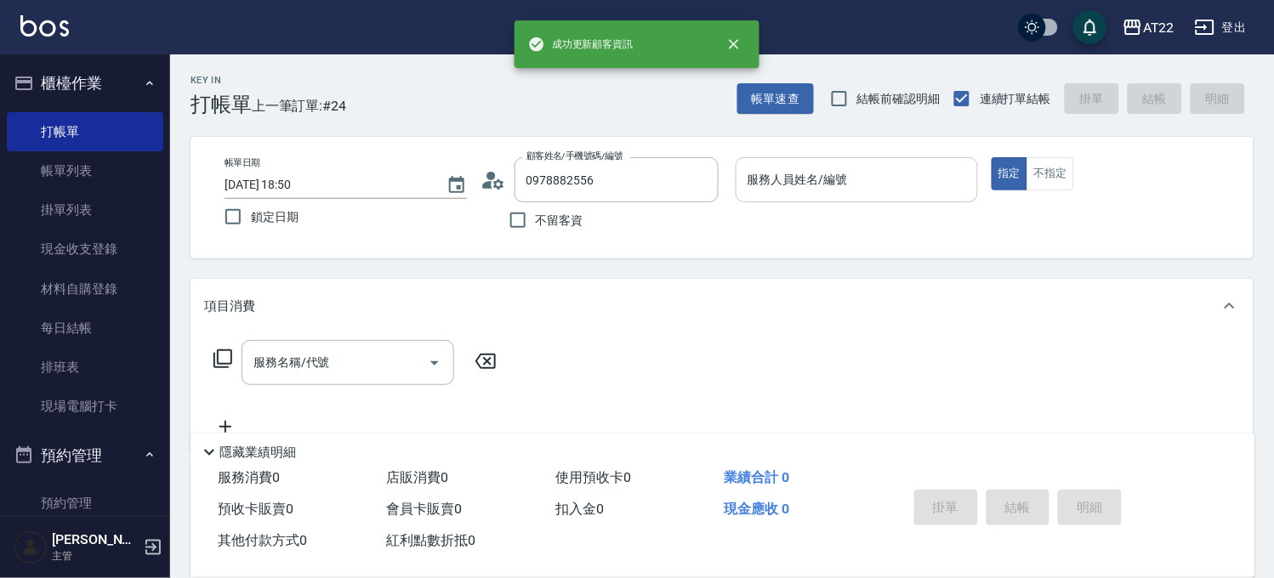
click at [811, 179] on input "服務人員姓名/編號" at bounding box center [856, 180] width 227 height 30
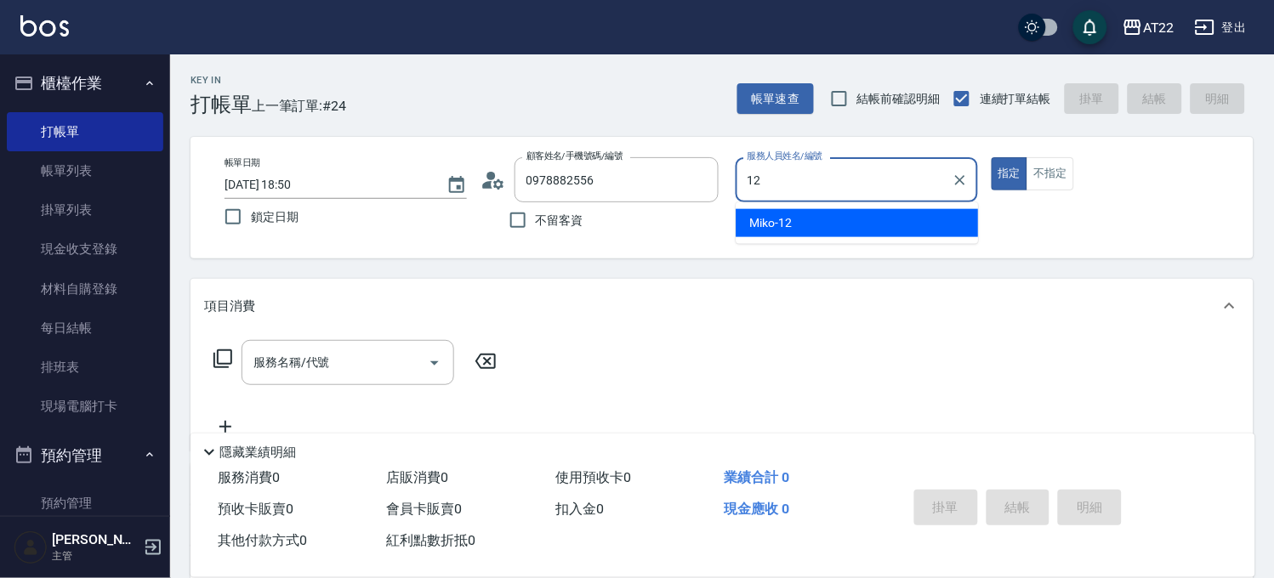
type input "Miko-12"
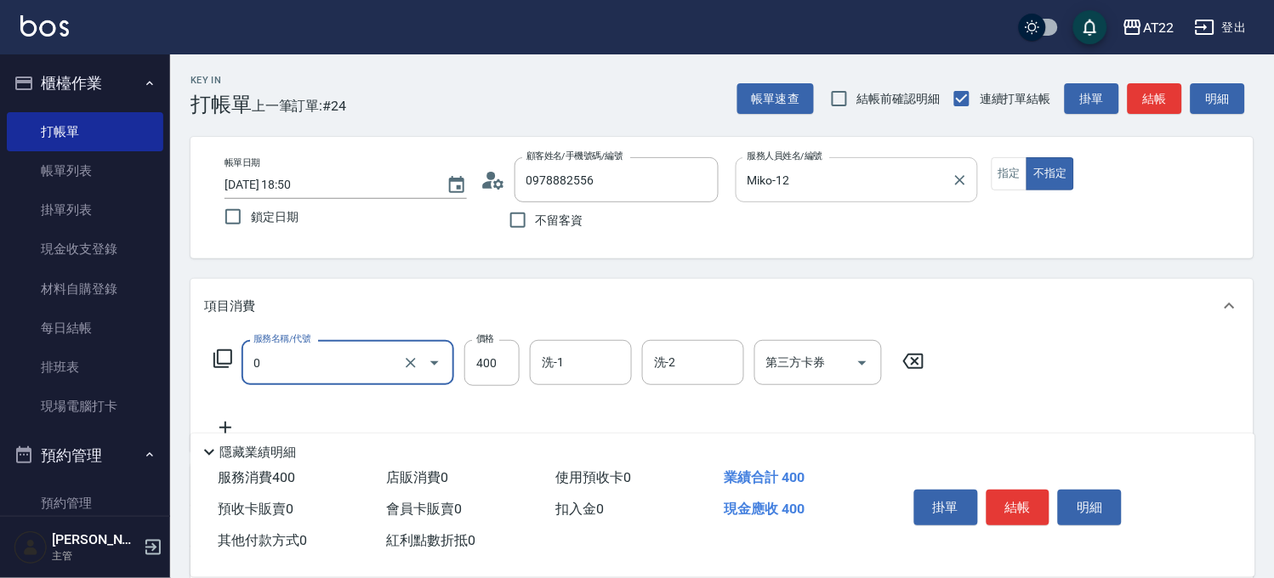
type input "有機洗髮(0)"
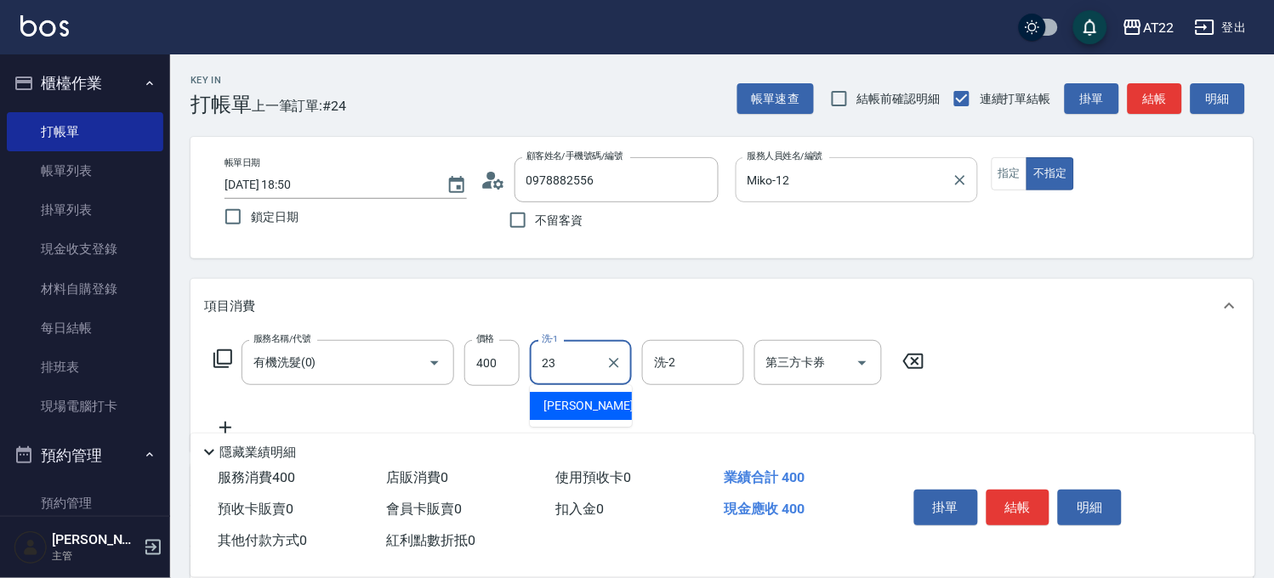
type input "Yuri-23"
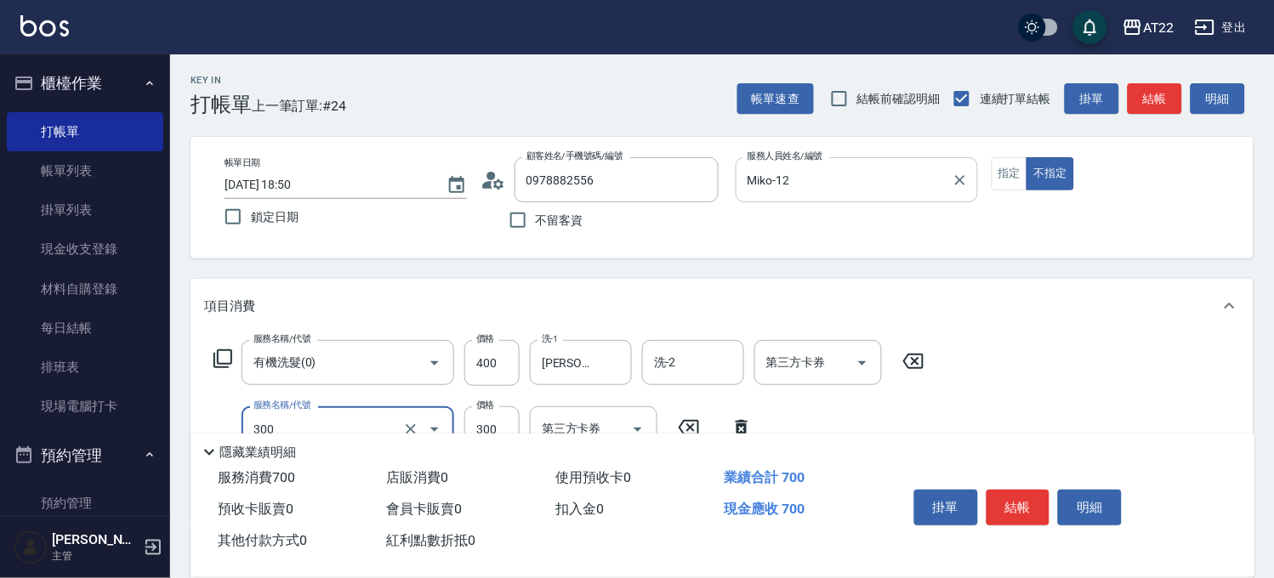
type input "剪髮(300)"
type input "250"
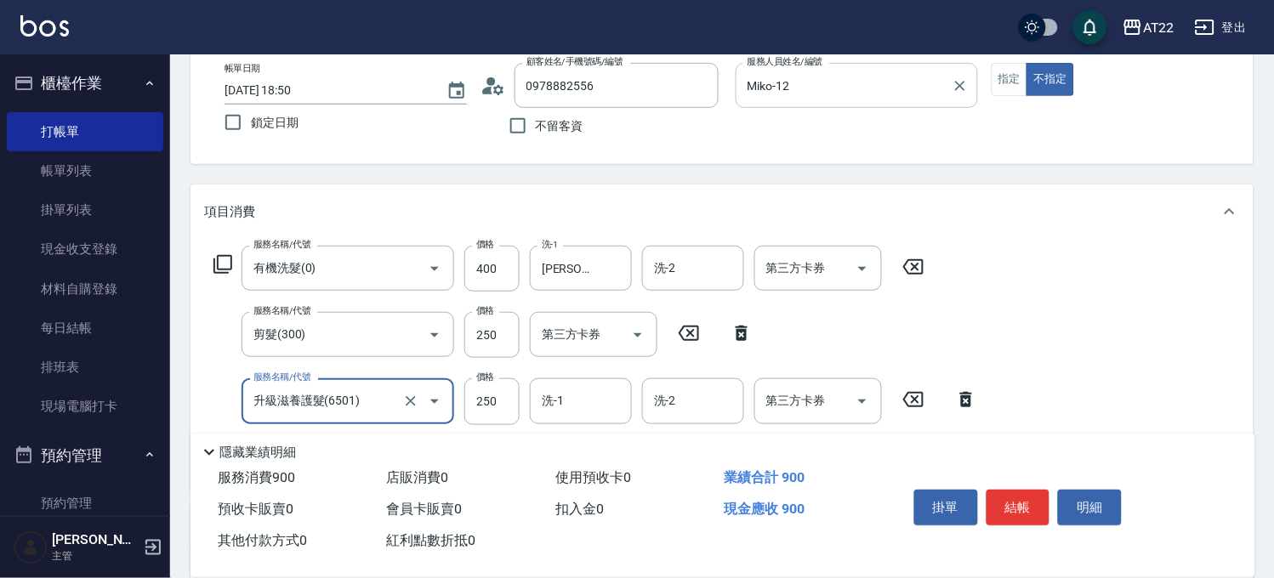
type input "升級滋養護髮(6501)"
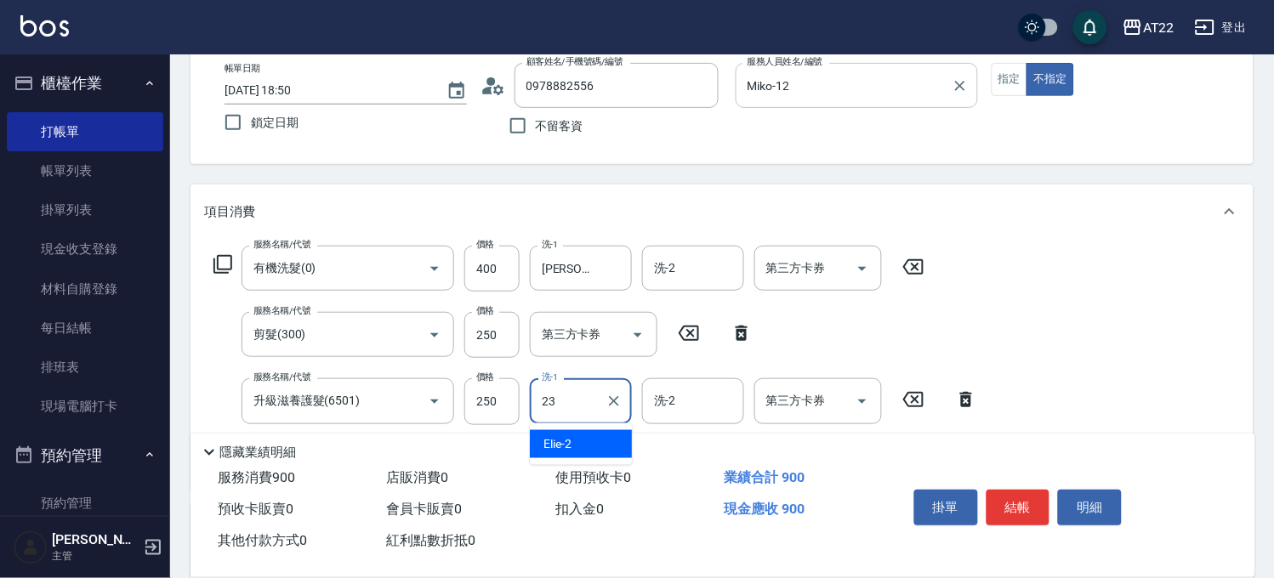
type input "Yuri-23"
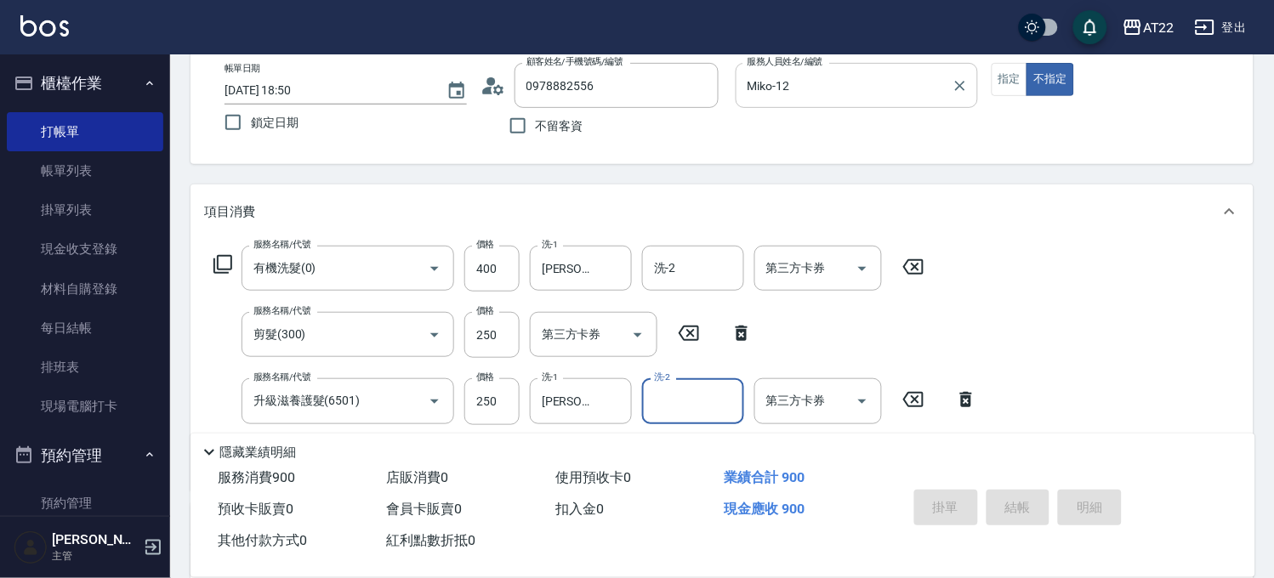
type input "2025/09/10 18:51"
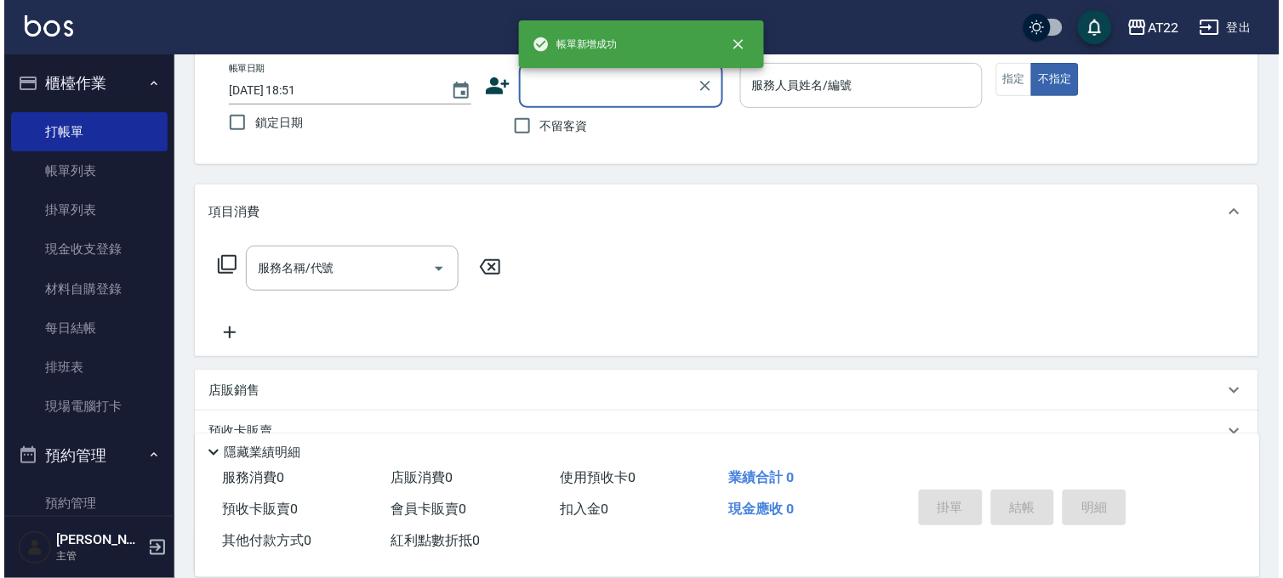
scroll to position [0, 0]
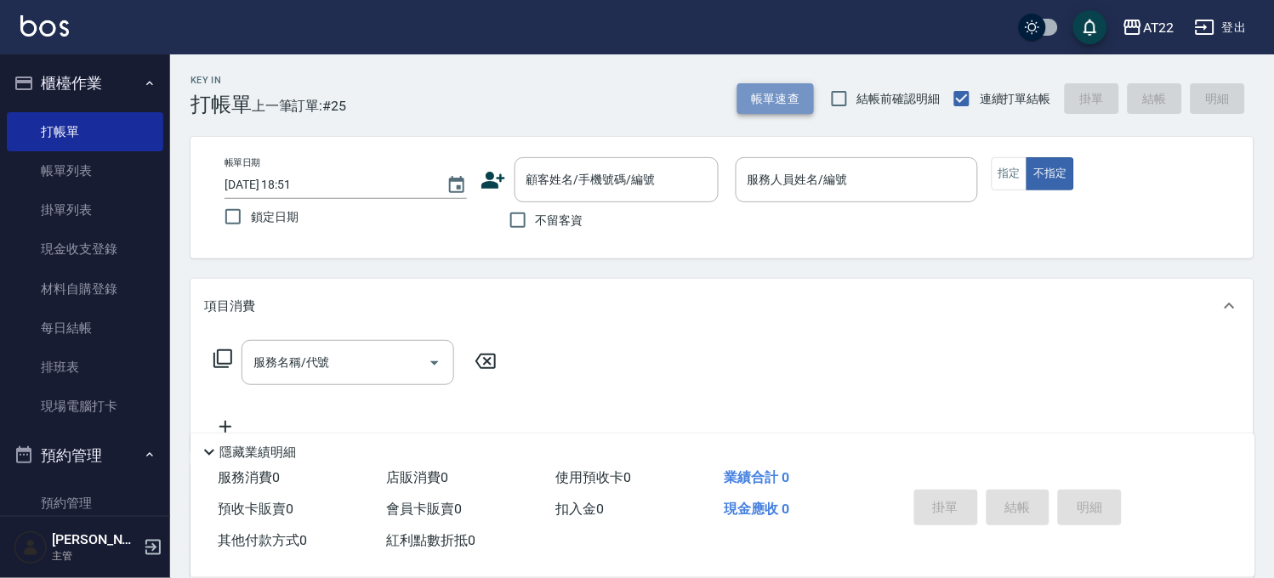
click at [754, 88] on button "帳單速查" at bounding box center [775, 98] width 77 height 31
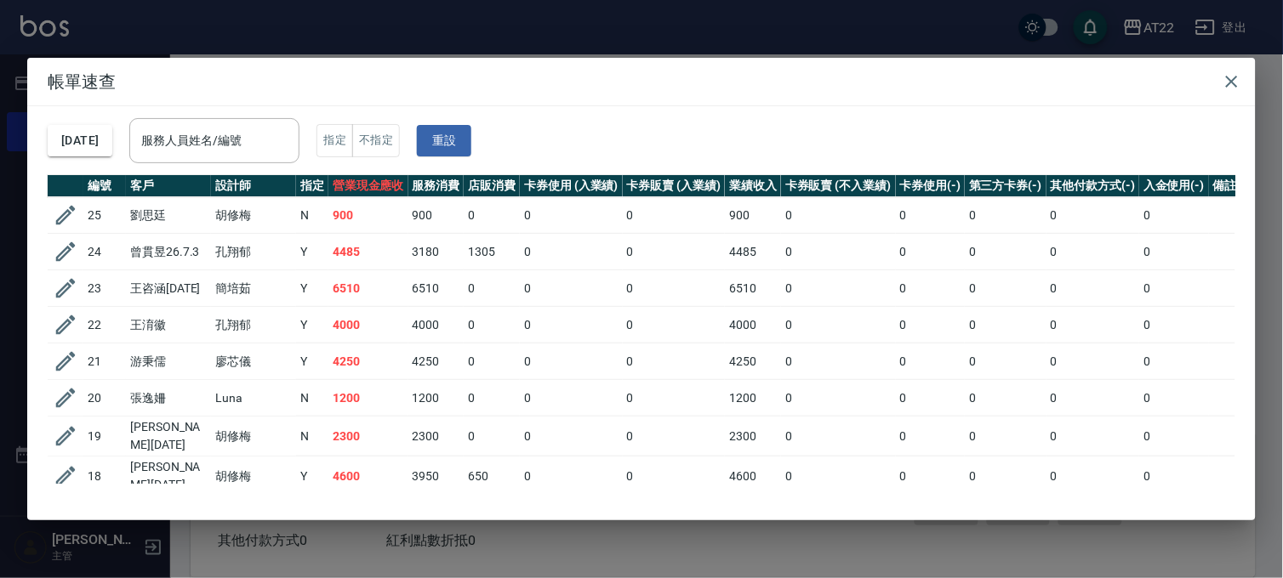
click at [749, 48] on div "帳單速查 2025/09/10 服務人員姓名/編號 服務人員姓名/編號 指定 不指定 重設 編號 客戶 設計師 指定 營業現金應收 服務消費 店販消費 卡券使…" at bounding box center [641, 289] width 1283 height 578
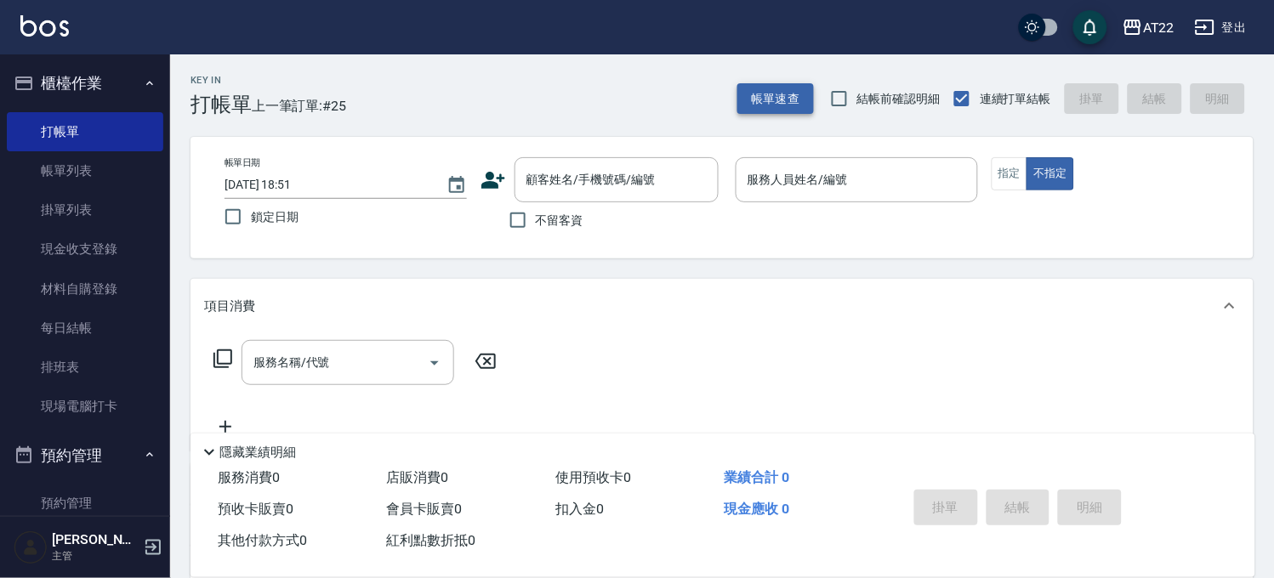
click at [771, 99] on button "帳單速查" at bounding box center [775, 98] width 77 height 31
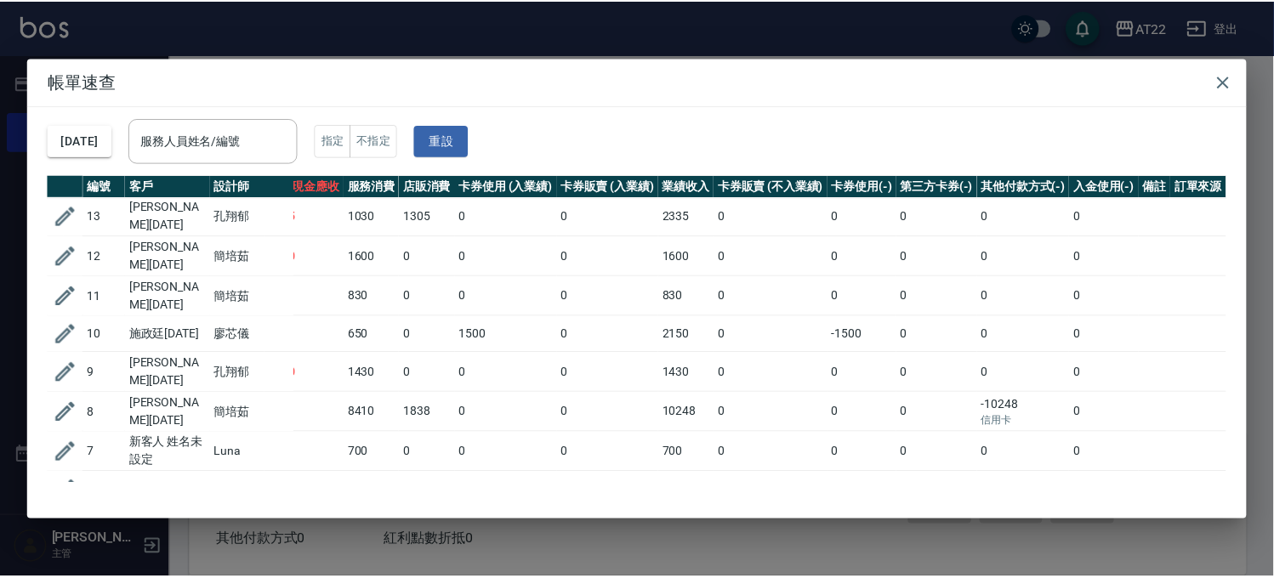
scroll to position [495, 68]
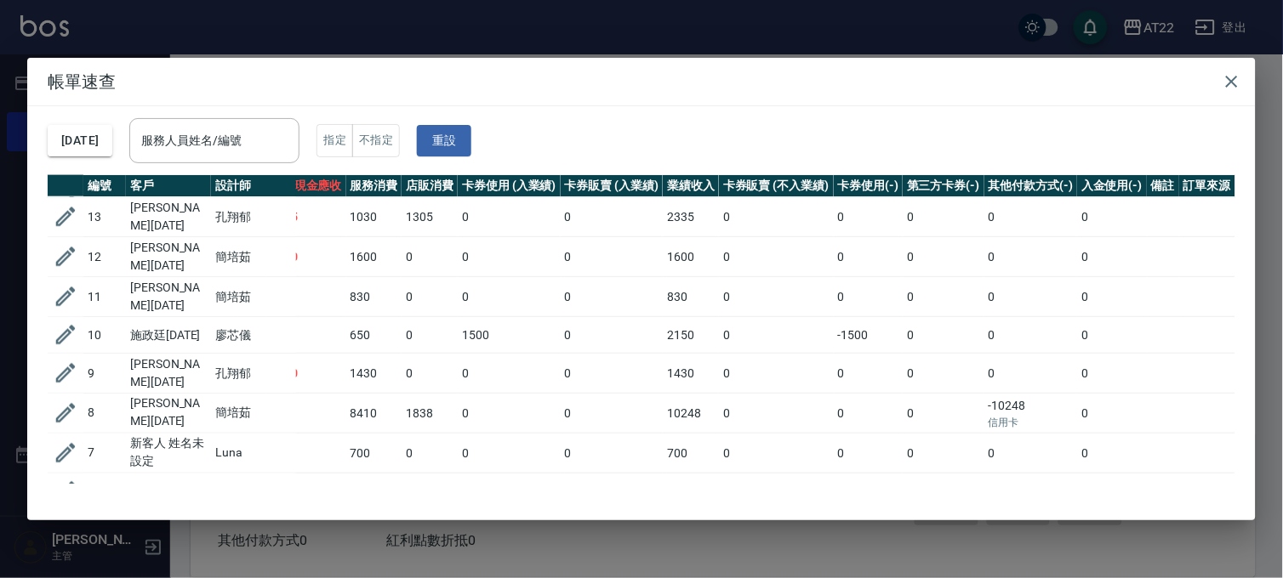
click at [805, 564] on div "帳單速查 2025/09/10 服務人員姓名/編號 服務人員姓名/編號 指定 不指定 重設 編號 客戶 設計師 指定 營業現金應收 服務消費 店販消費 卡券使…" at bounding box center [641, 289] width 1283 height 578
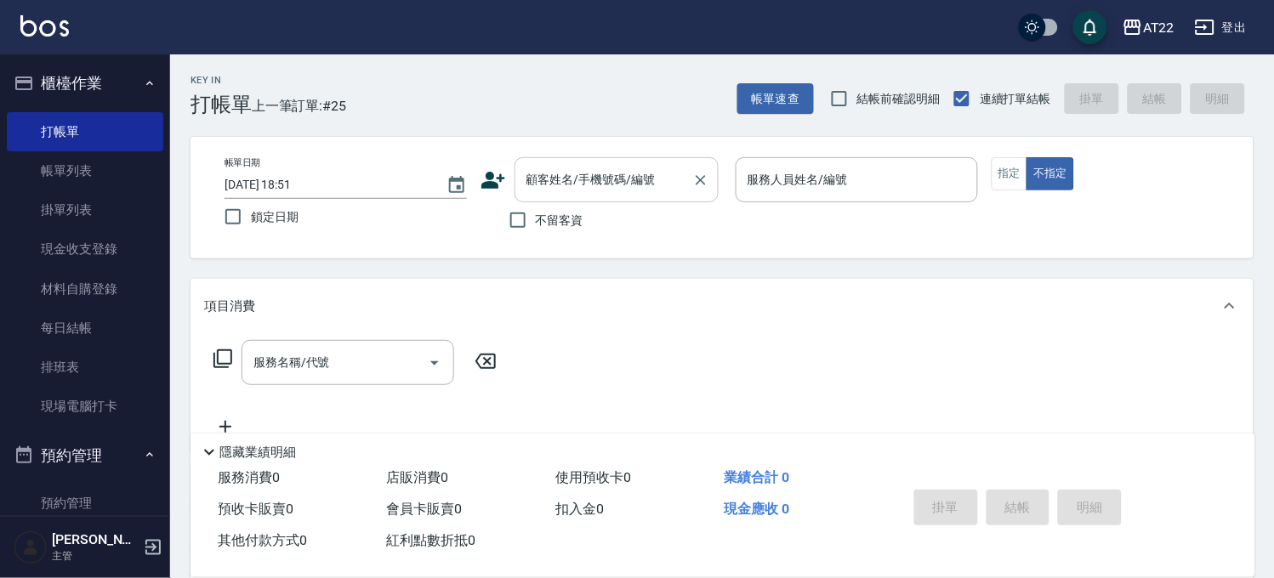
click at [616, 171] on input "顧客姓名/手機號碼/編號" at bounding box center [603, 180] width 163 height 30
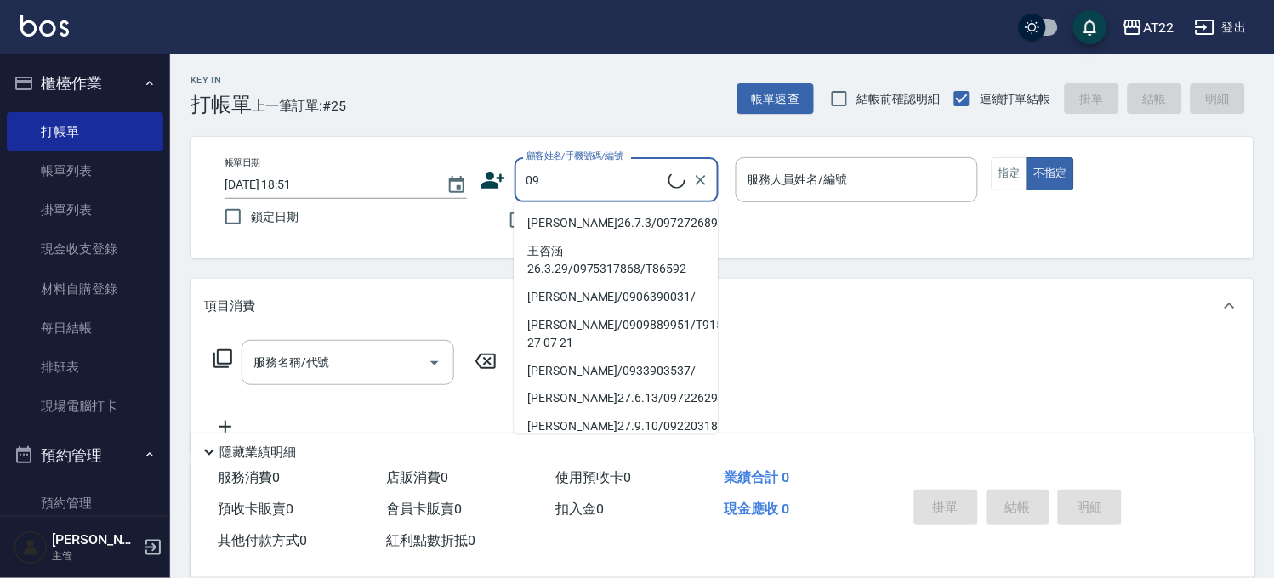
type input "0"
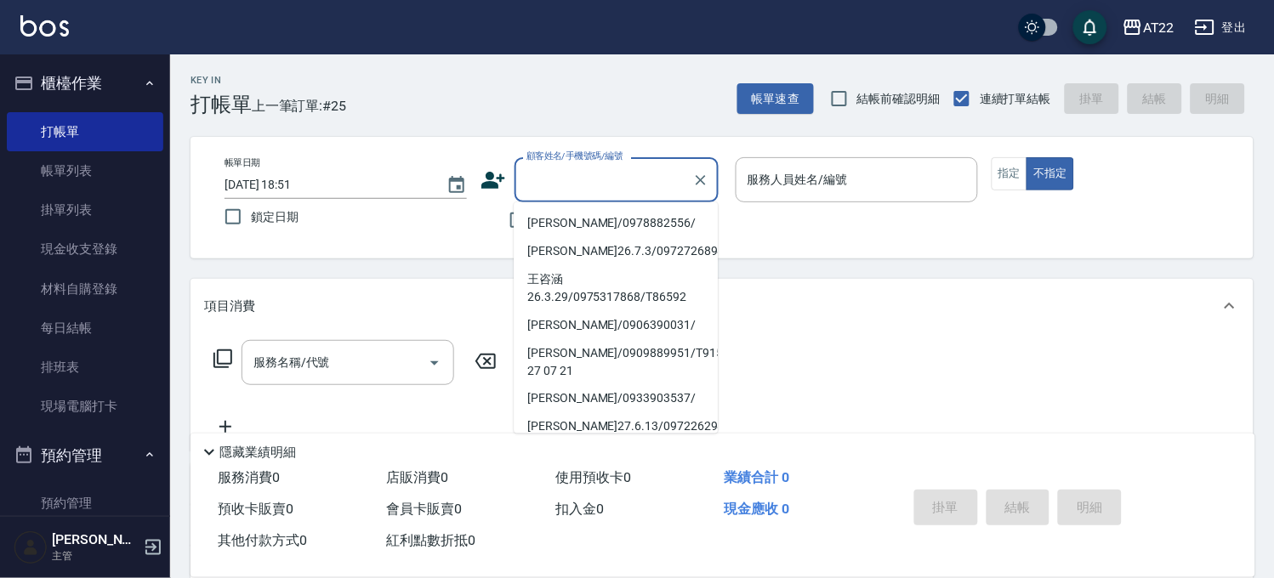
click at [407, 236] on div "帳單日期 2025/09/10 18:51 鎖定日期 顧客姓名/手機號碼/編號 顧客姓名/手機號碼/編號 不留客資 服務人員姓名/編號 服務人員姓名/編號 指…" at bounding box center [722, 197] width 1022 height 81
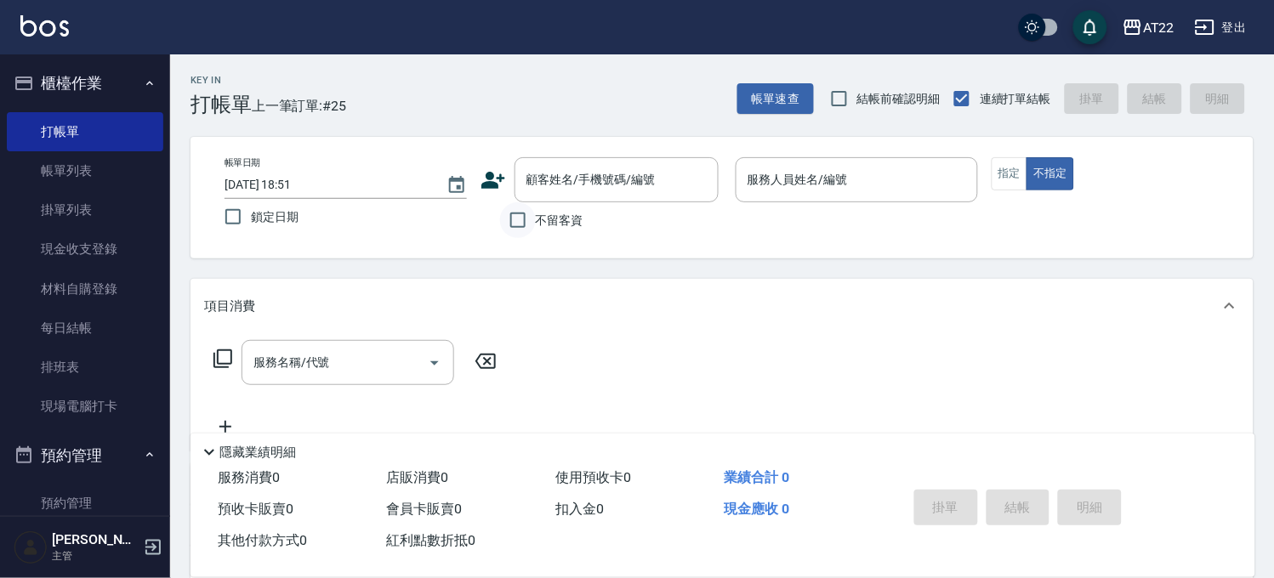
click at [519, 235] on input "不留客資" at bounding box center [518, 220] width 36 height 36
checkbox input "true"
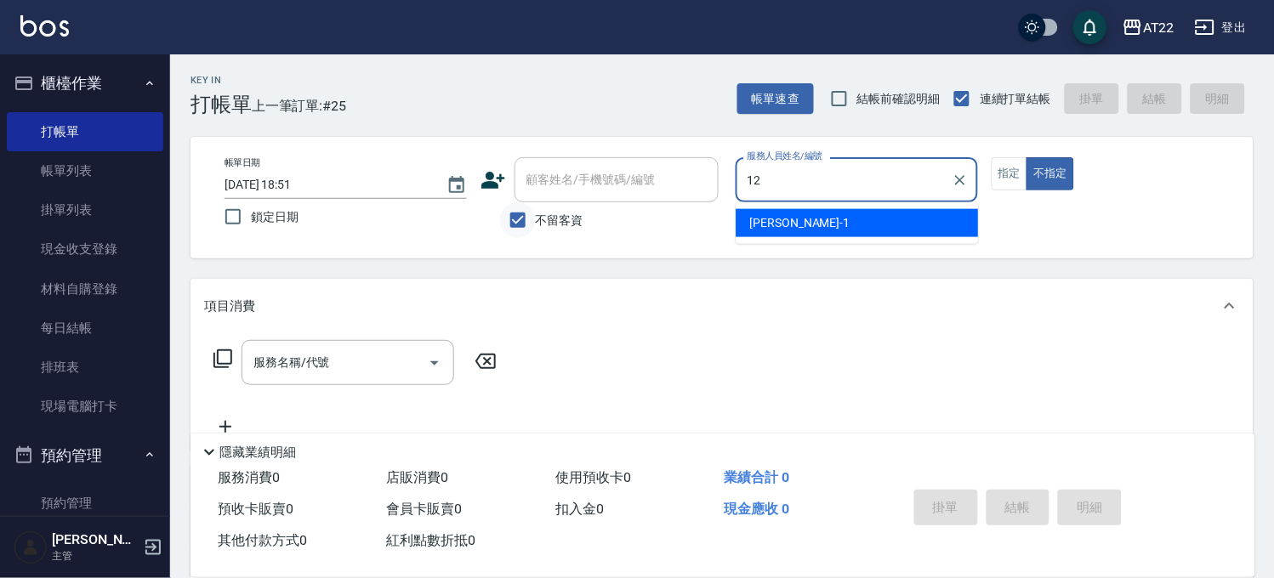
type input "Miko-12"
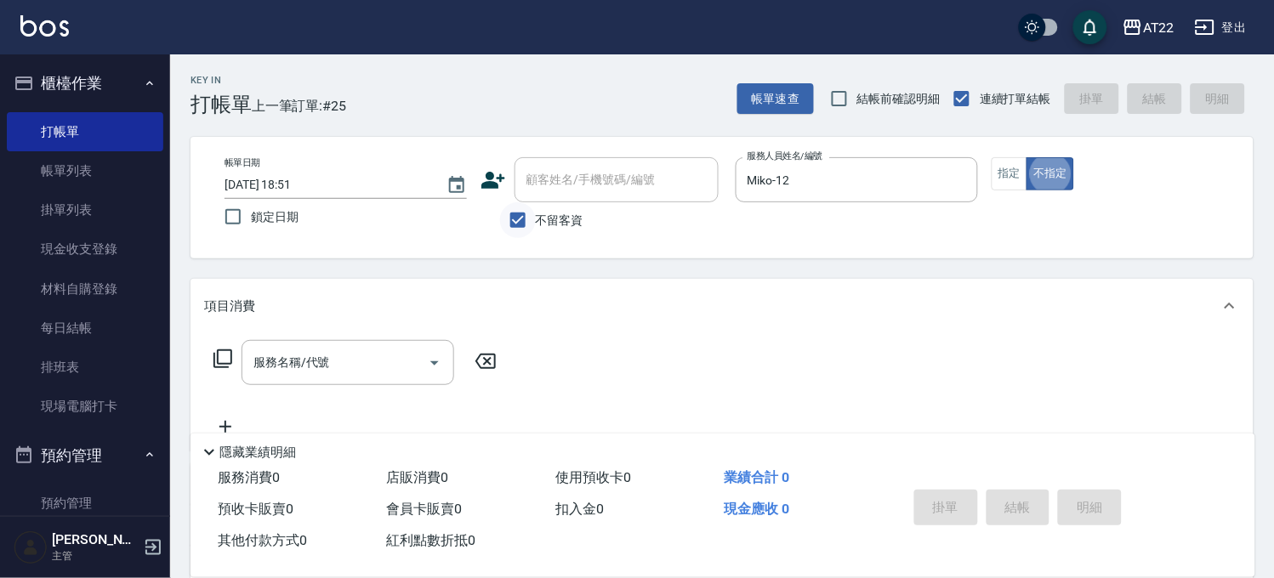
type button "false"
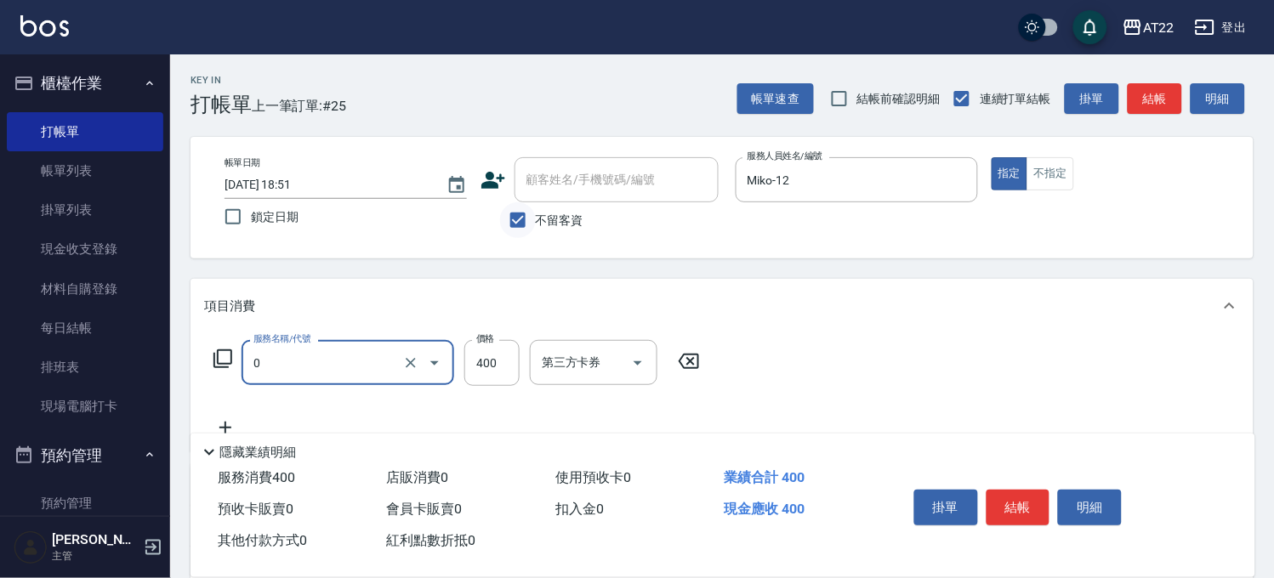
type input "有機洗髮(0)"
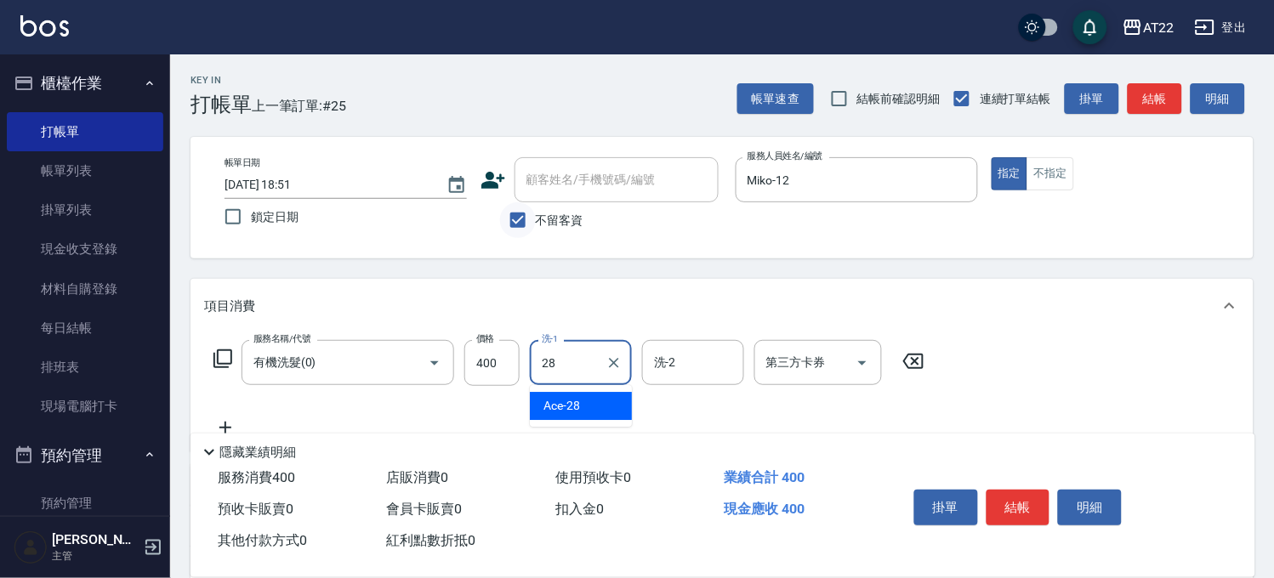
type input "Ace-28"
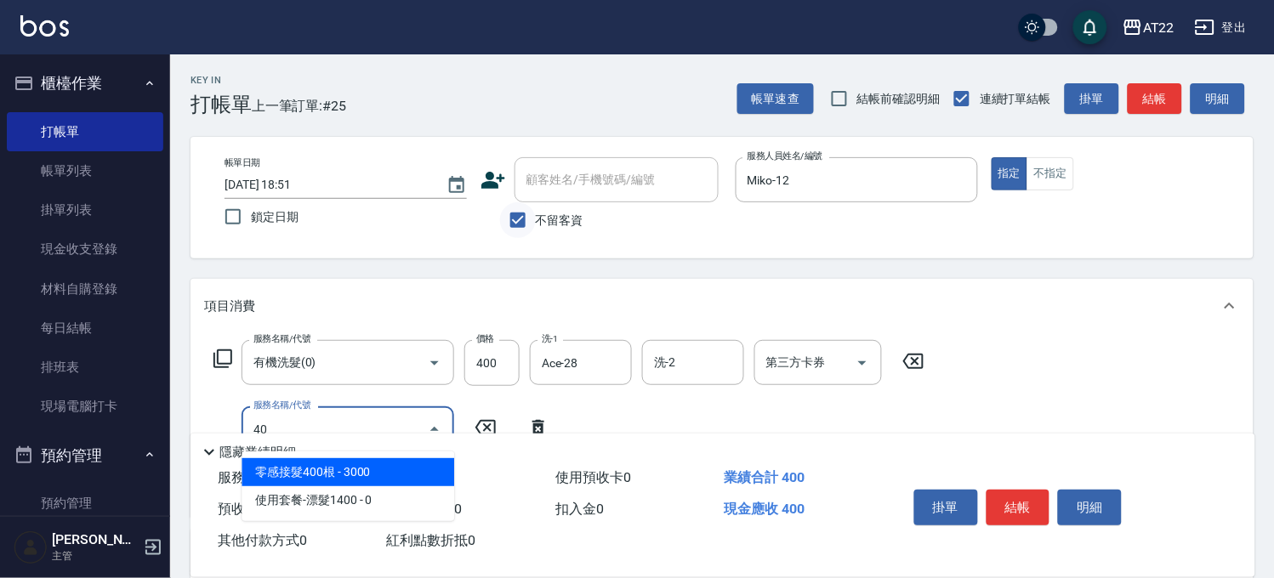
type input "400"
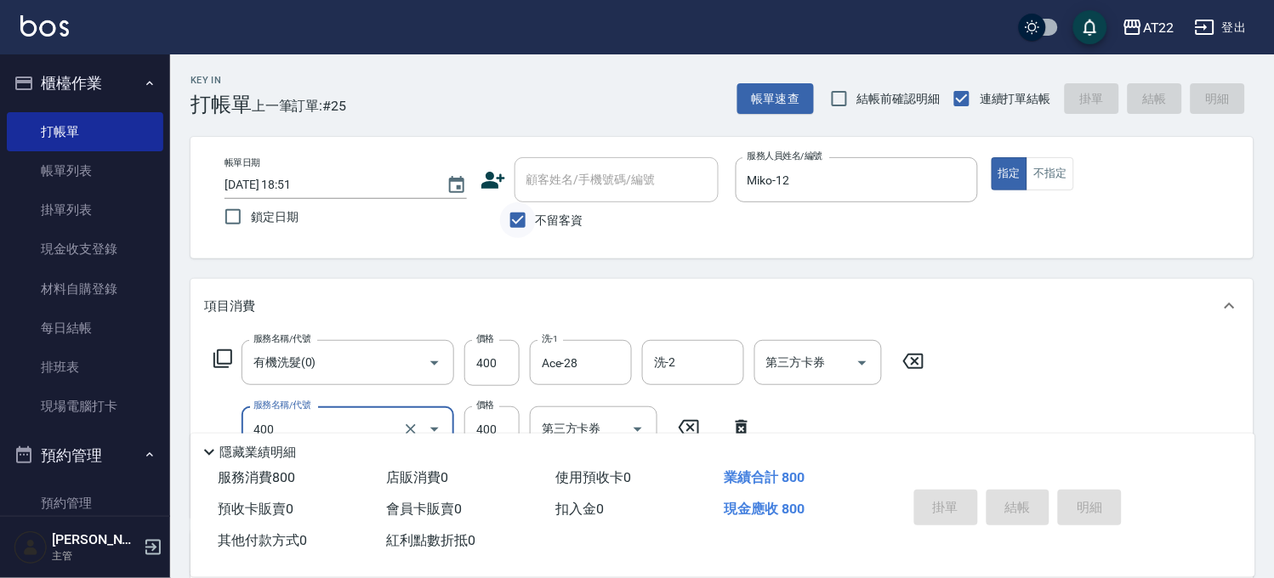
type input "2025/09/10 18:53"
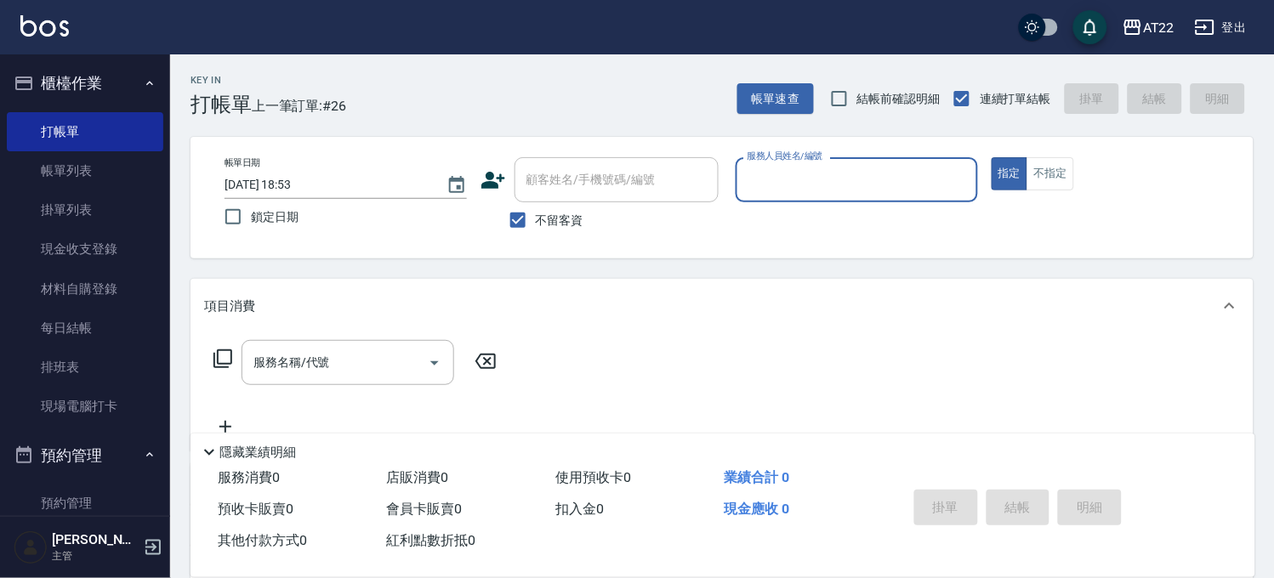
click at [43, 451] on button "預約管理" at bounding box center [85, 456] width 157 height 44
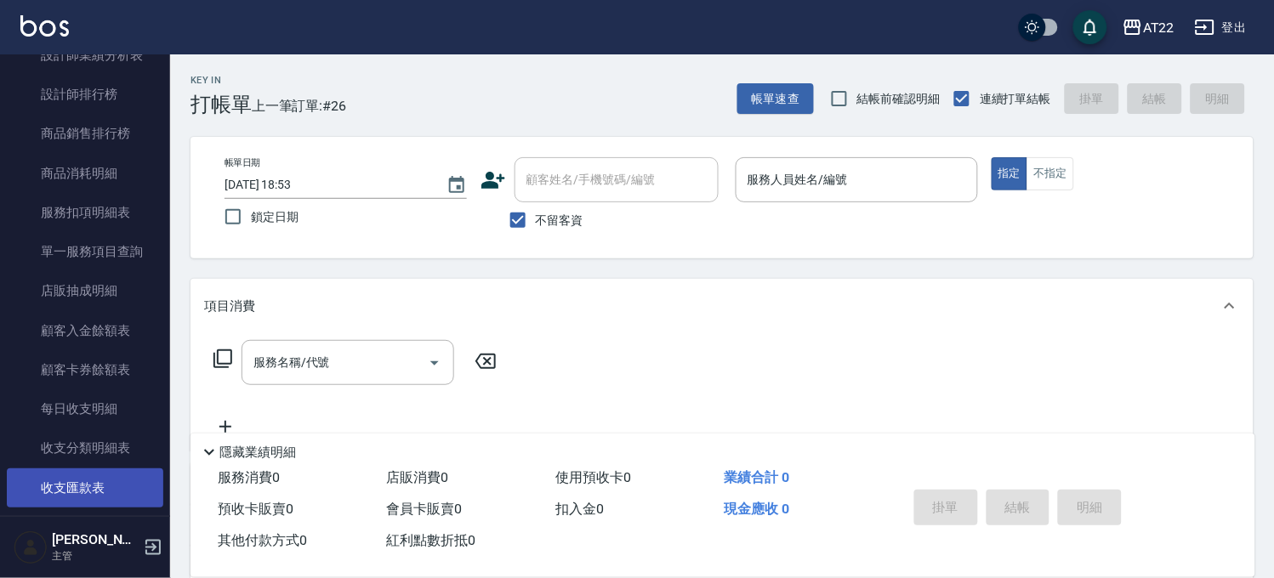
scroll to position [755, 0]
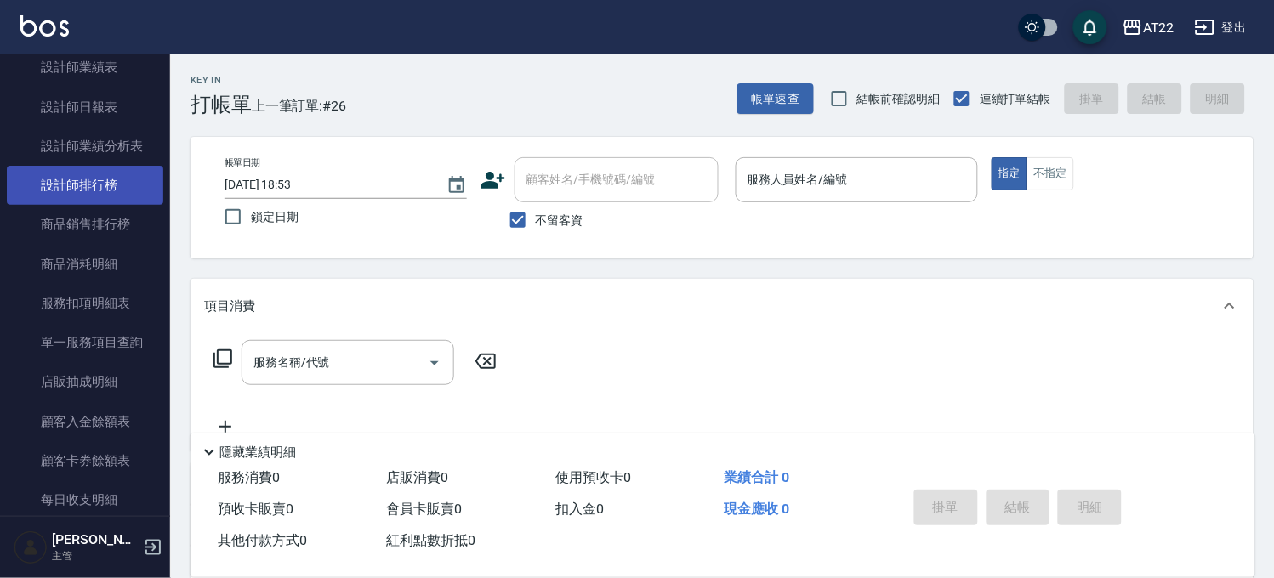
click at [90, 191] on link "設計師排行榜" at bounding box center [85, 185] width 157 height 39
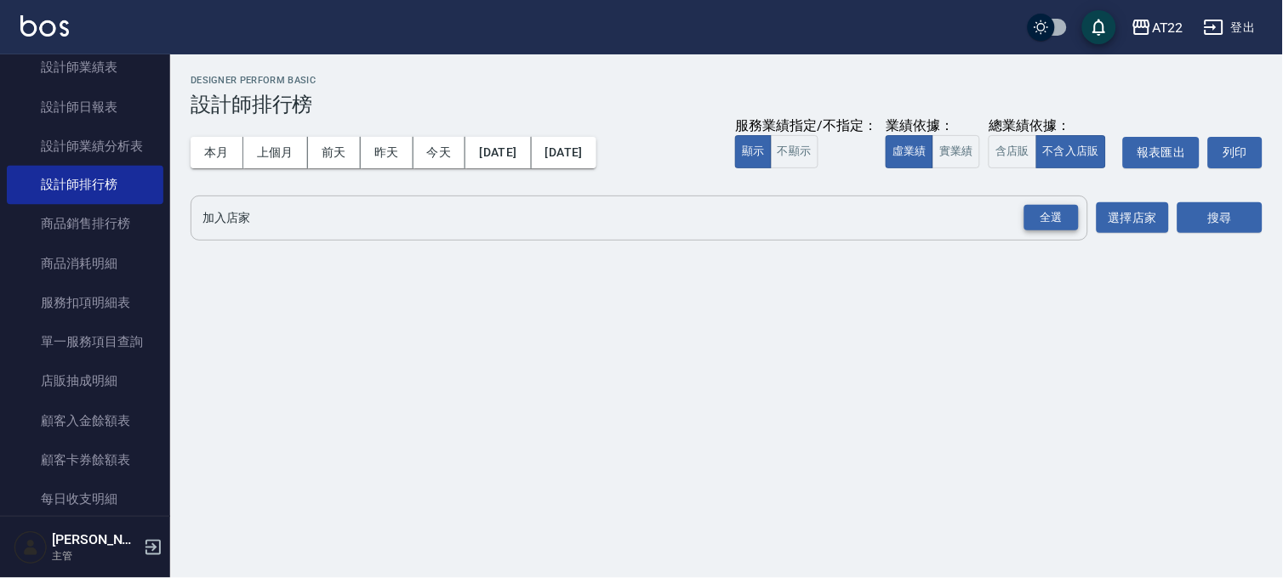
click at [1067, 209] on div "全選" at bounding box center [1051, 218] width 54 height 26
click at [1154, 213] on button "選擇店家" at bounding box center [1132, 218] width 72 height 31
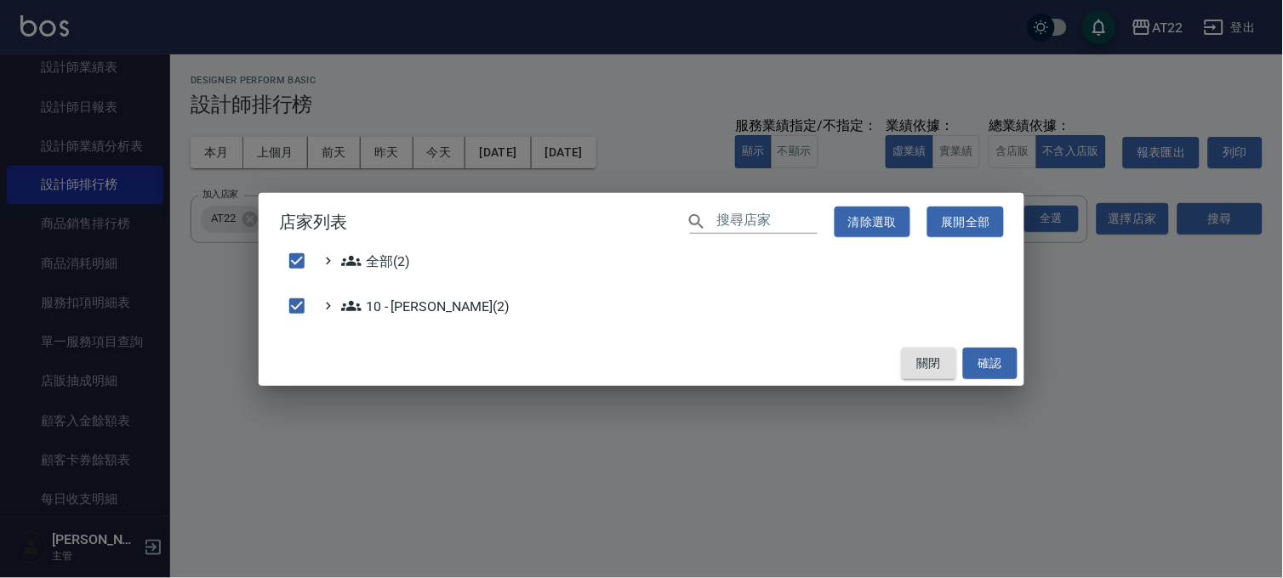
click at [912, 356] on button "關閉" at bounding box center [929, 363] width 54 height 31
checkbox input "false"
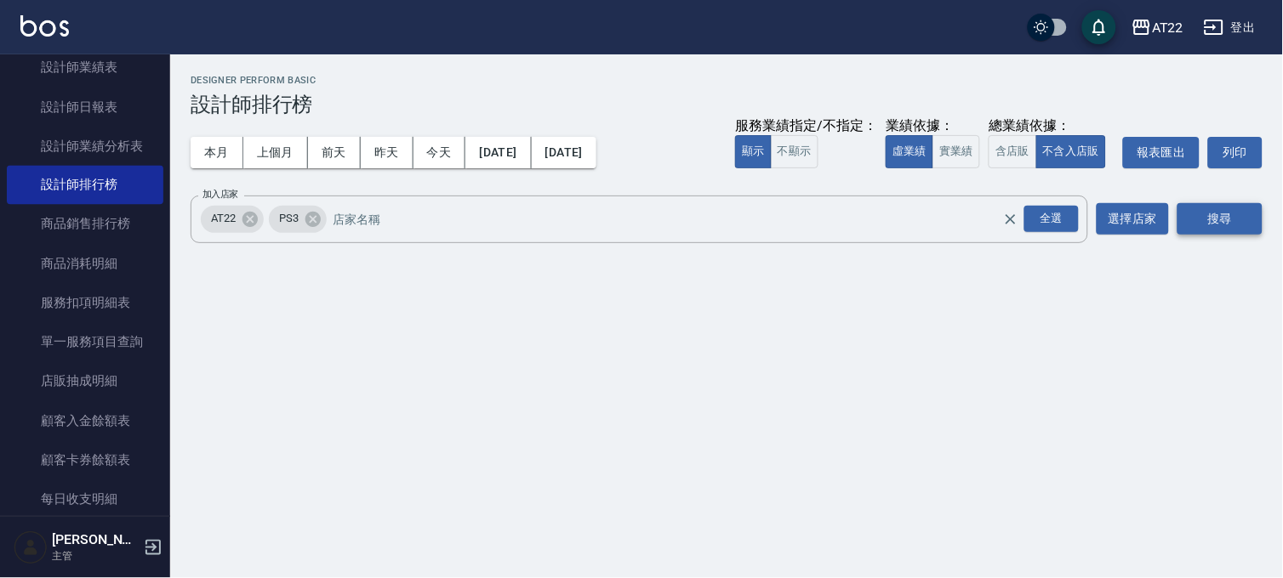
click at [1180, 209] on button "搜尋" at bounding box center [1219, 218] width 85 height 31
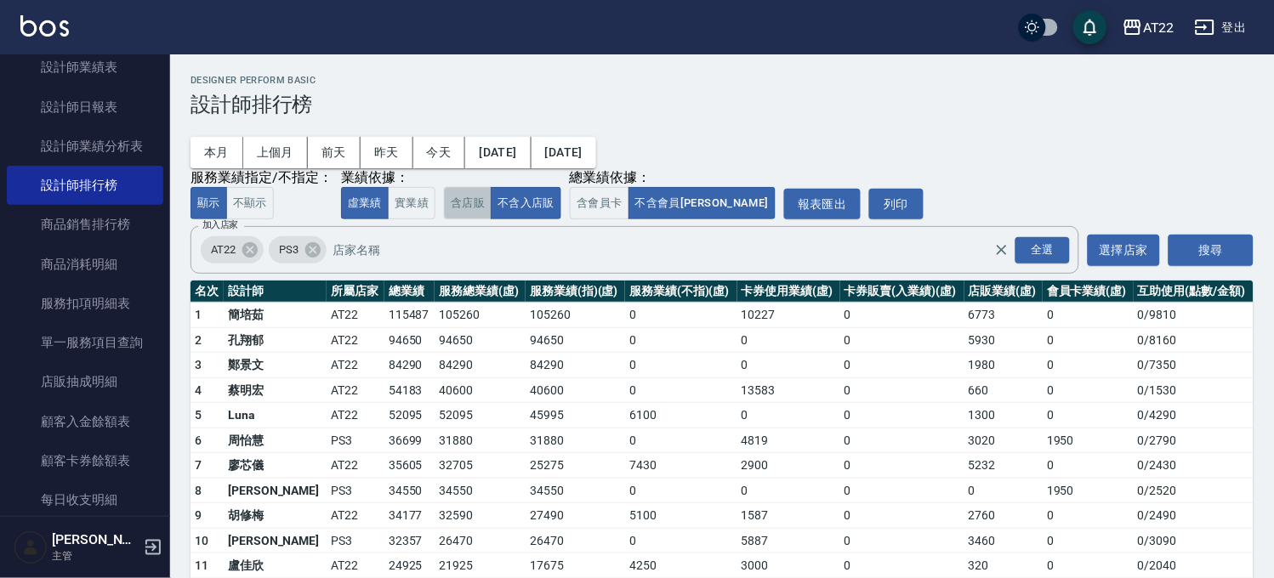
click at [475, 193] on button "含店販" at bounding box center [468, 203] width 48 height 33
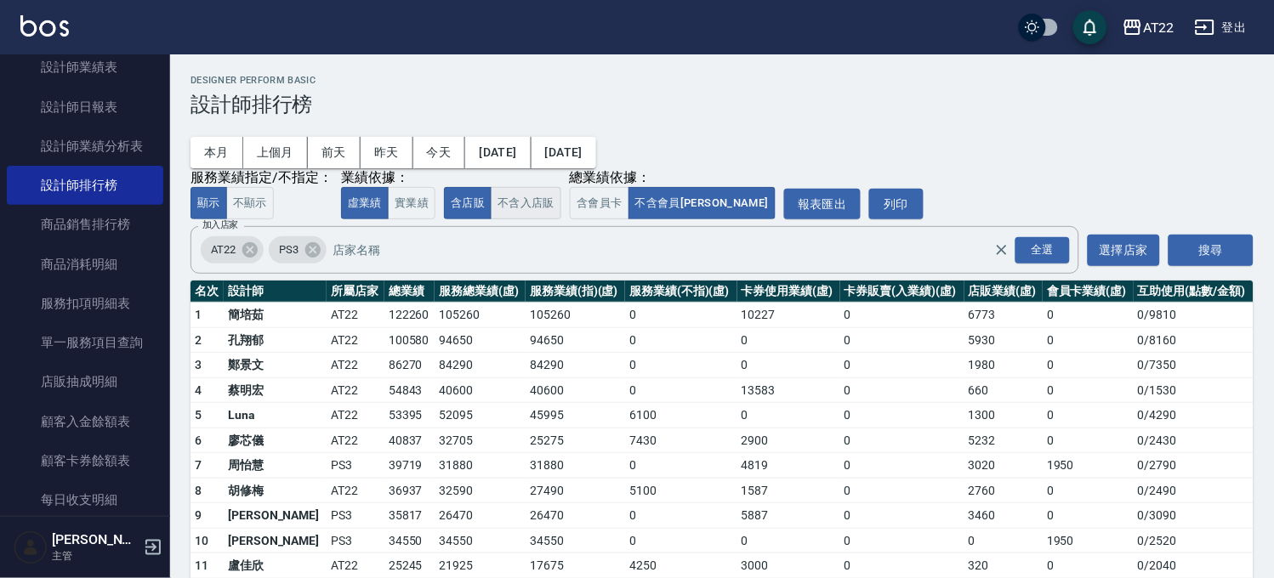
click at [527, 205] on button "不含入店販" at bounding box center [526, 203] width 71 height 33
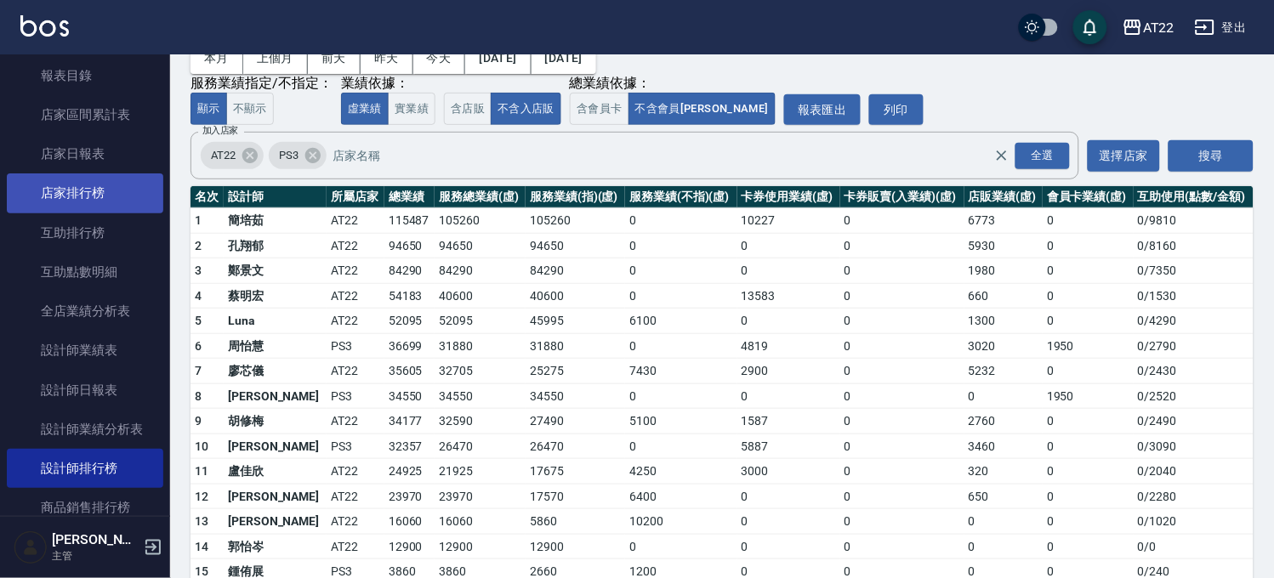
scroll to position [283, 0]
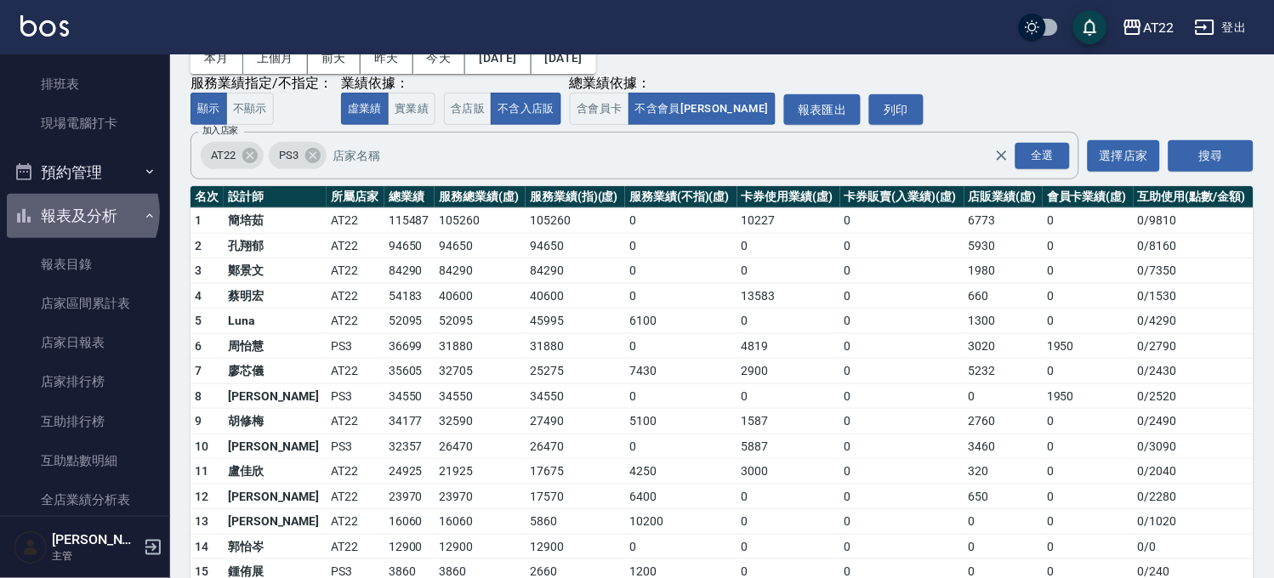
click at [80, 213] on button "報表及分析" at bounding box center [85, 216] width 157 height 44
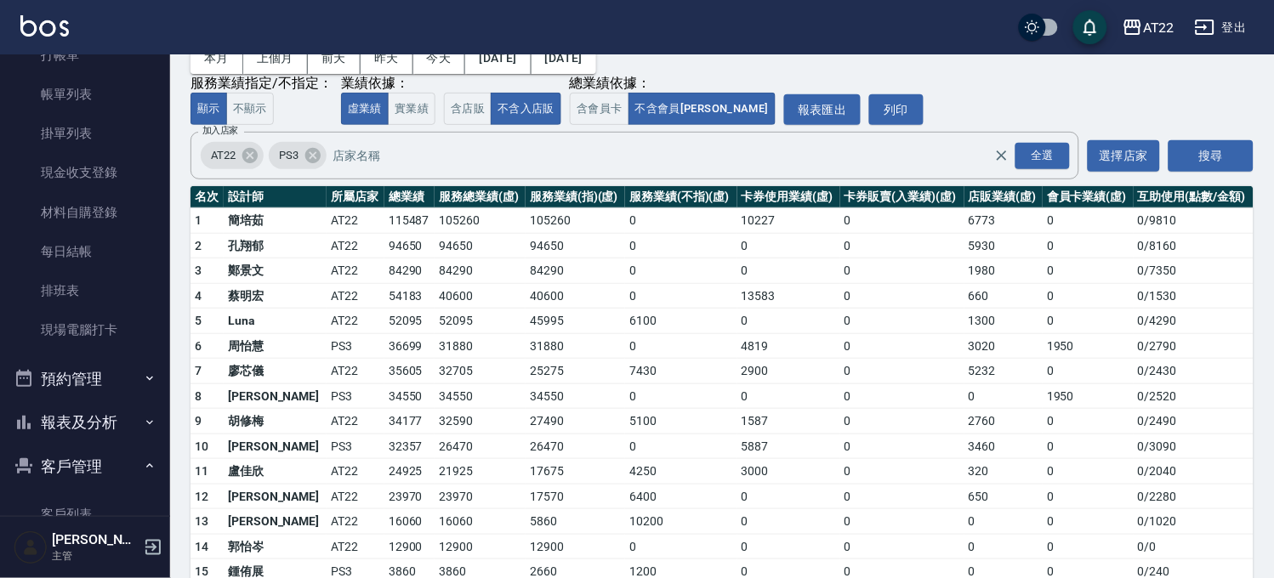
scroll to position [0, 0]
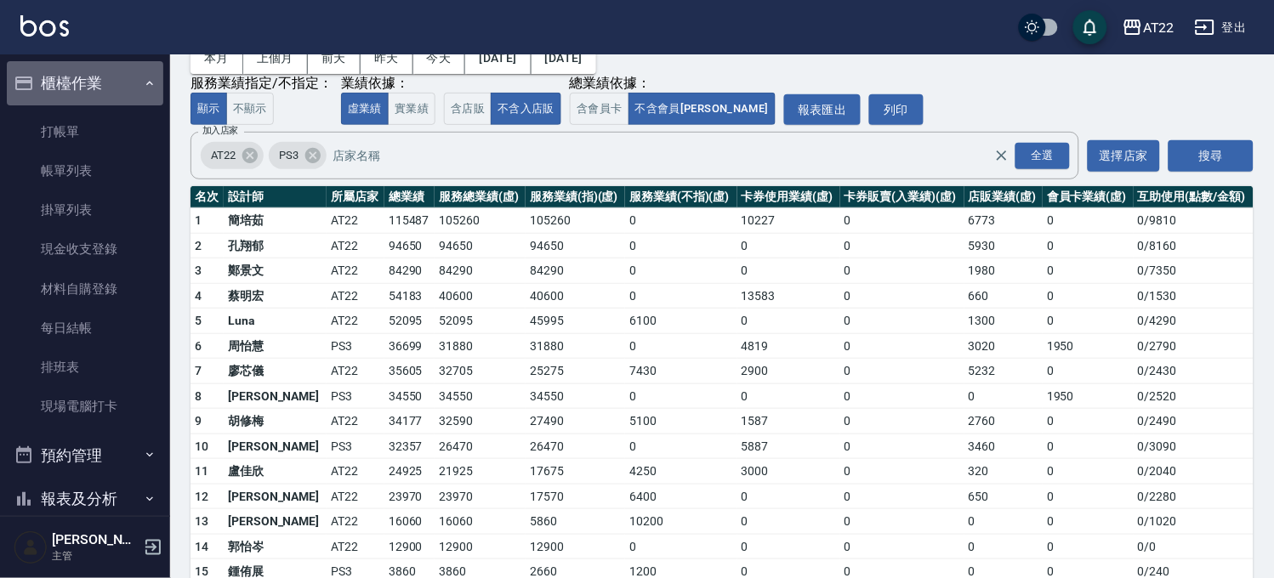
click at [102, 80] on button "櫃檯作業" at bounding box center [85, 83] width 157 height 44
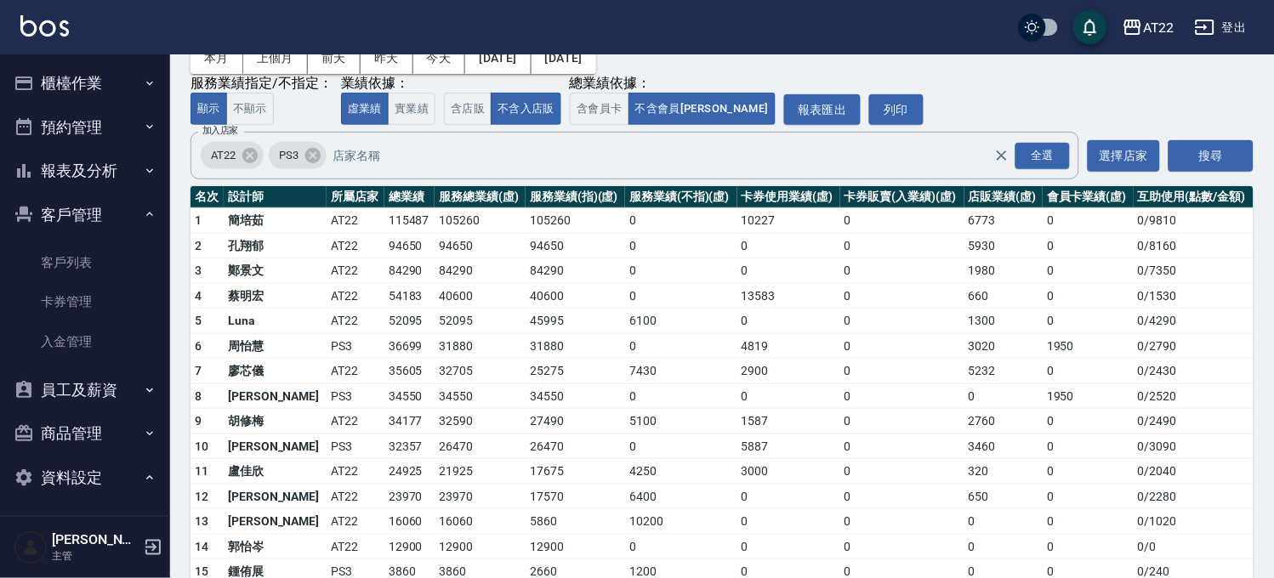
click at [102, 80] on button "櫃檯作業" at bounding box center [85, 83] width 157 height 44
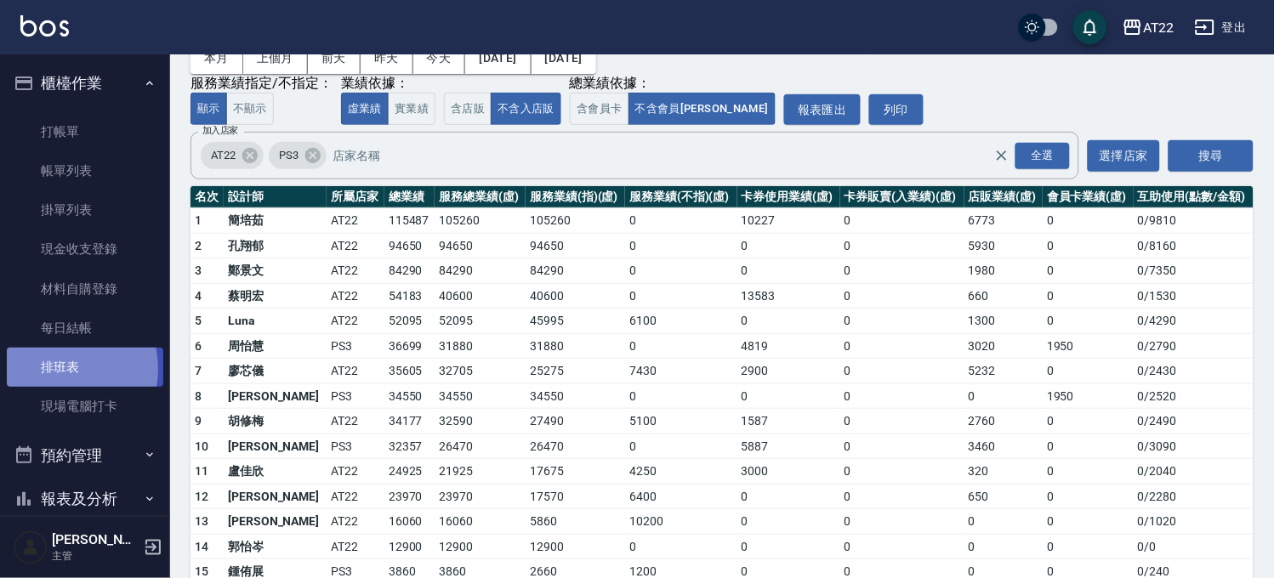
click at [54, 369] on link "排班表" at bounding box center [85, 367] width 157 height 39
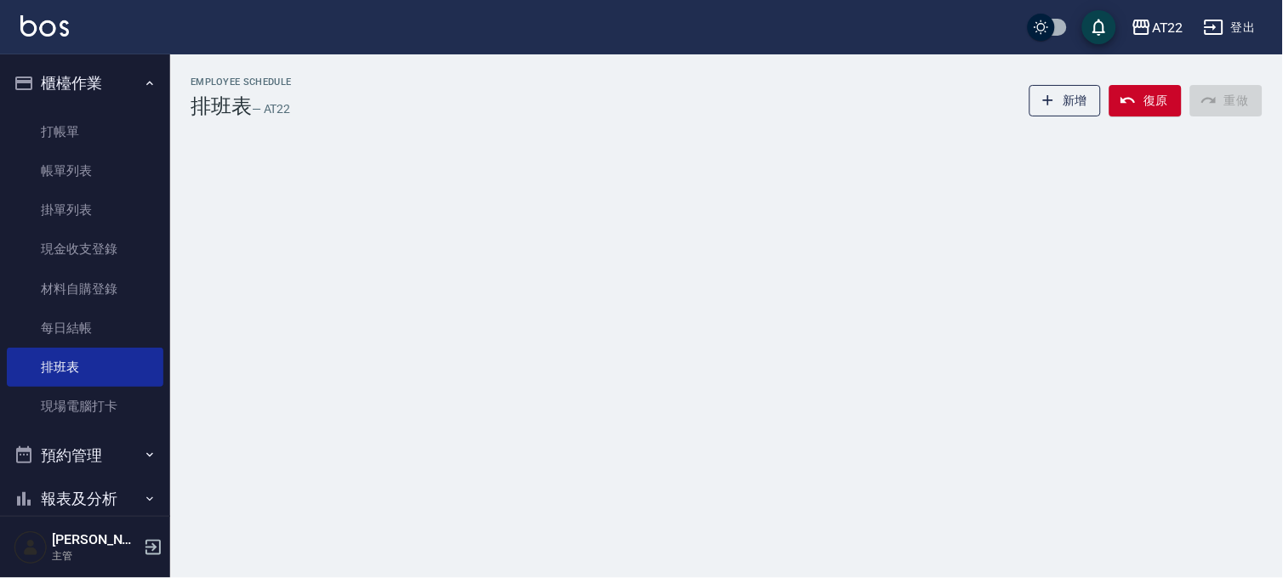
click at [70, 464] on button "預約管理" at bounding box center [85, 456] width 157 height 44
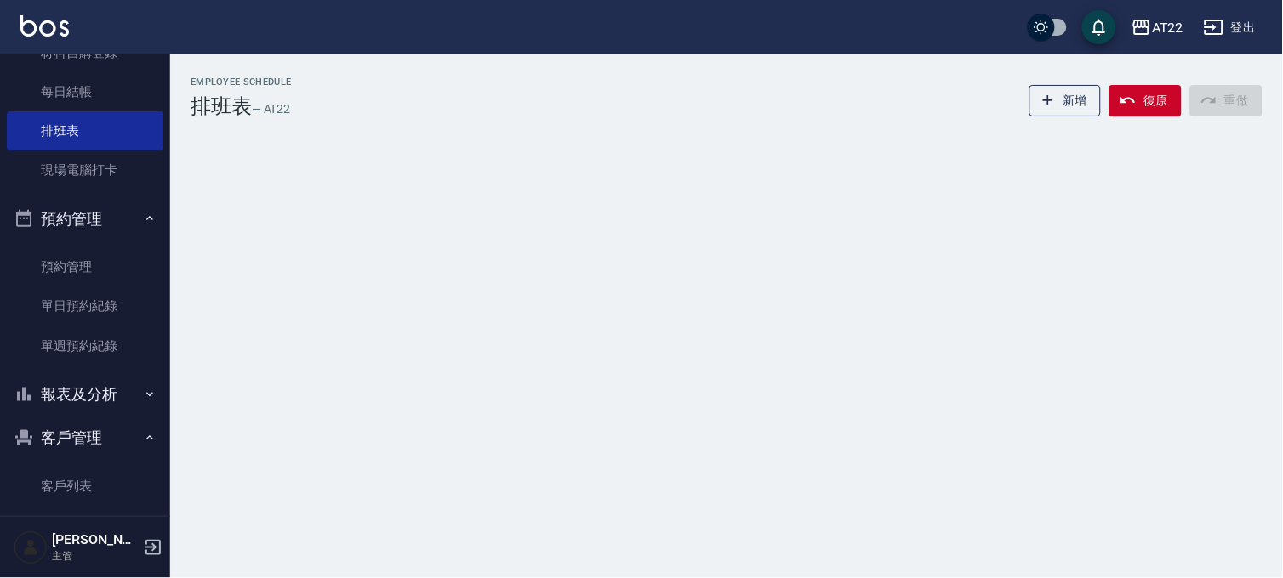
scroll to position [378, 0]
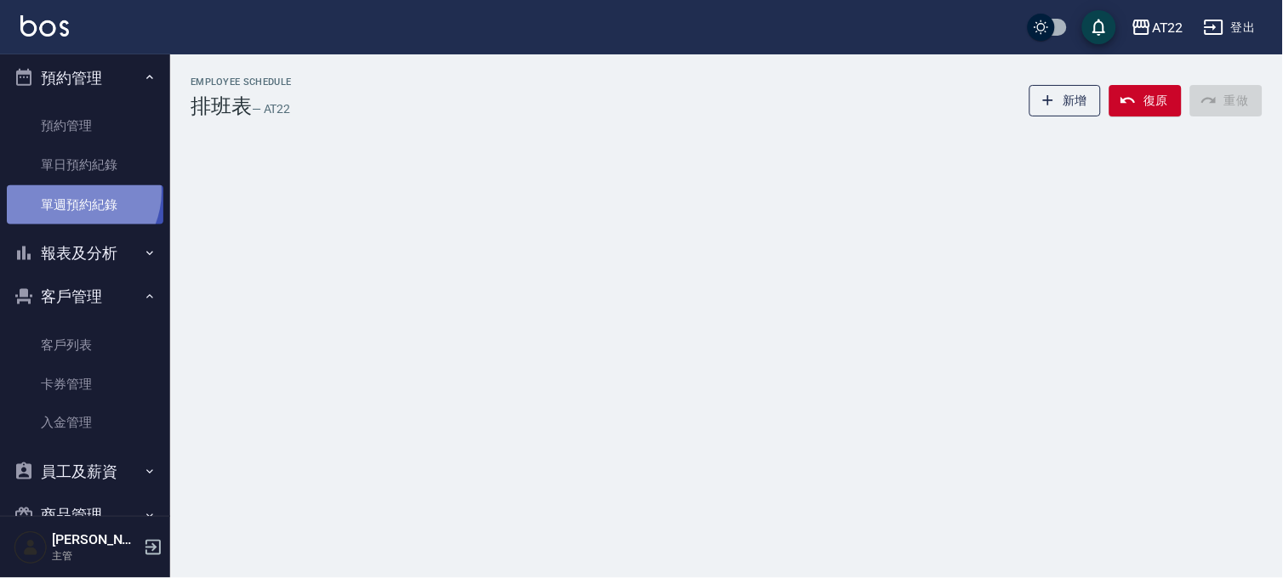
click at [72, 191] on link "單週預約紀錄" at bounding box center [85, 204] width 157 height 39
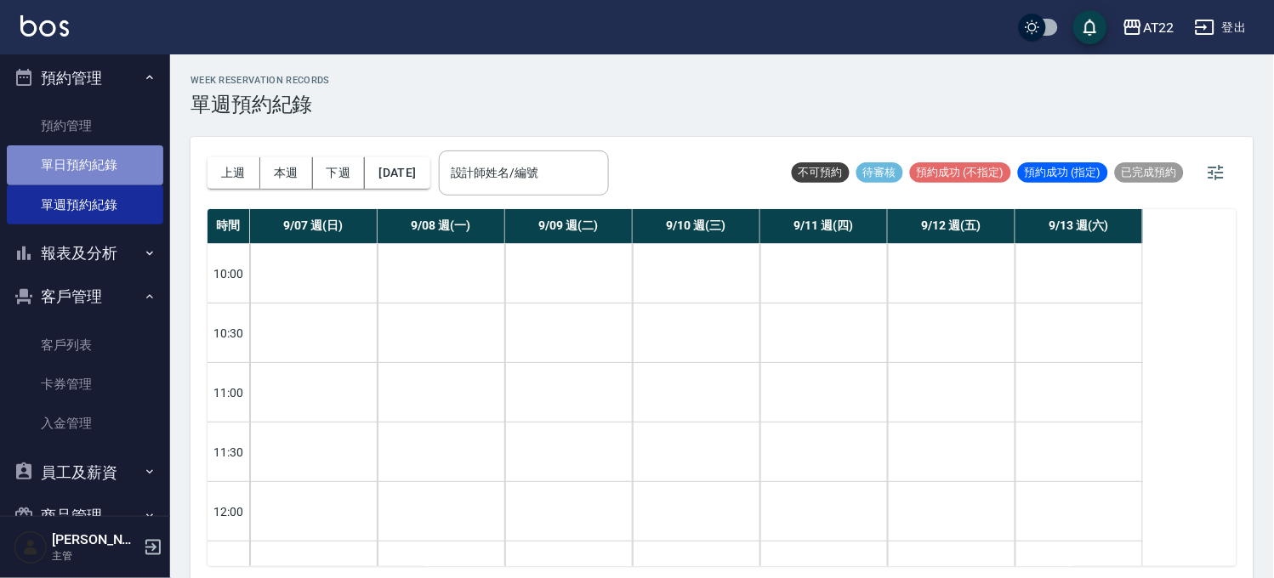
click at [100, 168] on link "單日預約紀錄" at bounding box center [85, 164] width 157 height 39
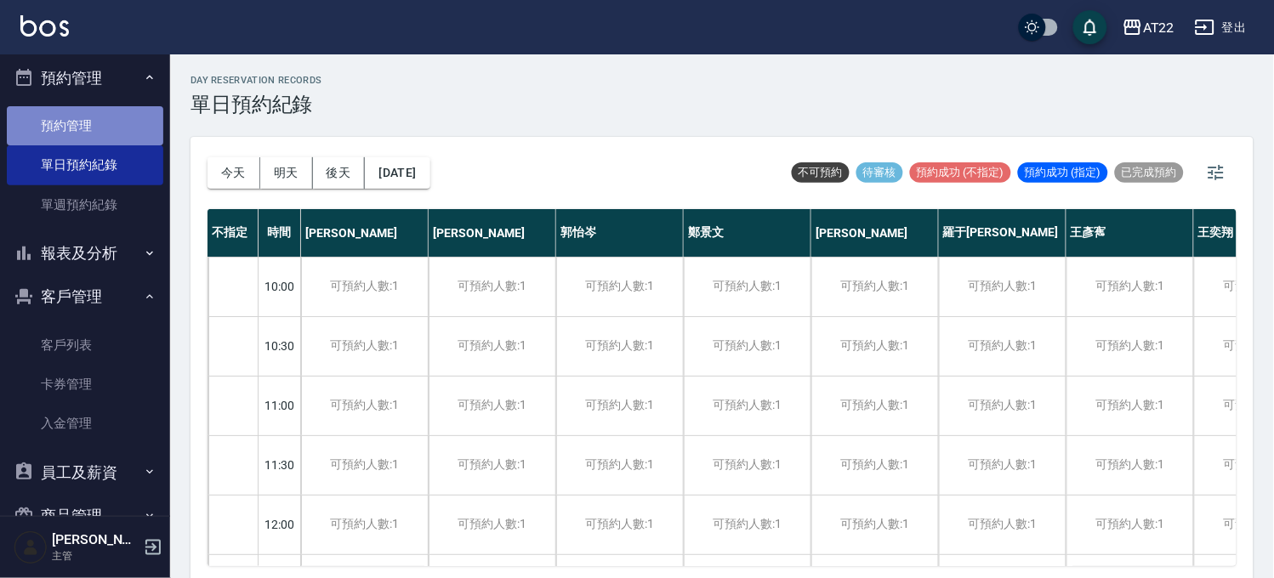
click at [99, 125] on link "預約管理" at bounding box center [85, 125] width 157 height 39
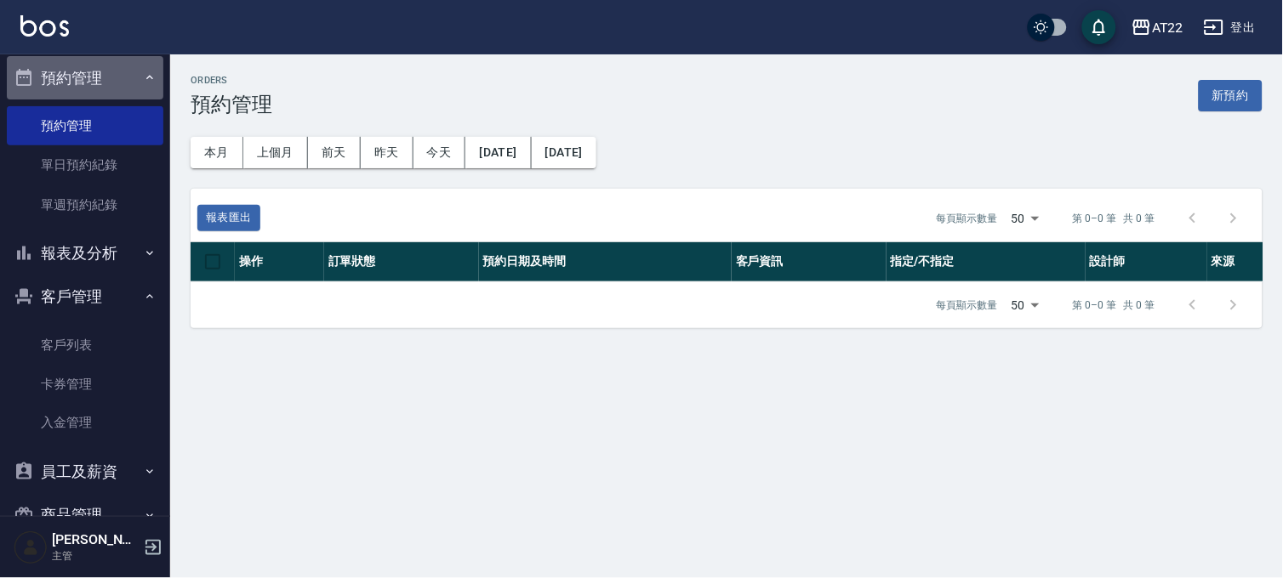
click at [88, 77] on button "預約管理" at bounding box center [85, 78] width 157 height 44
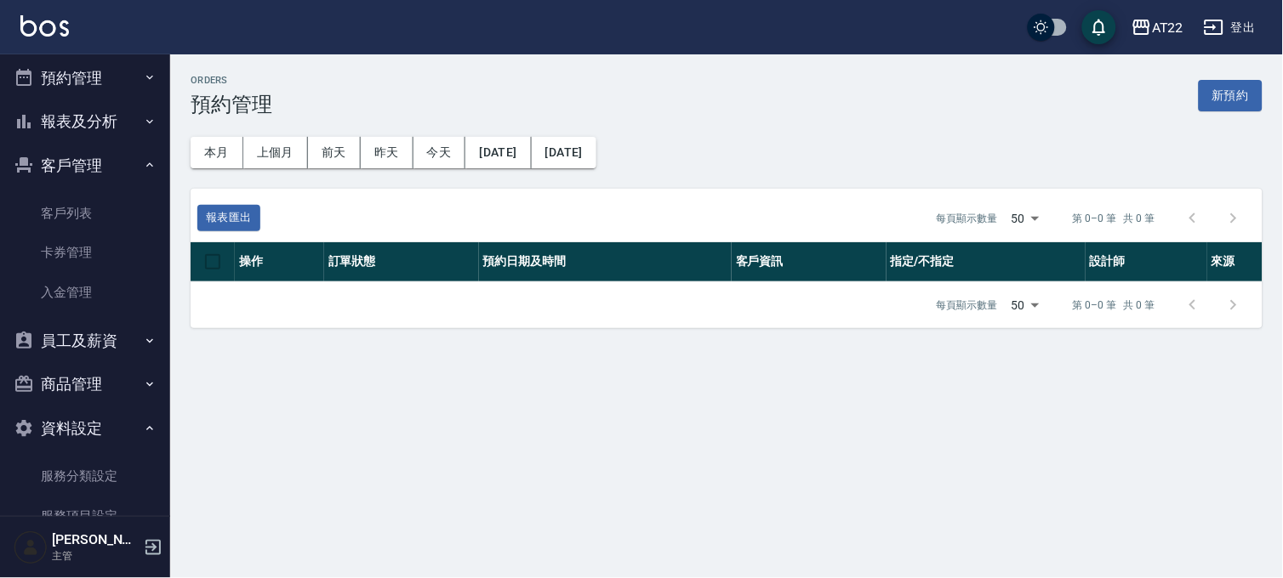
click at [99, 123] on button "報表及分析" at bounding box center [85, 122] width 157 height 44
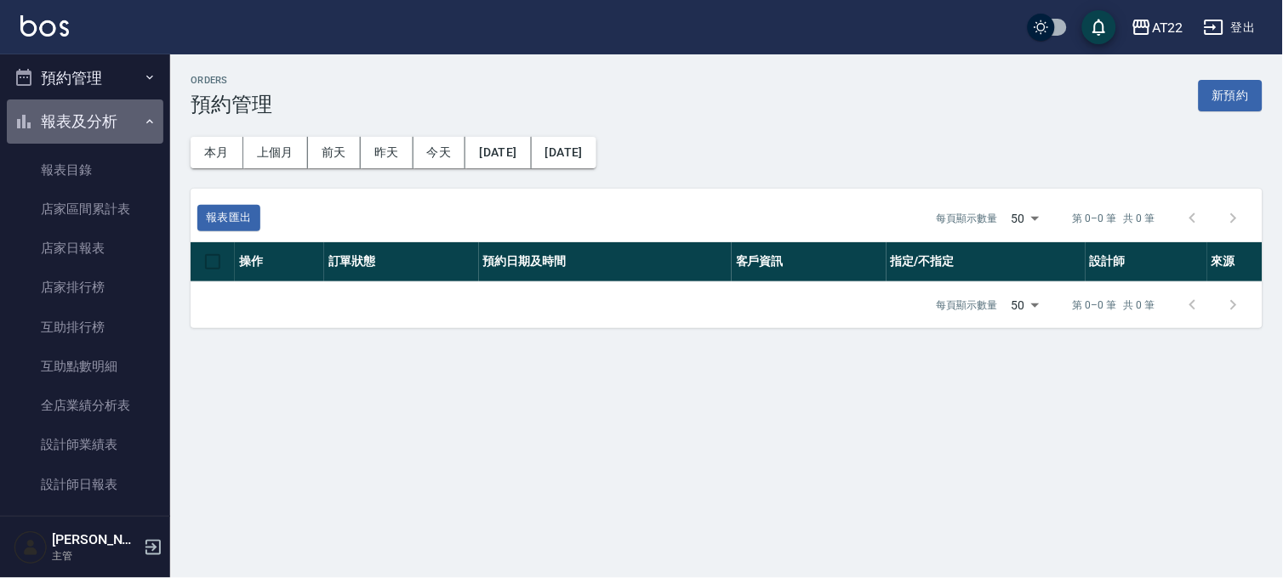
click at [99, 123] on button "報表及分析" at bounding box center [85, 122] width 157 height 44
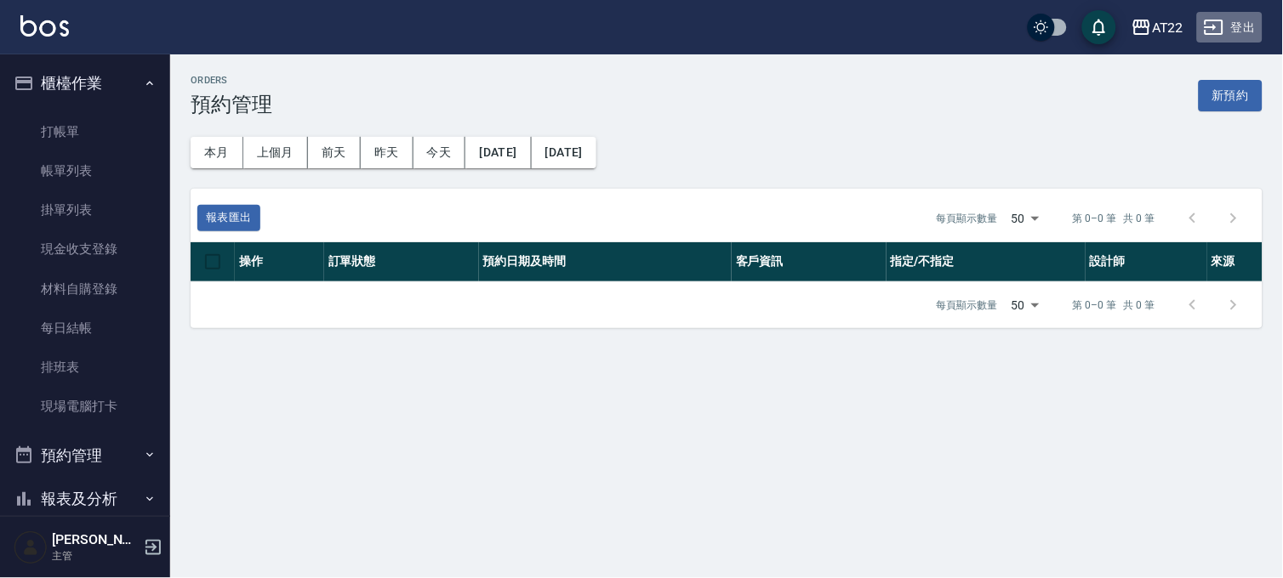
click at [1246, 36] on button "登出" at bounding box center [1229, 27] width 65 height 31
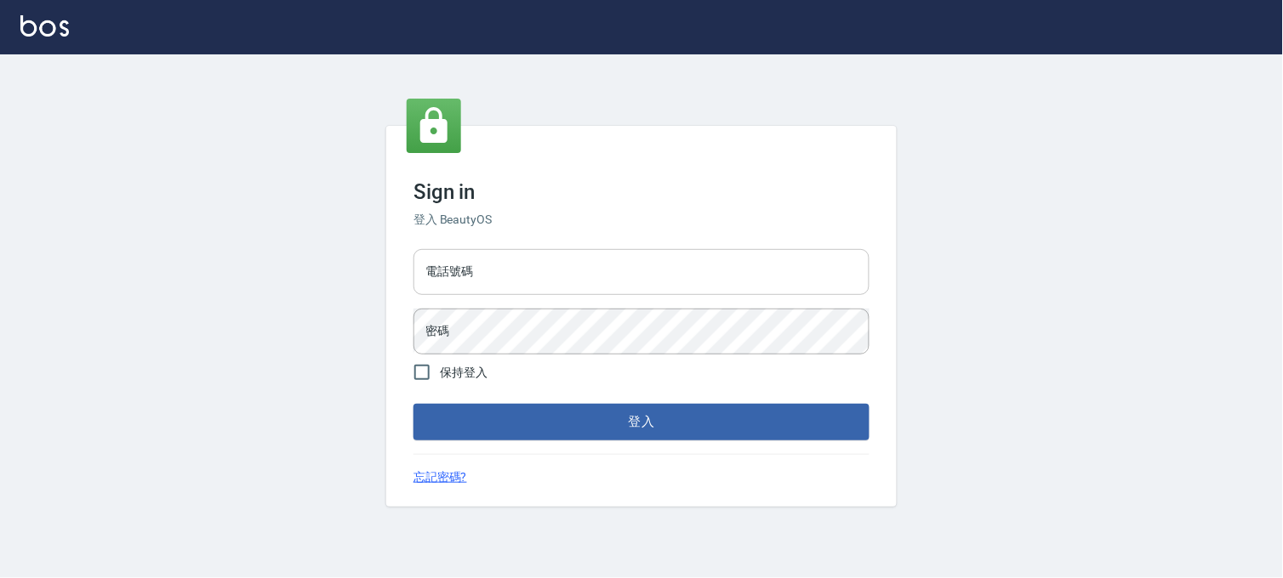
drag, startPoint x: 0, startPoint y: 0, endPoint x: 511, endPoint y: 269, distance: 577.5
click at [511, 269] on input "電話號碼" at bounding box center [641, 272] width 456 height 46
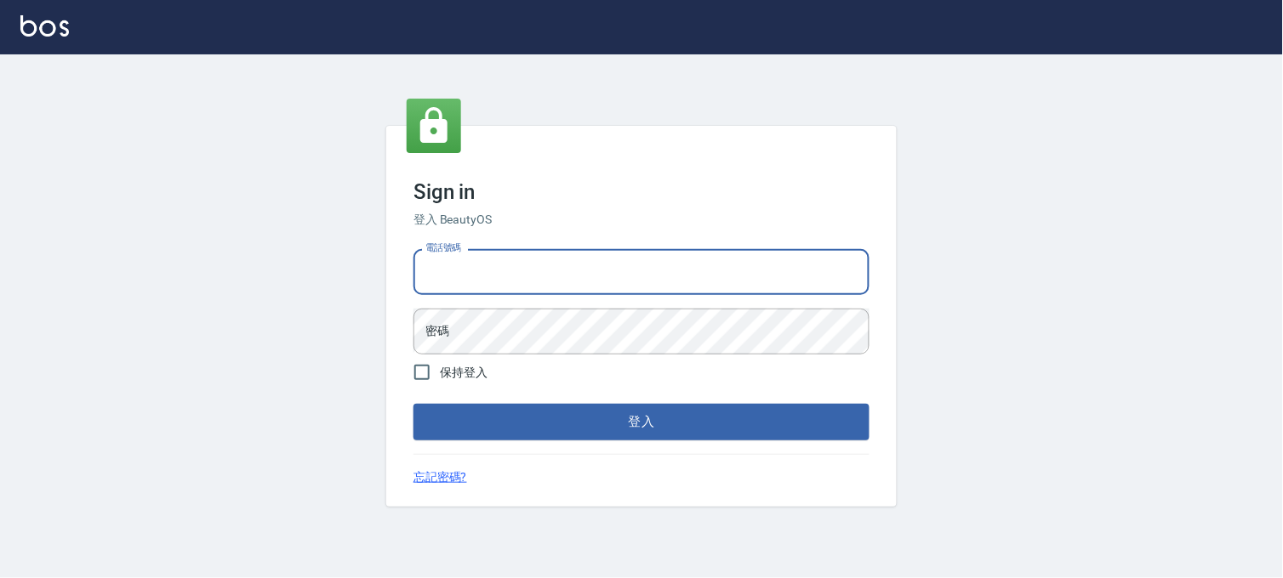
type input "0988585717"
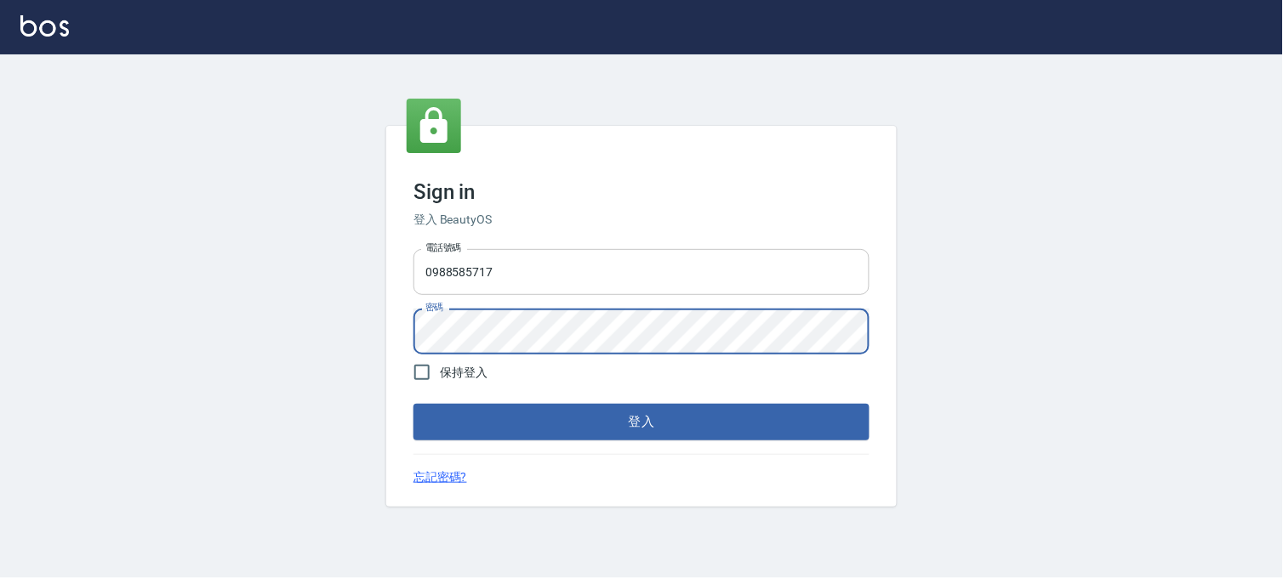
click at [413, 404] on button "登入" at bounding box center [641, 422] width 456 height 36
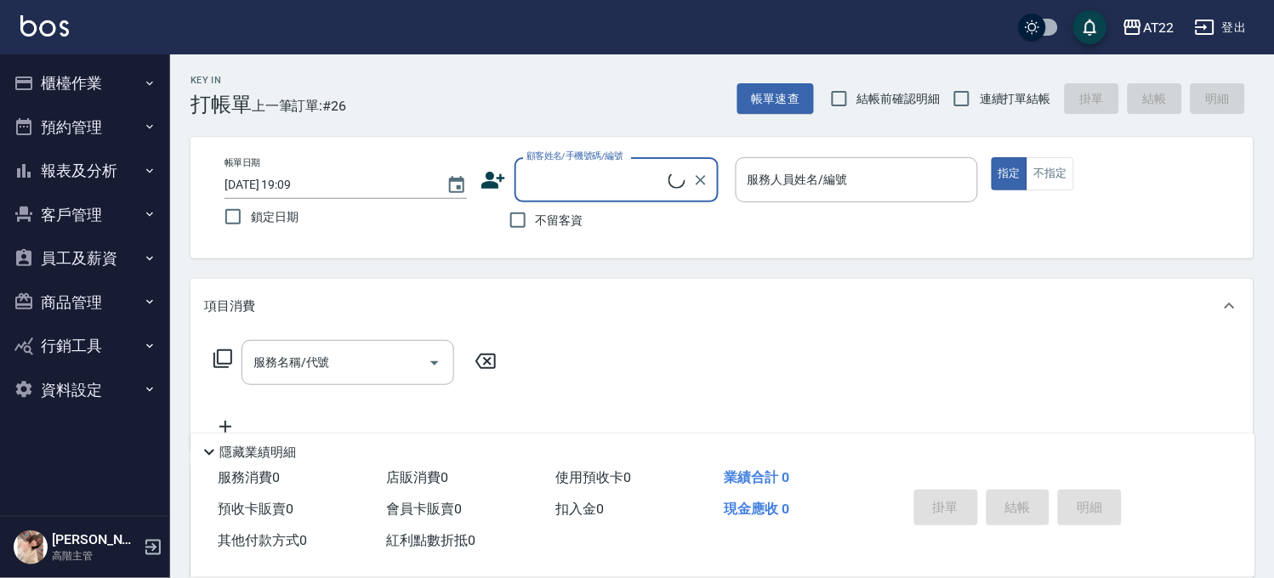
click at [112, 418] on ul "櫃檯作業 打帳單 帳單列表 掛單列表 座位開單 營業儀表板 現金收支登錄 高階收支登錄 材料自購登錄 每日結帳 排班表 現場電腦打卡 掃碼打卡 預約管理 預約…" at bounding box center [85, 236] width 157 height 364
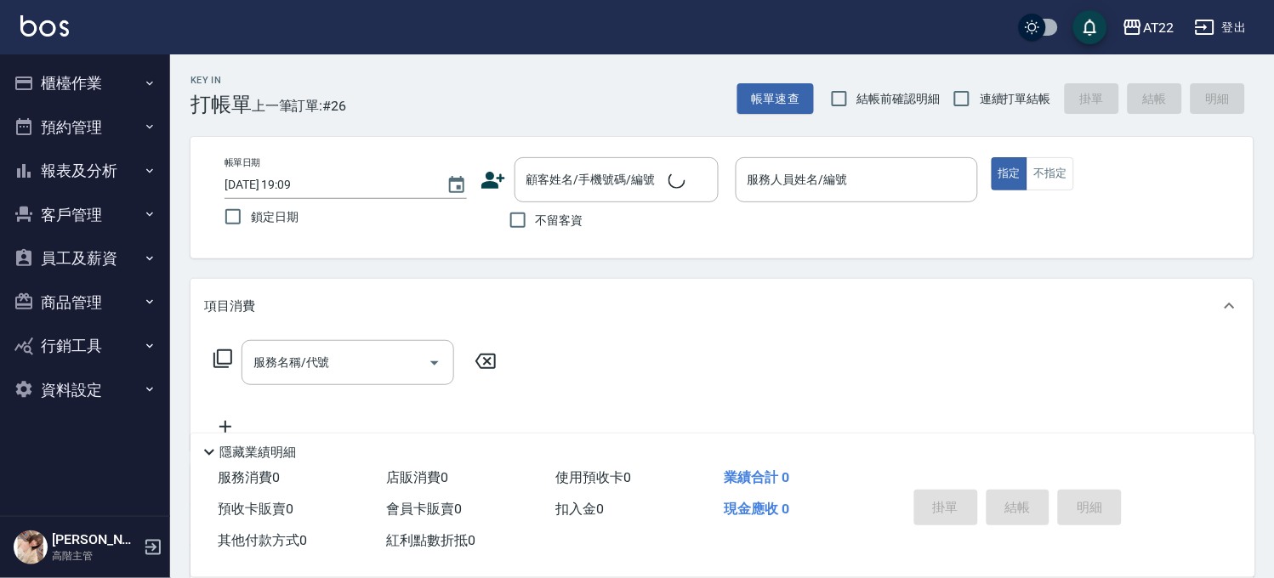
click at [106, 401] on button "資料設定" at bounding box center [85, 390] width 157 height 44
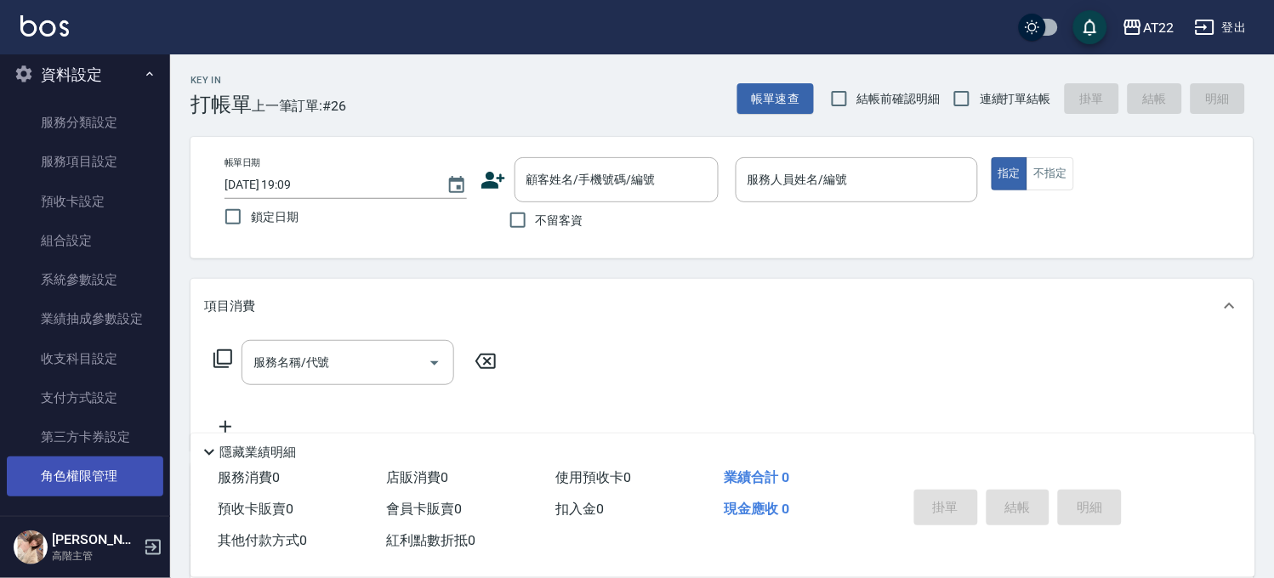
click at [104, 477] on link "角色權限管理" at bounding box center [85, 476] width 157 height 39
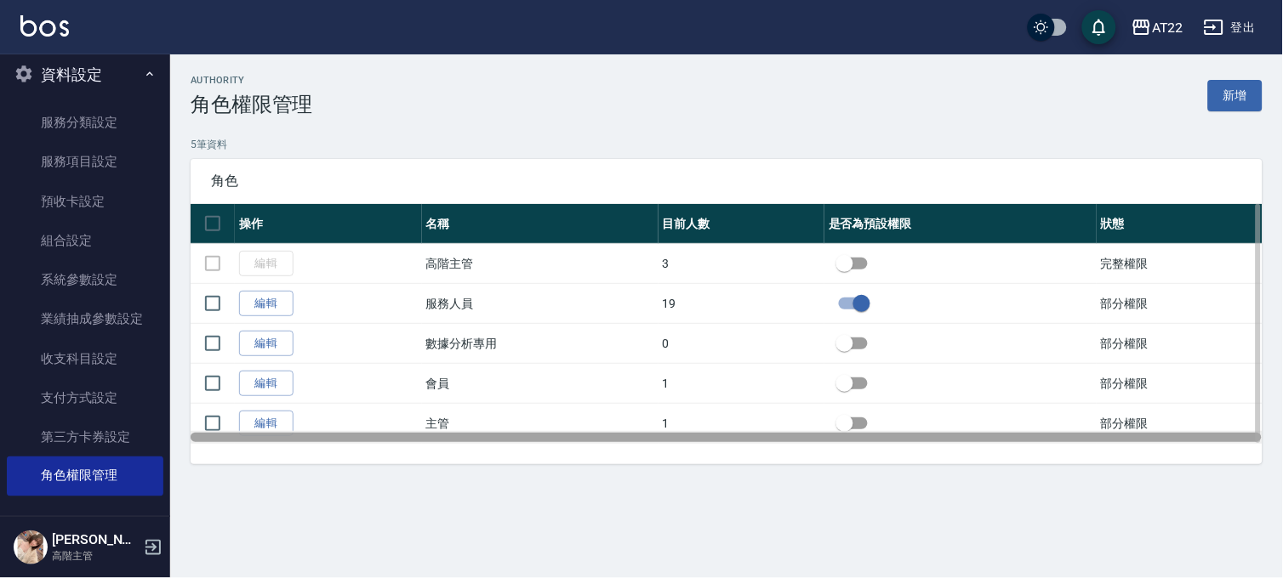
click at [265, 435] on div at bounding box center [727, 437] width 1072 height 13
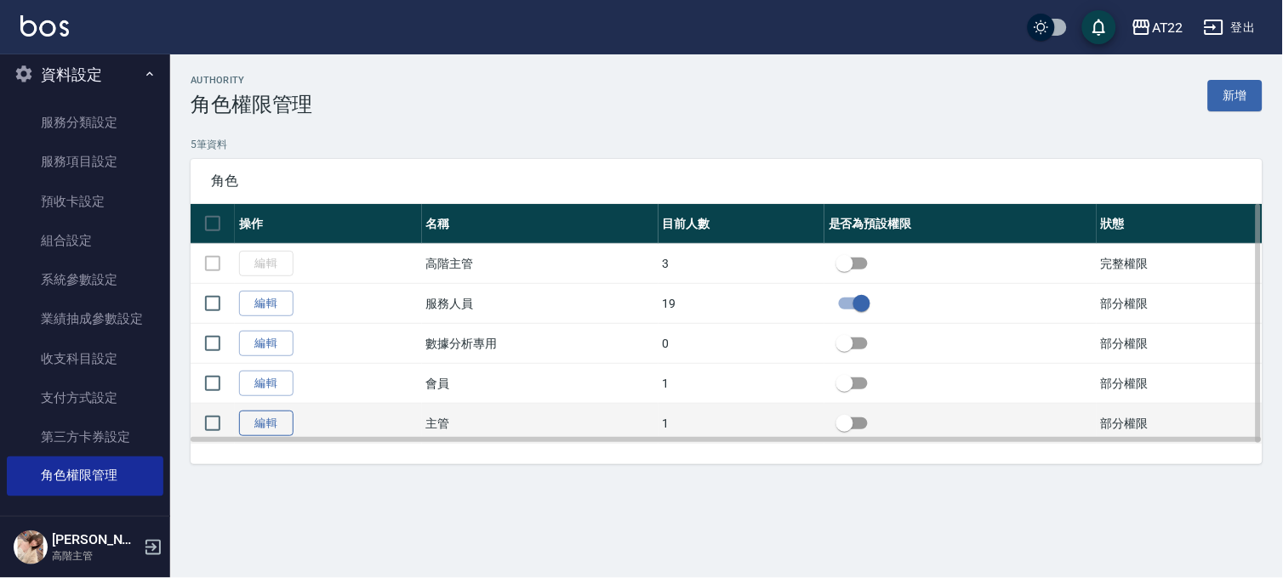
click at [268, 424] on link "編輯" at bounding box center [266, 424] width 54 height 26
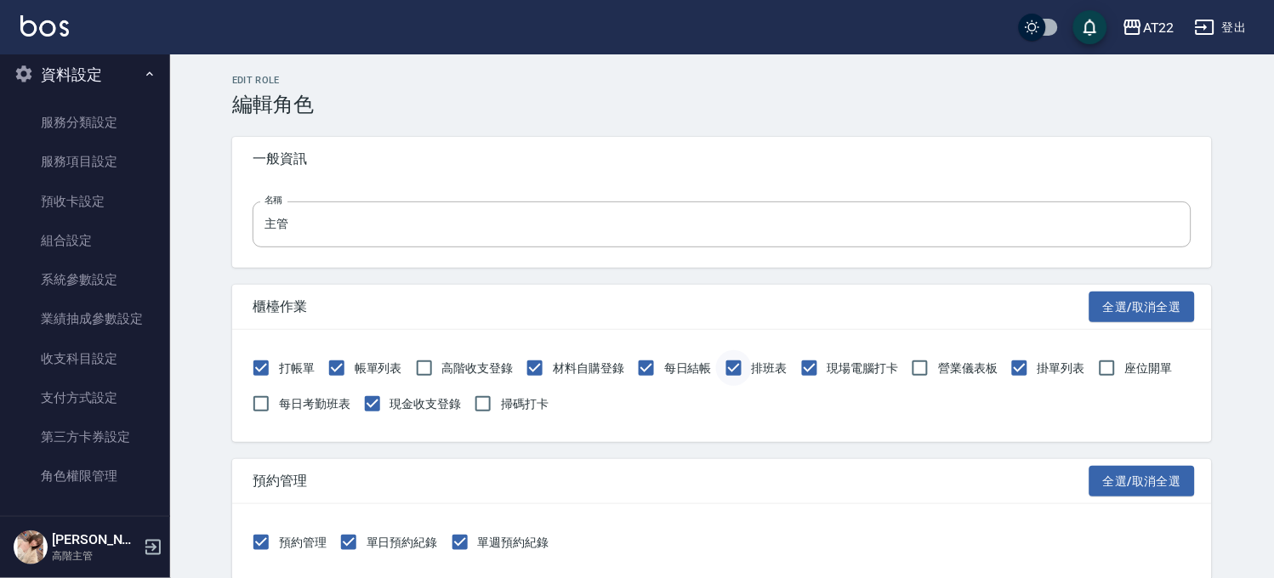
click at [741, 364] on input "排班表" at bounding box center [734, 368] width 36 height 36
checkbox input "false"
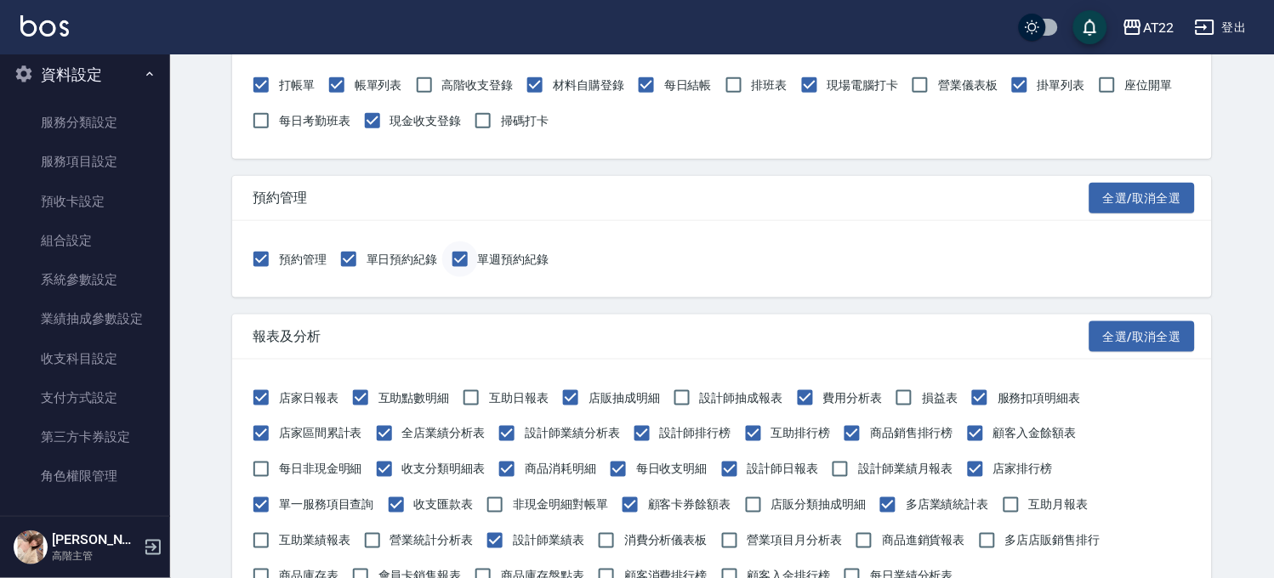
click at [477, 258] on input "單週預約紀錄" at bounding box center [460, 260] width 36 height 36
checkbox input "false"
click at [370, 265] on span "單日預約紀錄" at bounding box center [402, 260] width 71 height 18
click at [367, 265] on input "單日預約紀錄" at bounding box center [349, 260] width 36 height 36
checkbox input "false"
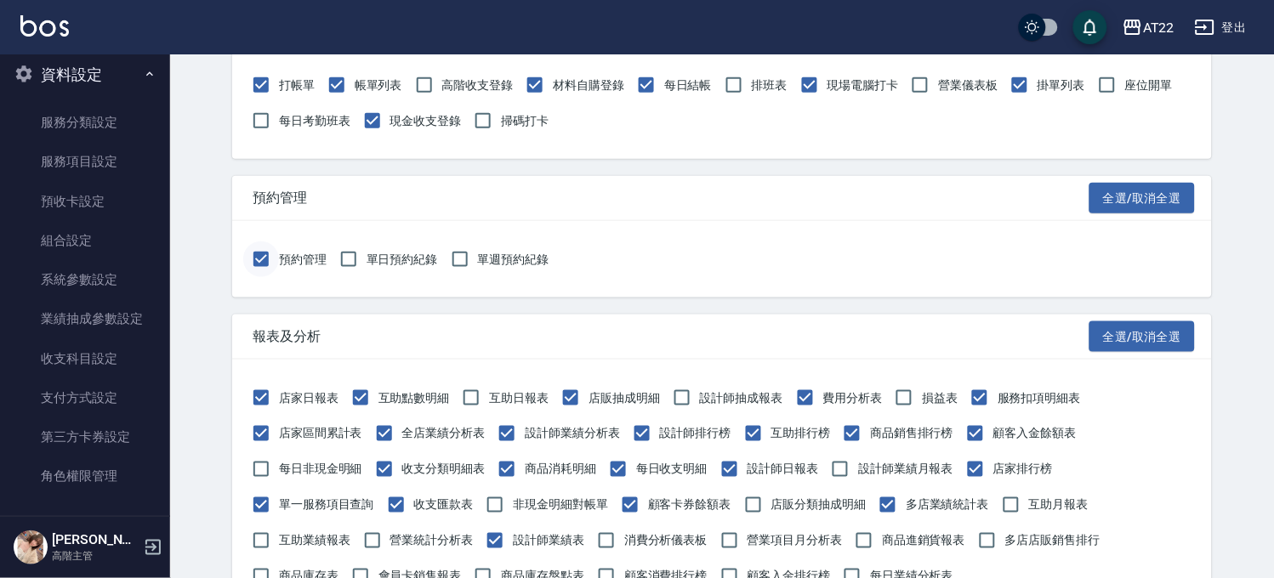
click at [247, 259] on input "預約管理" at bounding box center [261, 260] width 36 height 36
checkbox input "false"
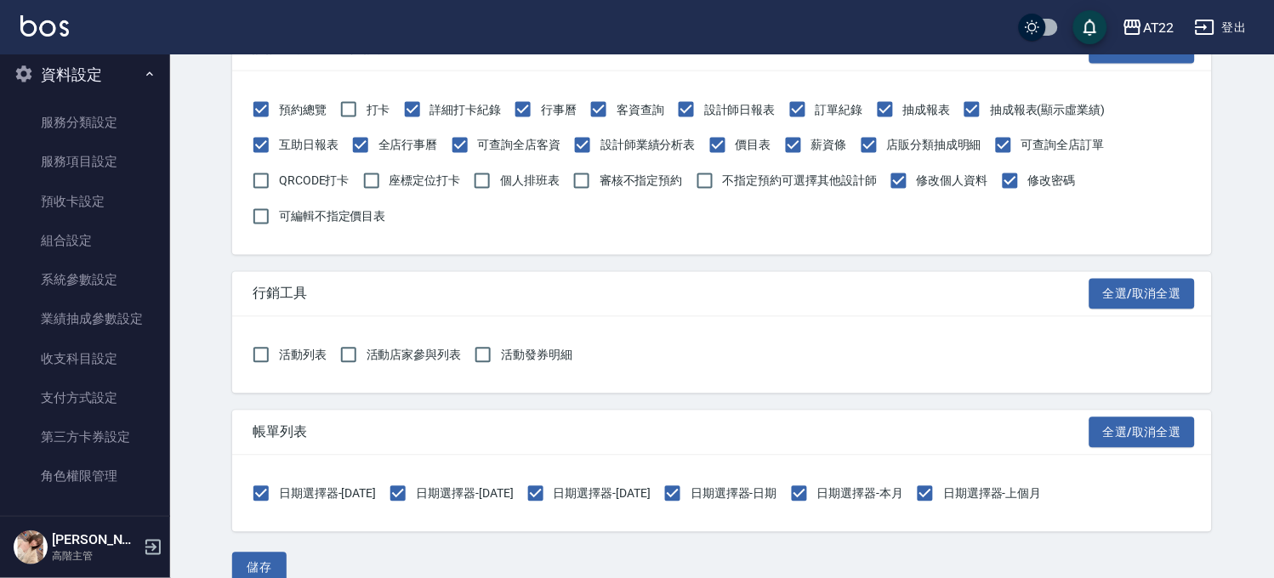
scroll to position [2060, 0]
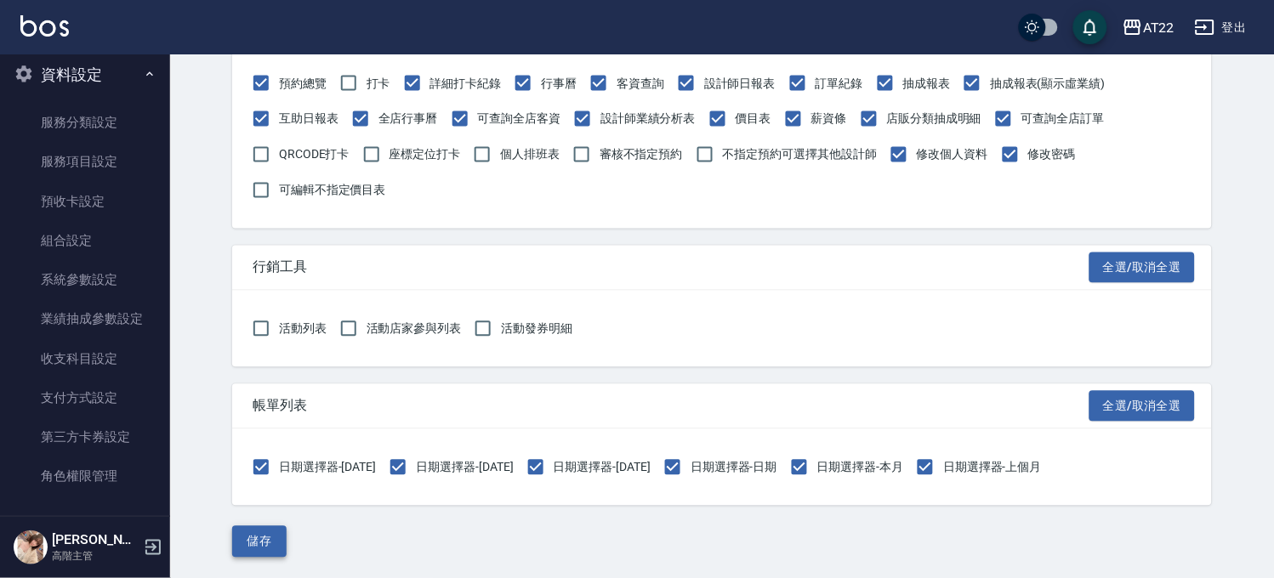
click at [283, 532] on button "儲存" at bounding box center [259, 542] width 54 height 31
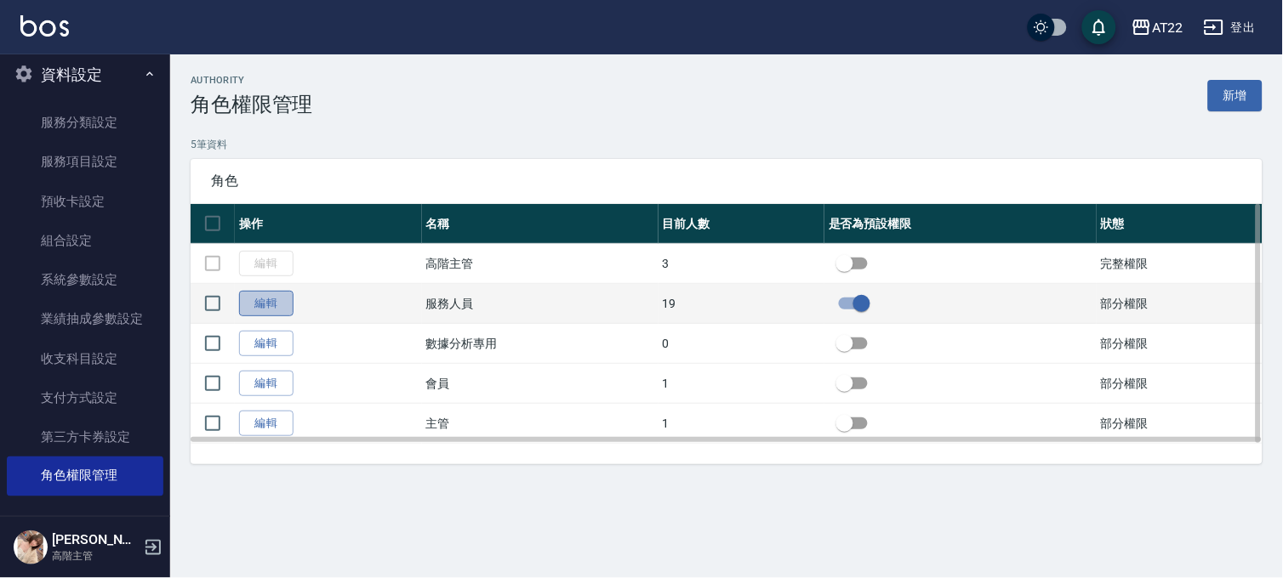
click at [262, 299] on link "編輯" at bounding box center [266, 304] width 54 height 26
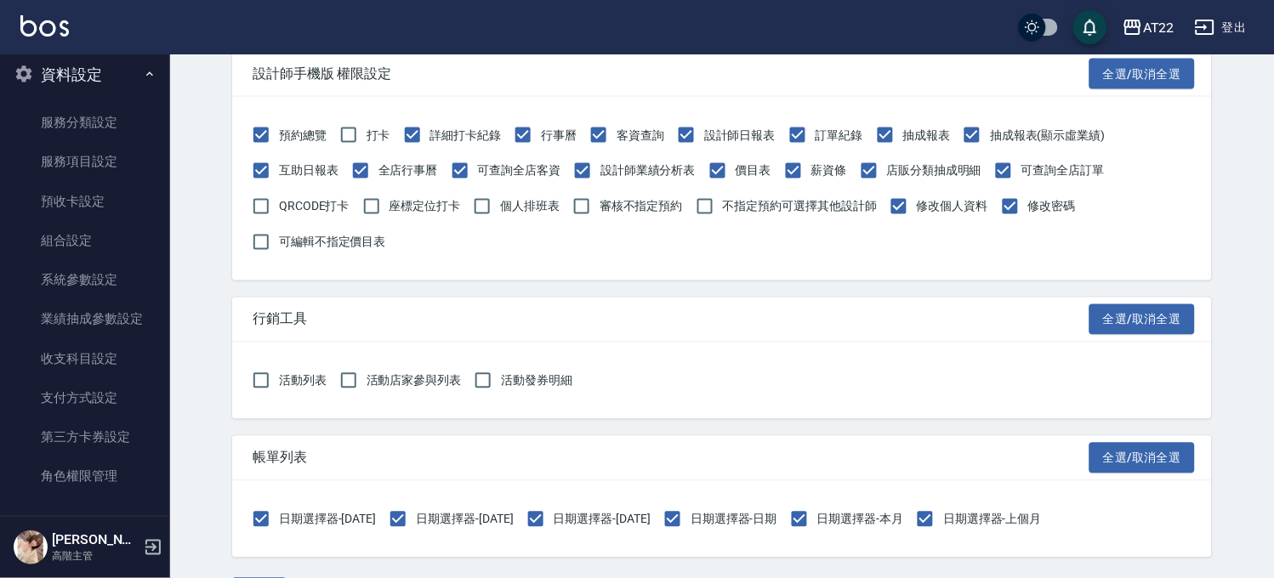
scroll to position [1966, 0]
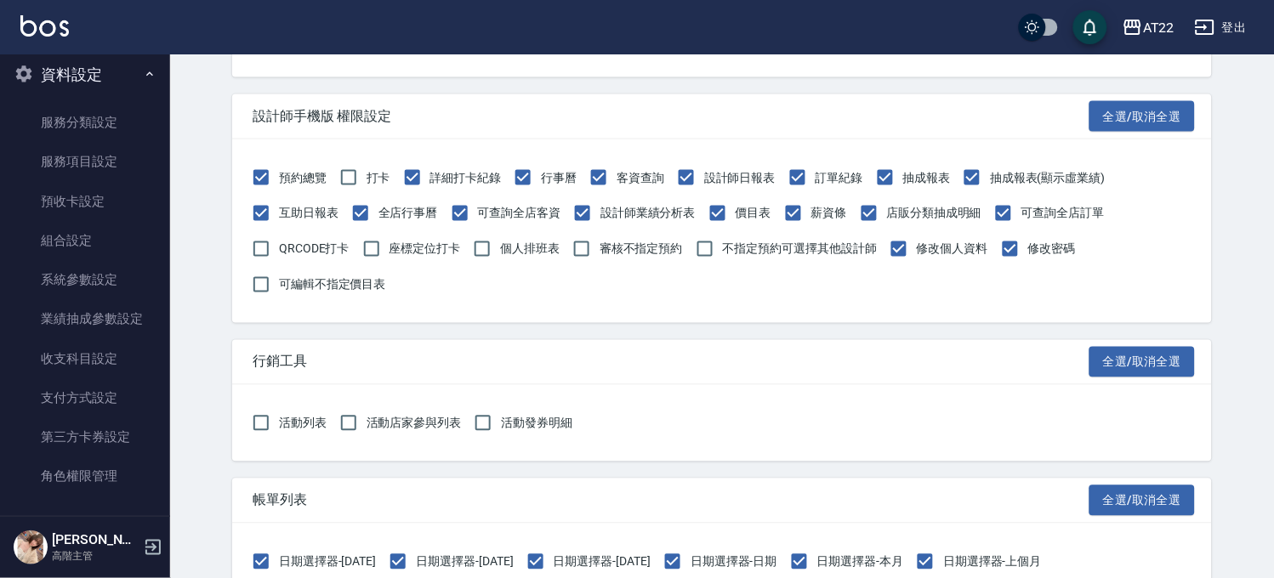
click at [1232, 43] on div "AT22 登出" at bounding box center [637, 27] width 1274 height 54
click at [1232, 37] on button "登出" at bounding box center [1220, 27] width 65 height 31
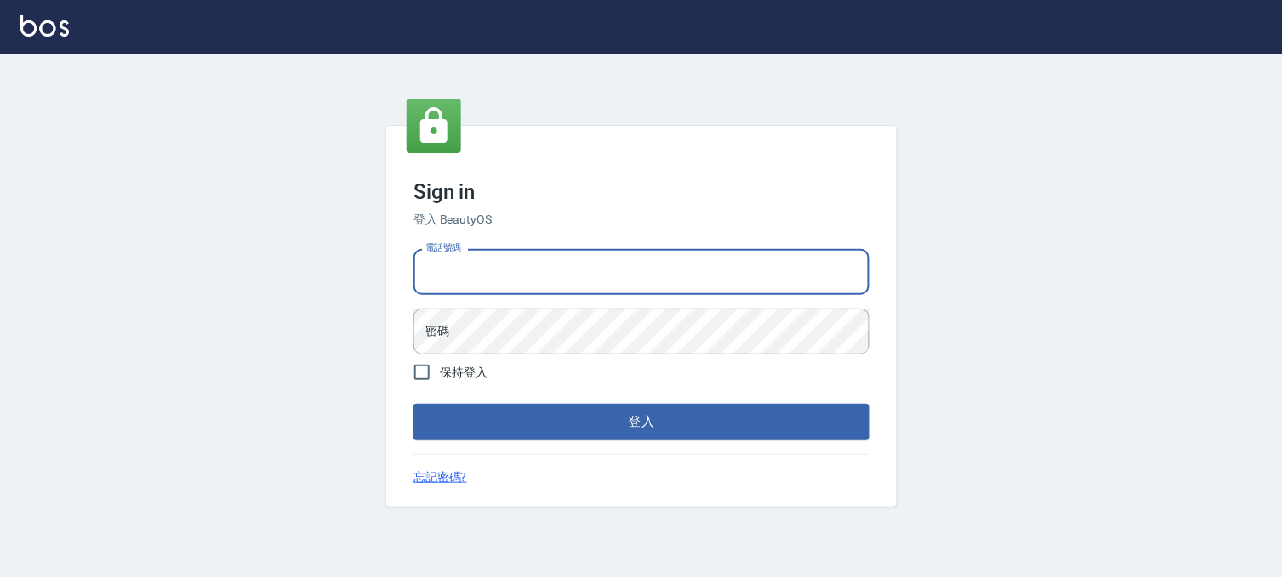
type input "0936888819"
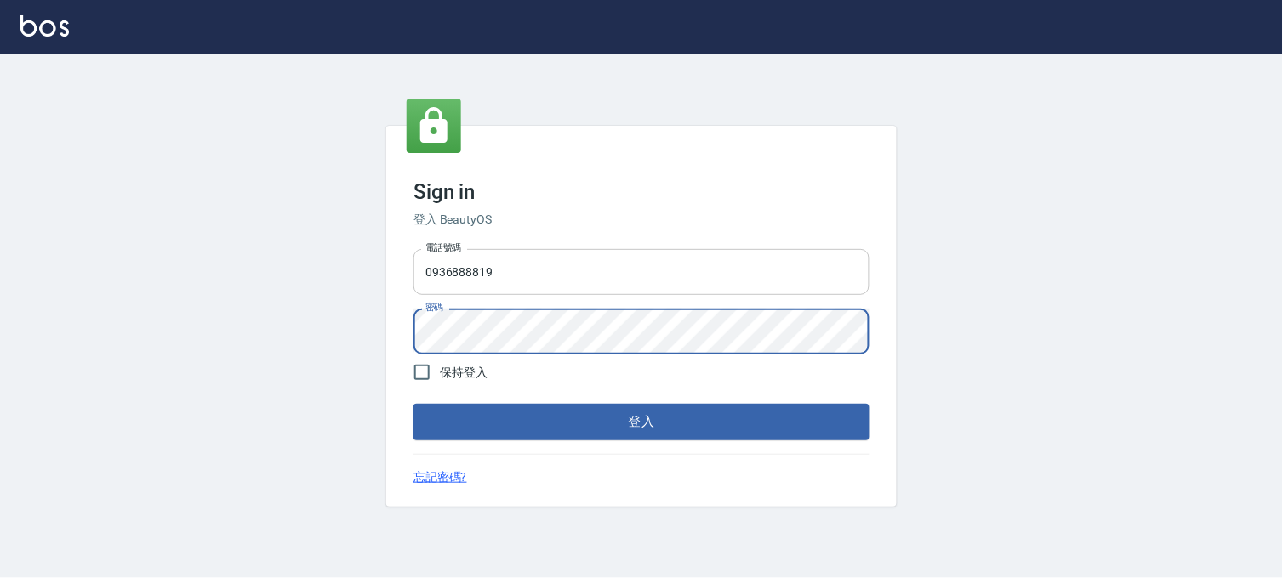
click at [413, 404] on button "登入" at bounding box center [641, 422] width 456 height 36
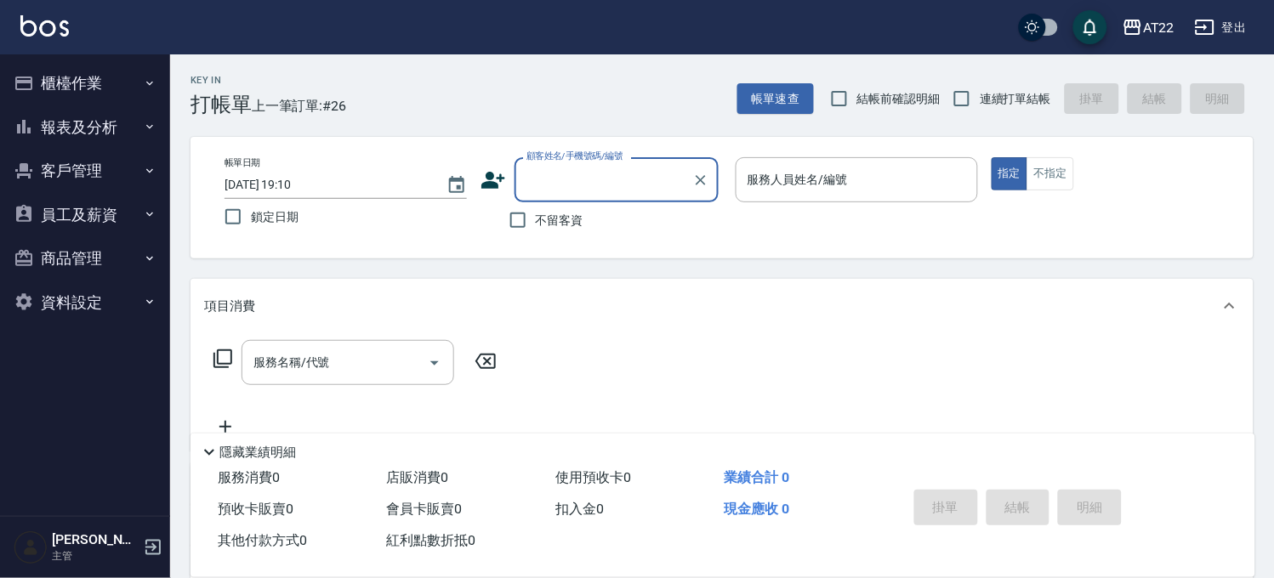
click at [117, 141] on button "報表及分析" at bounding box center [85, 127] width 157 height 44
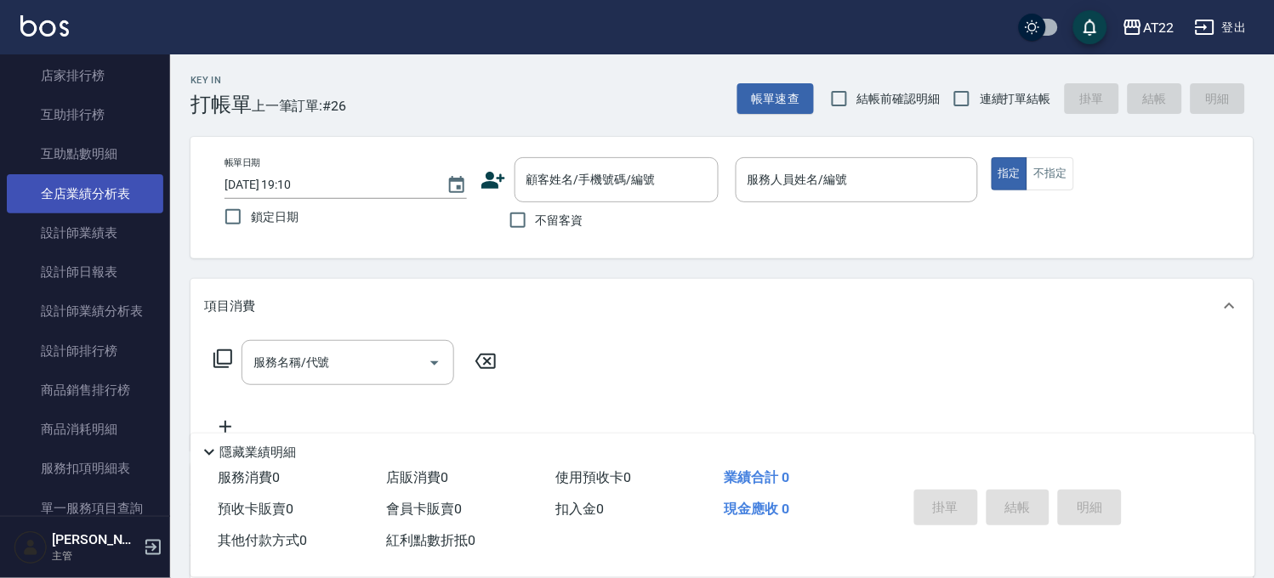
scroll to position [189, 0]
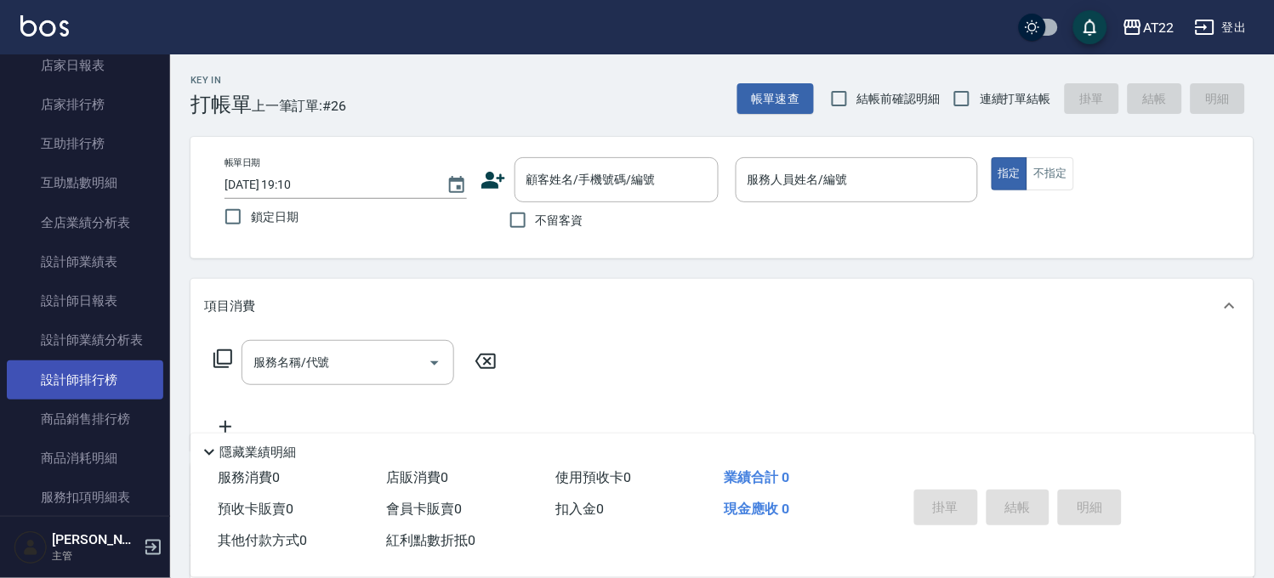
click at [82, 390] on link "設計師排行榜" at bounding box center [85, 380] width 157 height 39
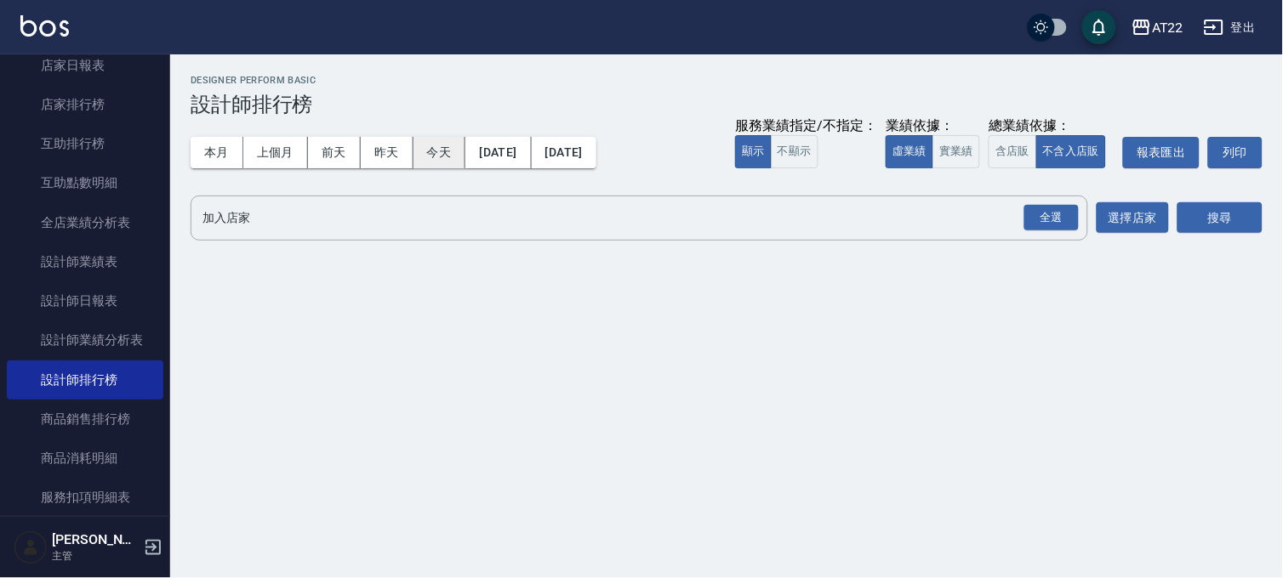
click at [425, 142] on button "今天" at bounding box center [439, 152] width 53 height 31
click at [1073, 221] on div "全選" at bounding box center [1051, 218] width 54 height 26
click at [1192, 214] on button "搜尋" at bounding box center [1219, 218] width 85 height 31
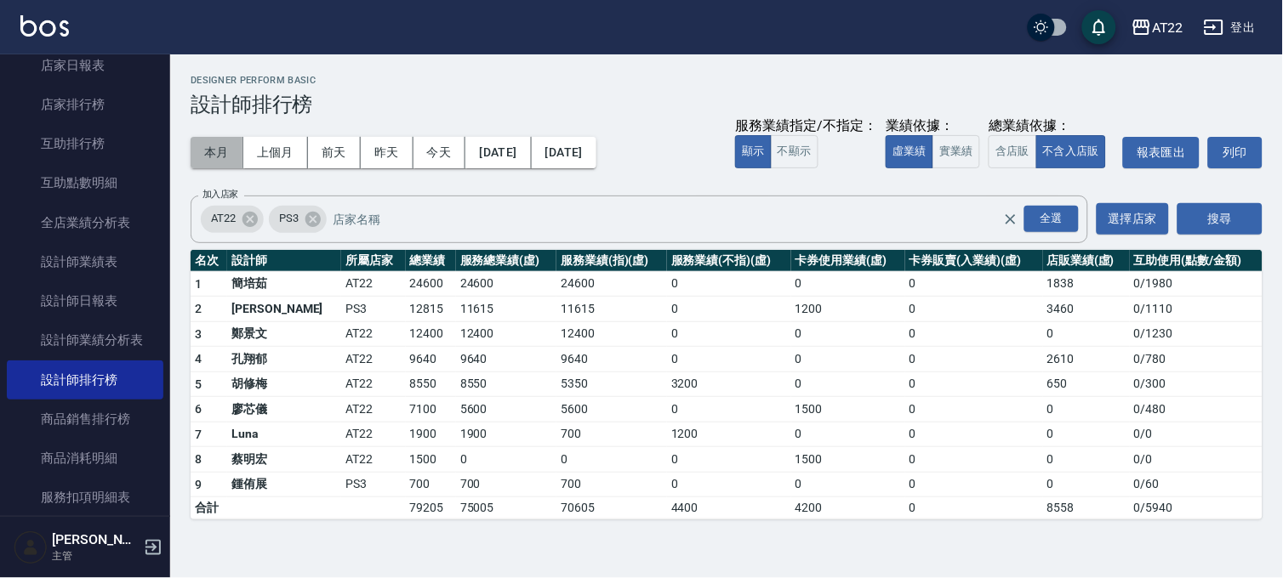
click at [226, 157] on button "本月" at bounding box center [217, 152] width 53 height 31
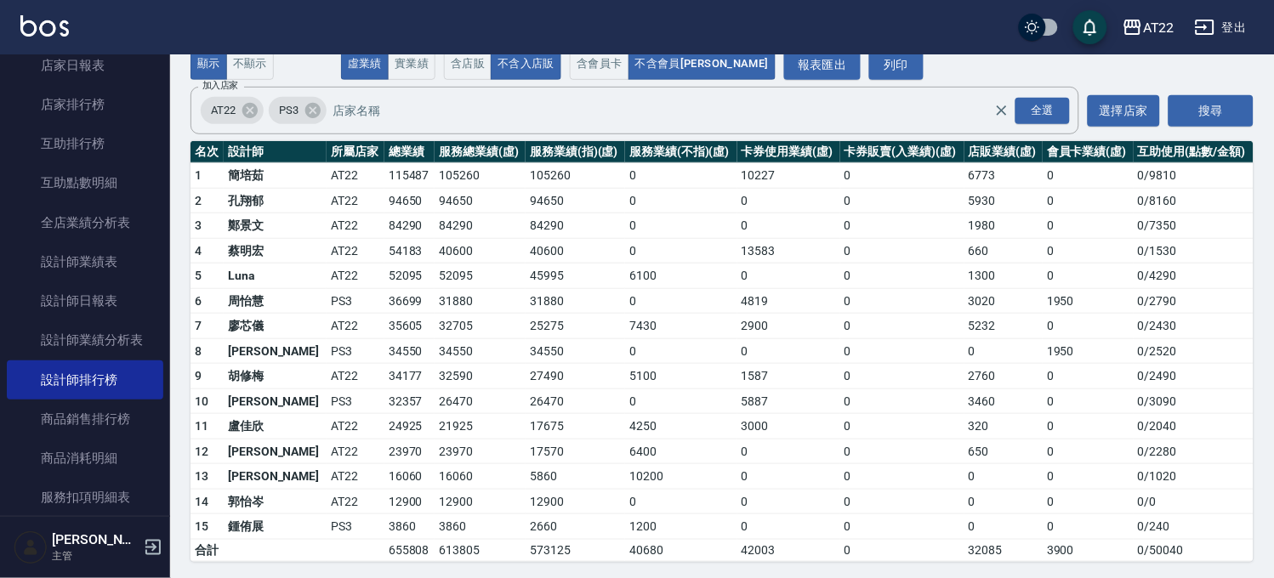
scroll to position [146, 0]
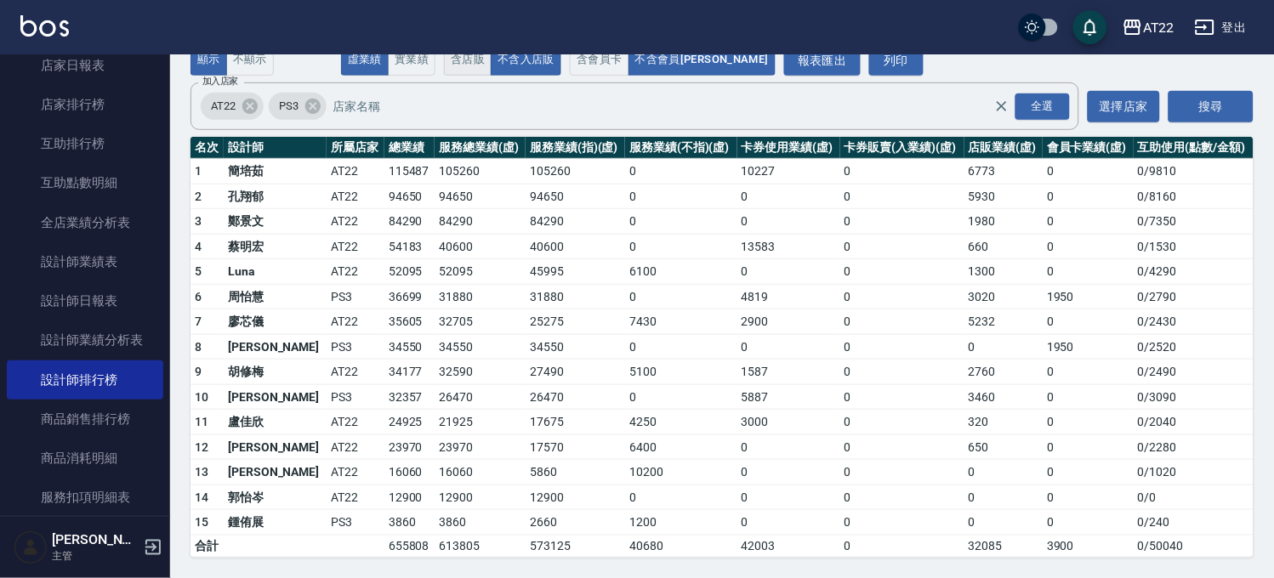
click at [454, 61] on button "含店販" at bounding box center [468, 59] width 48 height 33
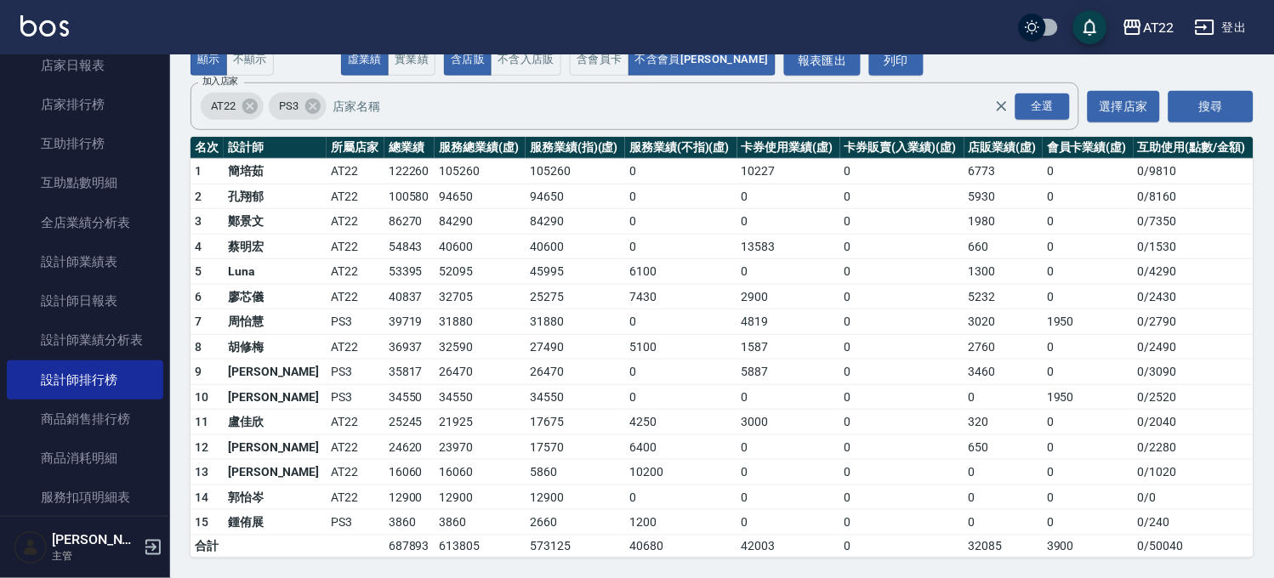
click at [384, 349] on td "36937" at bounding box center [409, 347] width 51 height 26
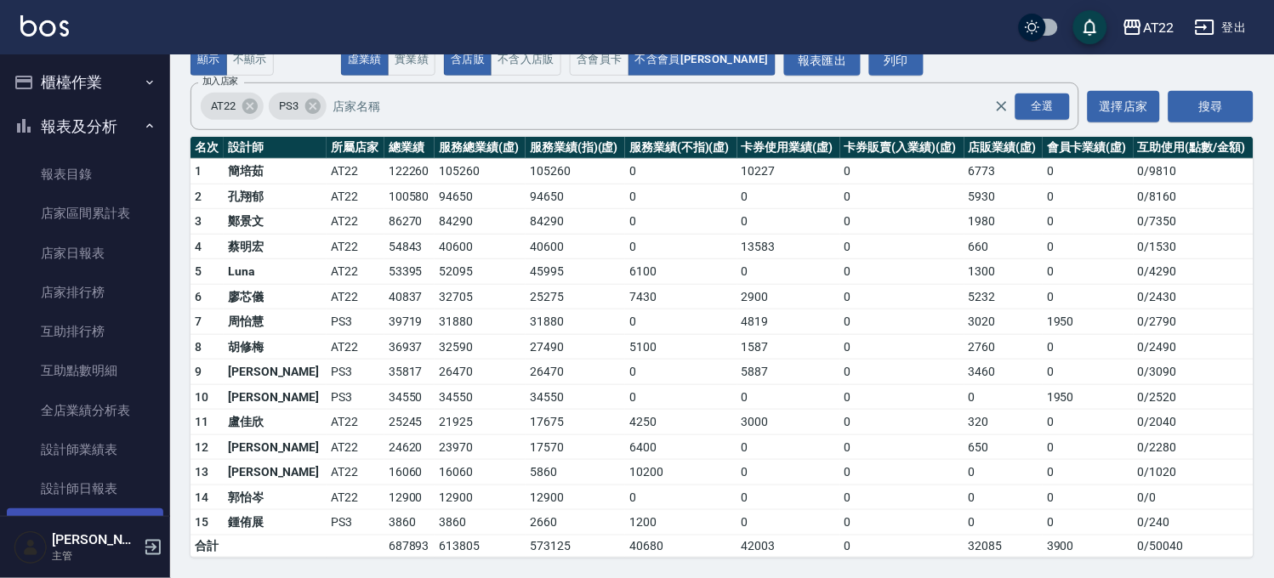
scroll to position [0, 0]
click at [53, 114] on button "報表及分析" at bounding box center [85, 127] width 157 height 44
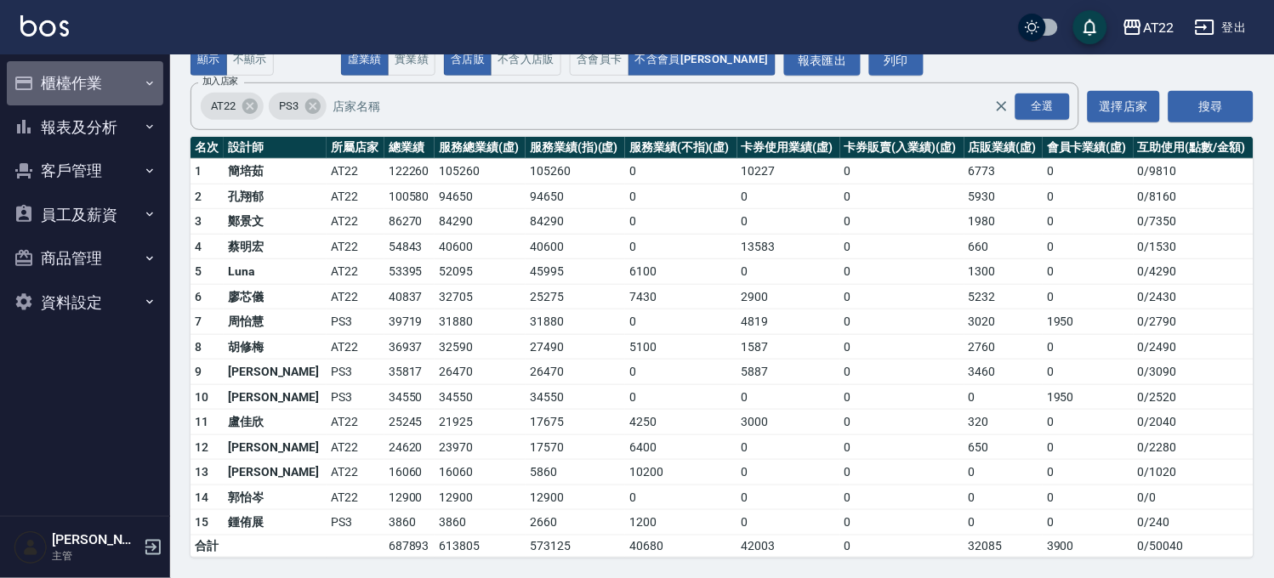
click at [72, 85] on button "櫃檯作業" at bounding box center [85, 83] width 157 height 44
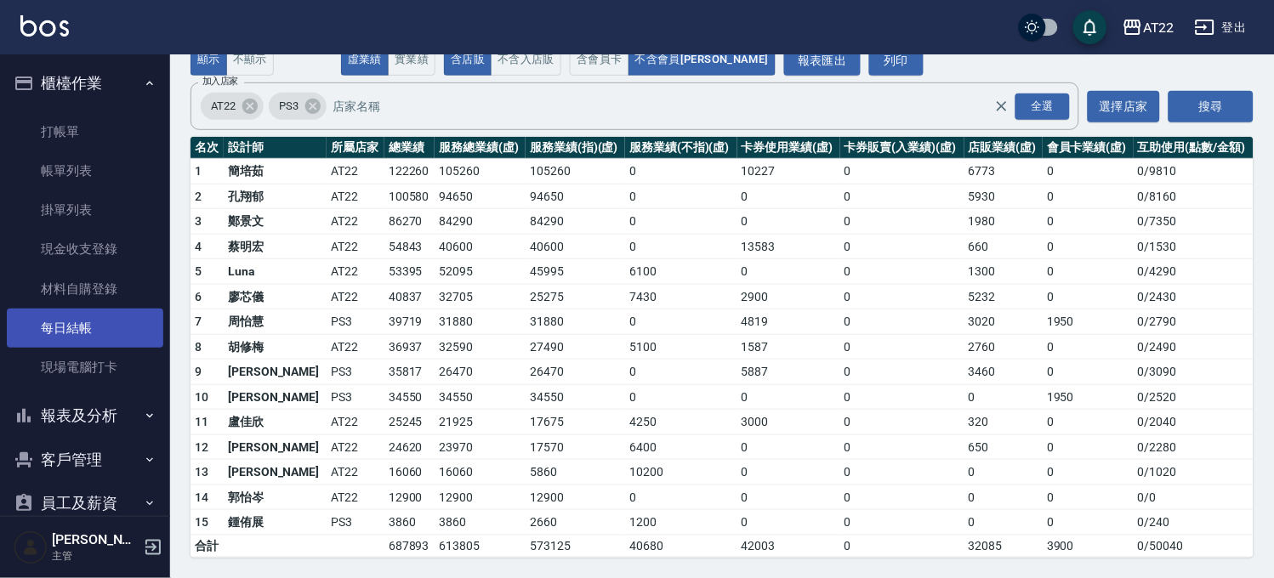
click at [64, 329] on link "每日結帳" at bounding box center [85, 328] width 157 height 39
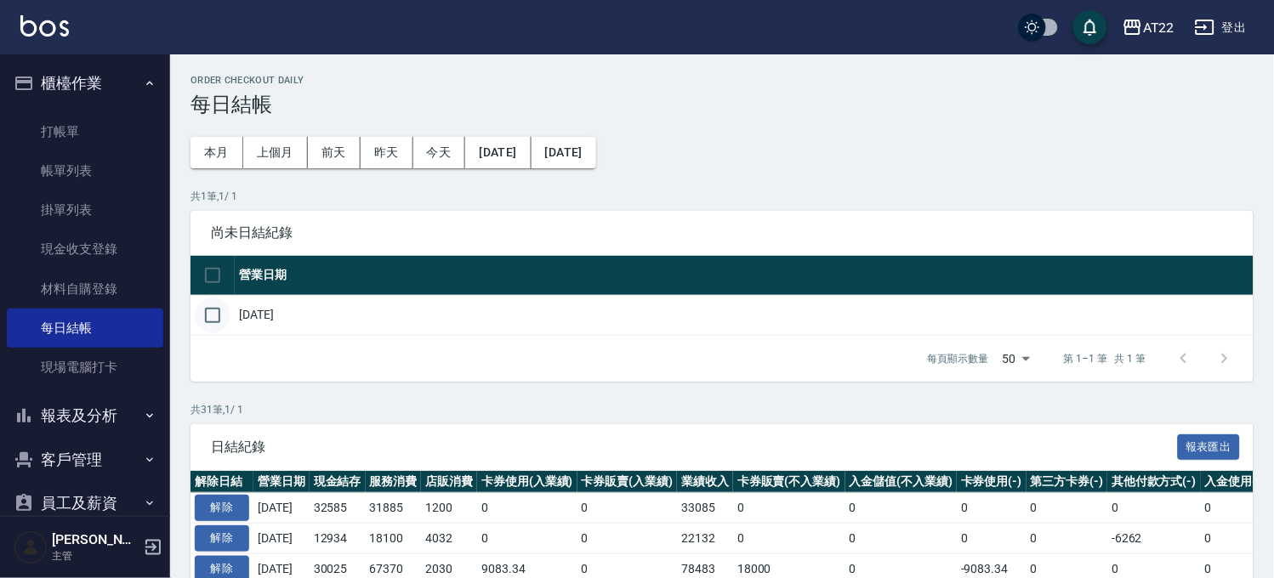
click at [213, 310] on input "checkbox" at bounding box center [213, 316] width 36 height 36
checkbox input "true"
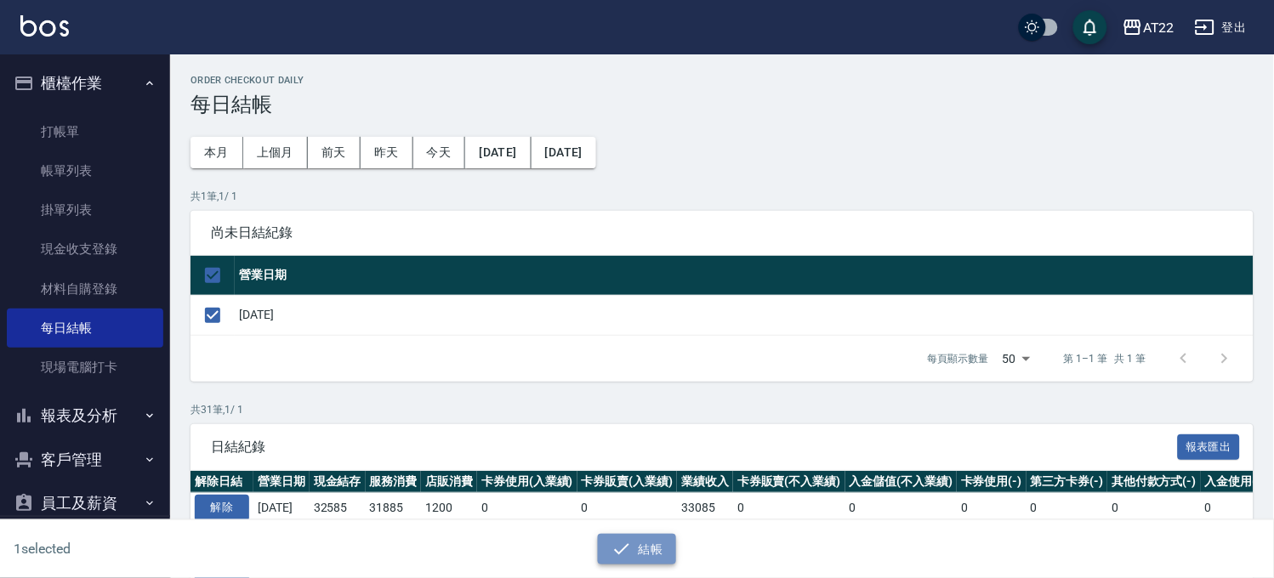
click at [623, 544] on icon "button" at bounding box center [622, 549] width 20 height 20
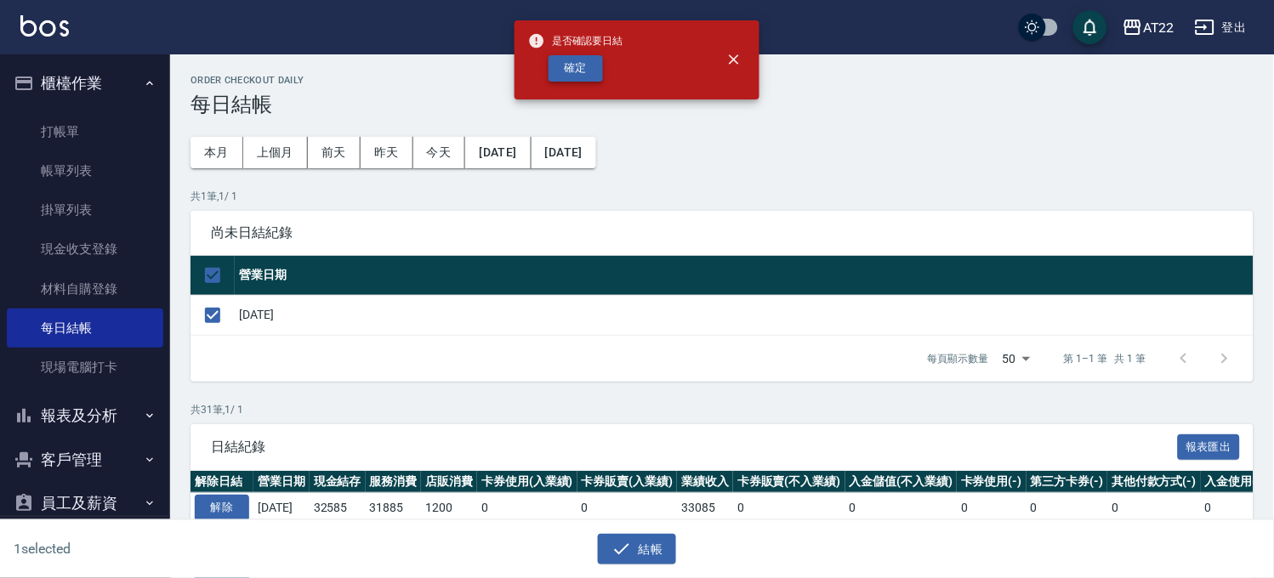
click at [567, 66] on button "確定" at bounding box center [576, 68] width 54 height 26
checkbox input "false"
